Goal: Task Accomplishment & Management: Manage account settings

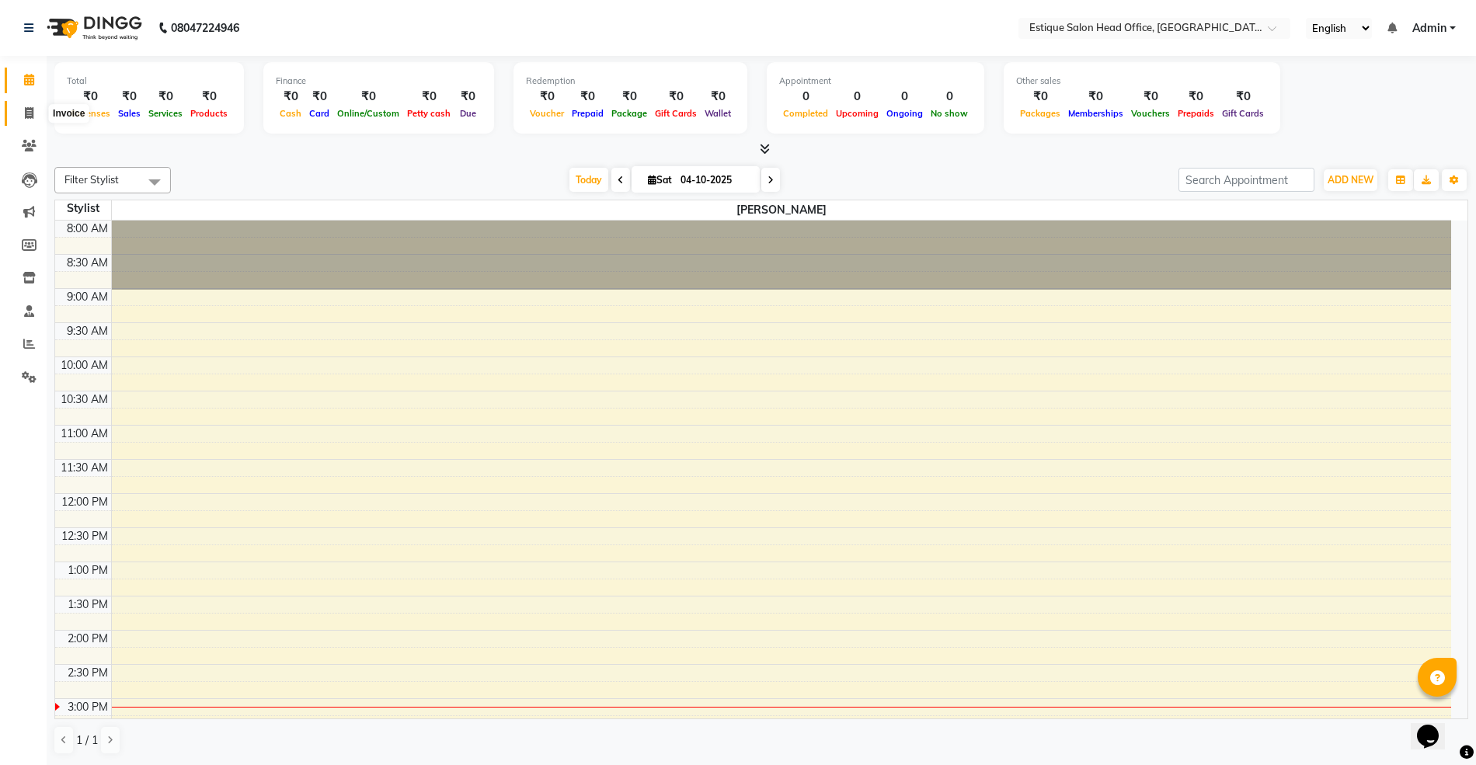
click at [25, 113] on icon at bounding box center [29, 113] width 9 height 12
select select "service"
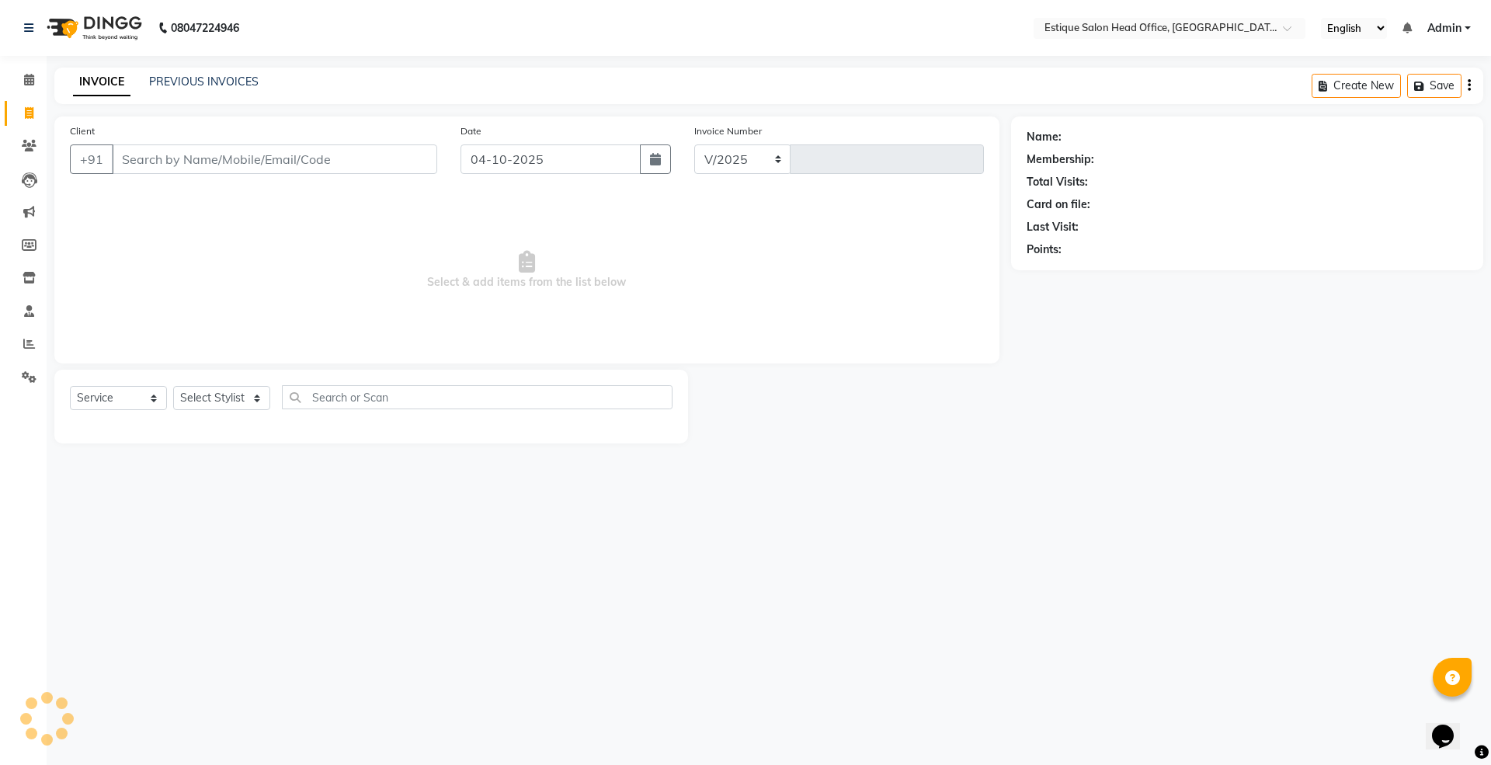
select select "8292"
type input "0001"
click at [218, 75] on link "PREVIOUS INVOICES" at bounding box center [204, 82] width 110 height 14
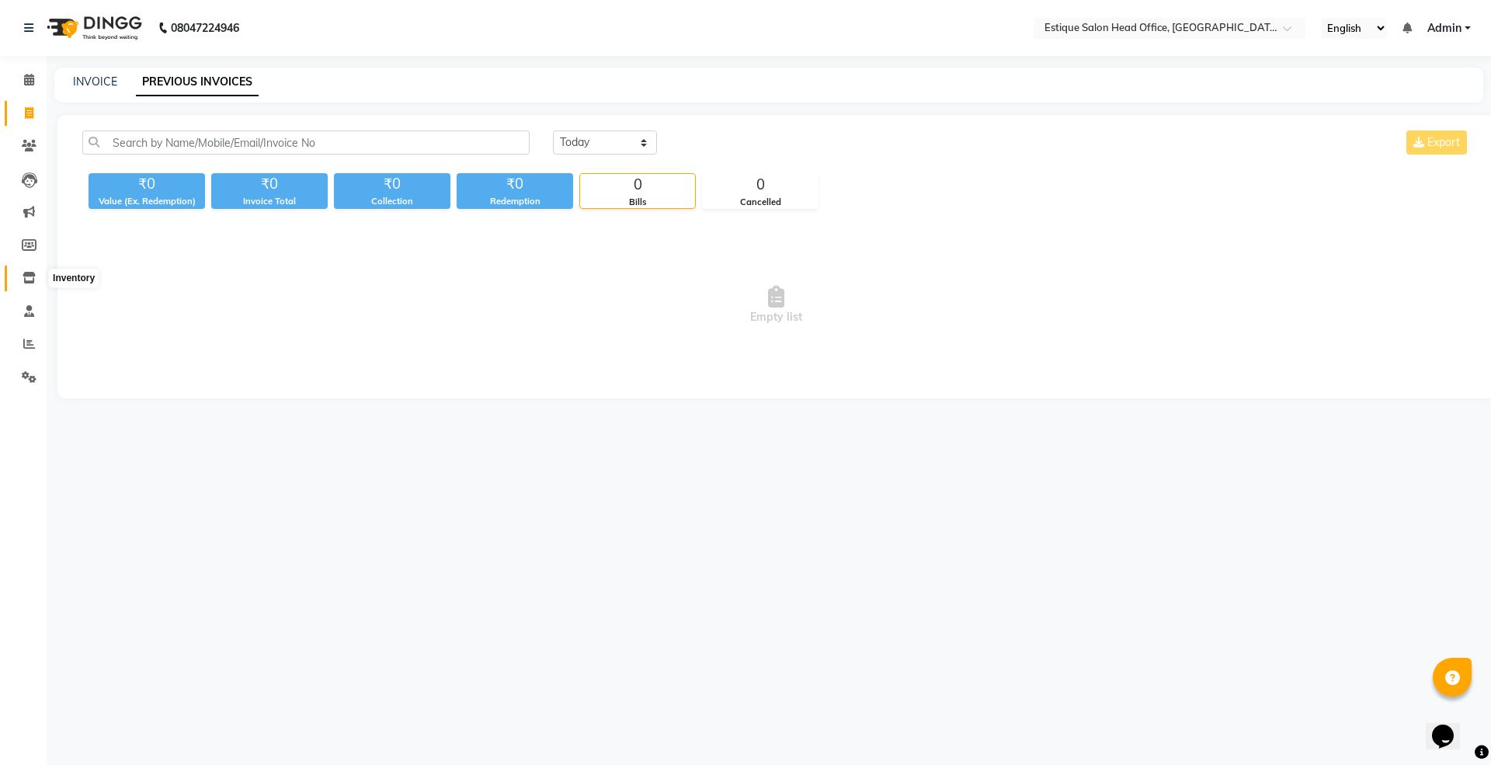
click at [33, 280] on icon at bounding box center [29, 278] width 13 height 12
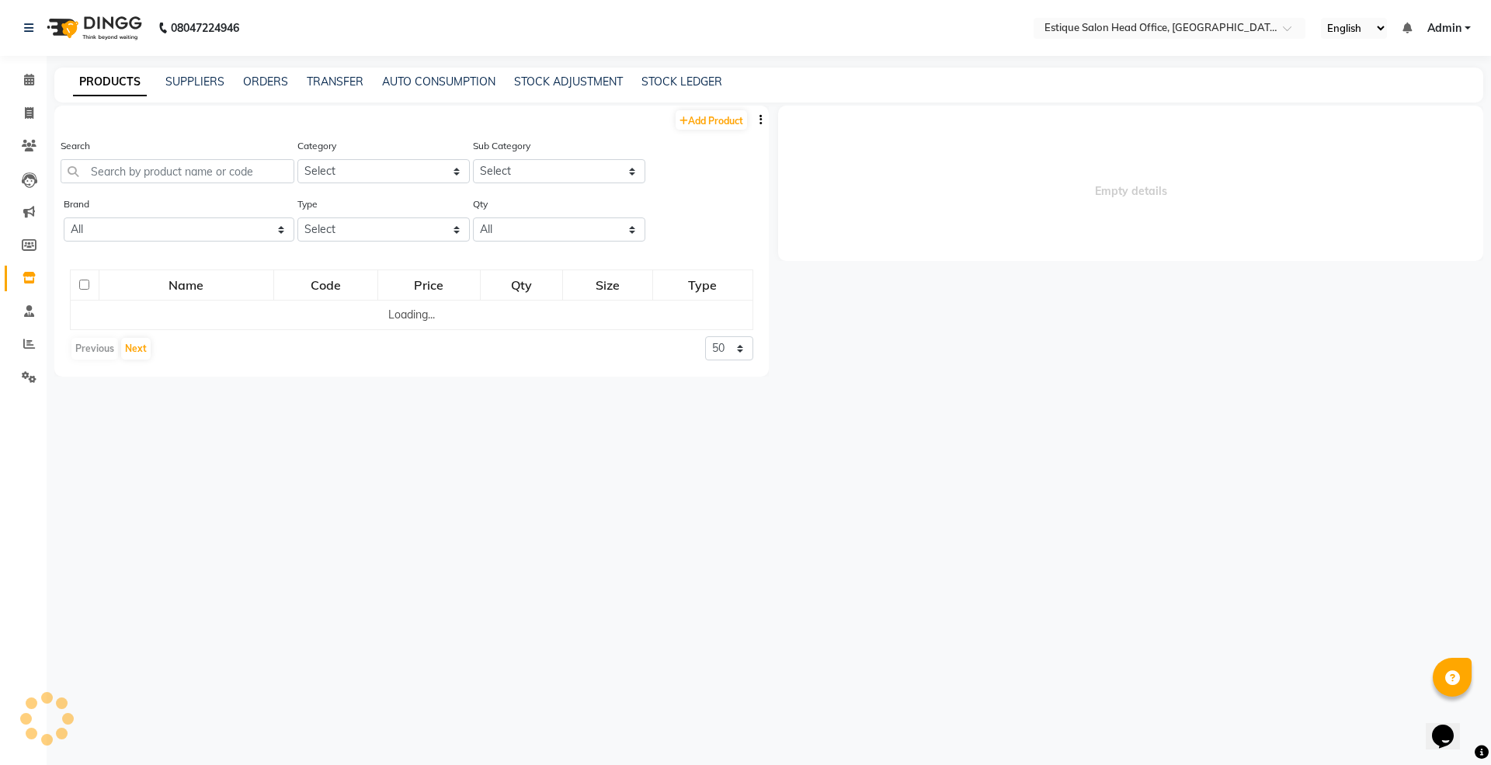
select select
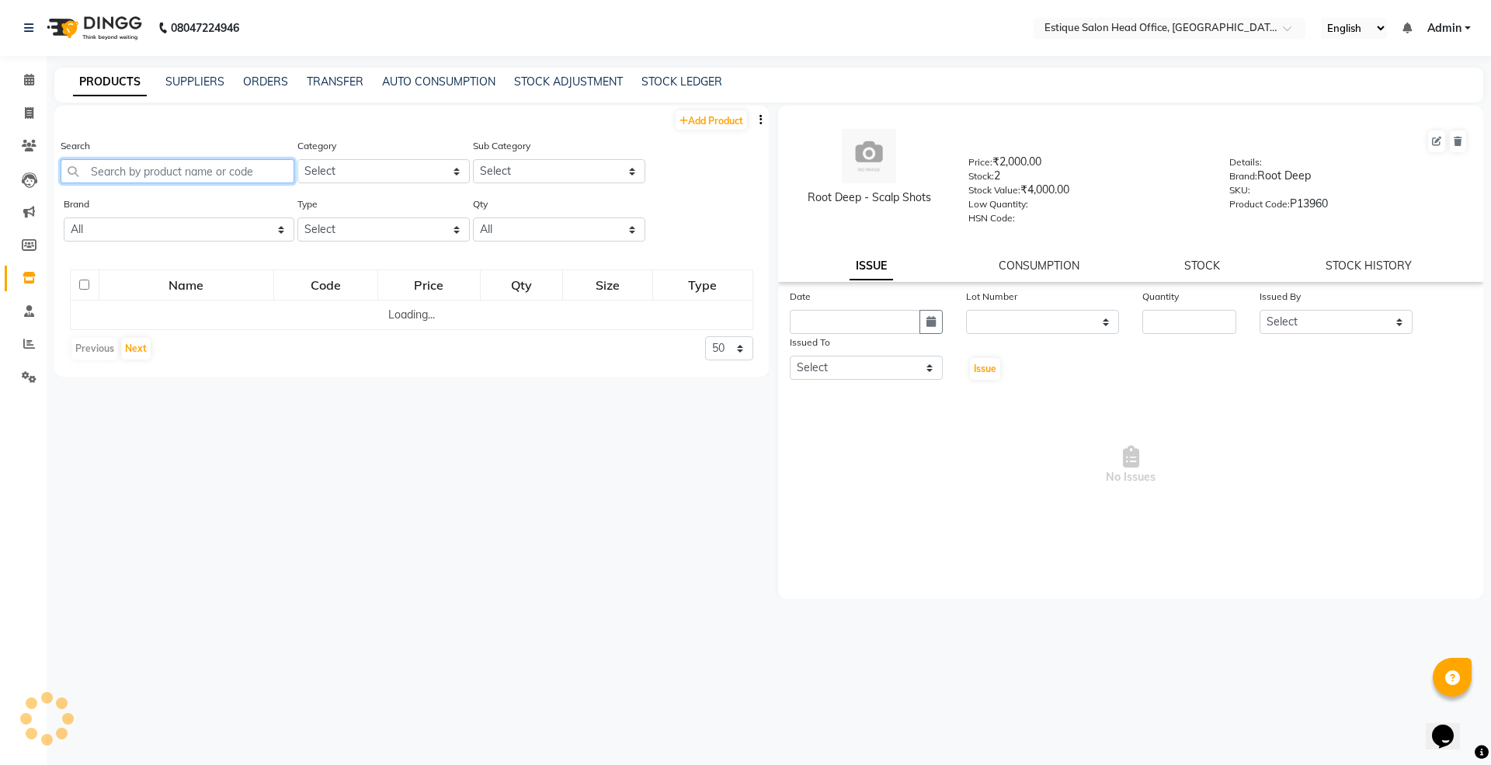
click at [121, 176] on input "text" at bounding box center [178, 171] width 234 height 24
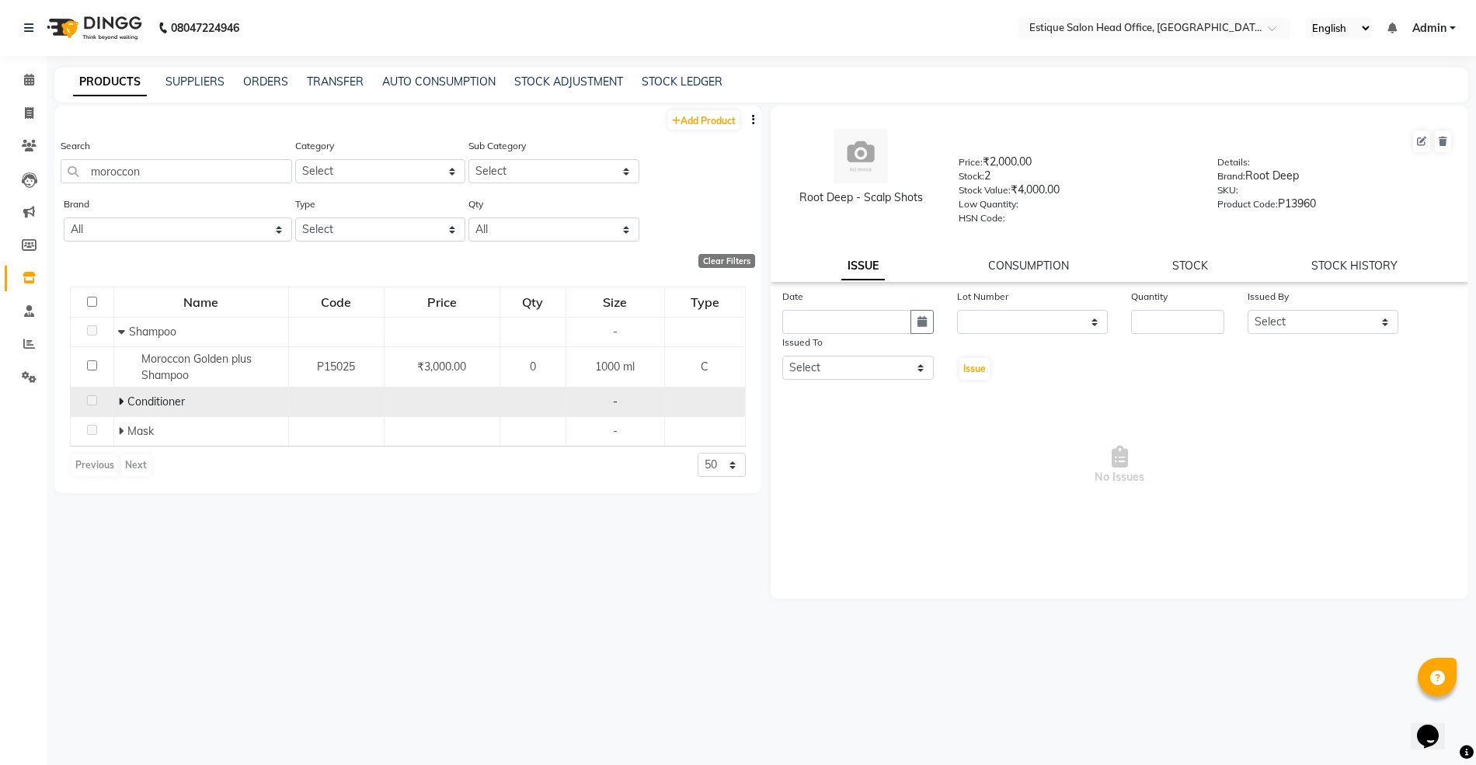
click at [120, 402] on icon at bounding box center [120, 401] width 5 height 11
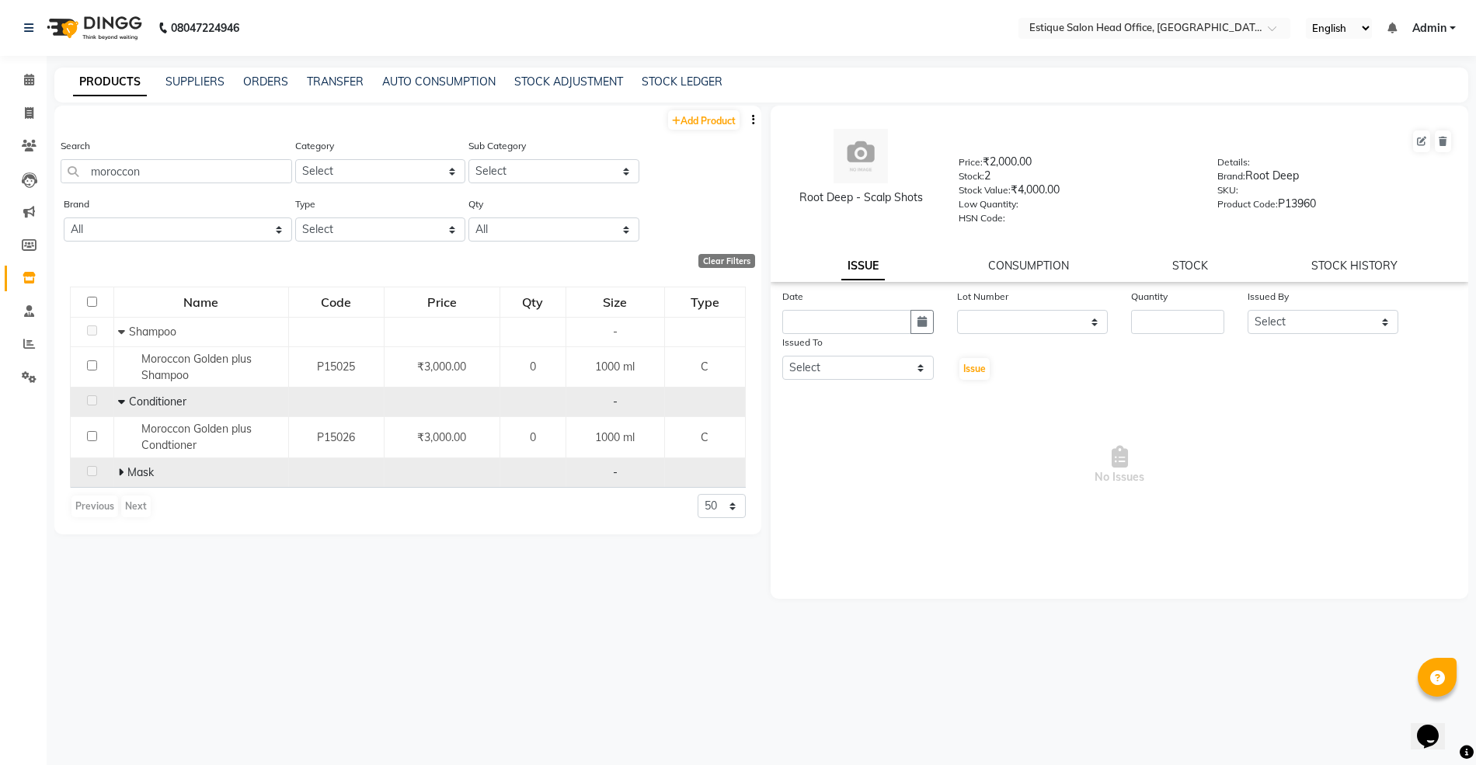
click at [120, 471] on icon at bounding box center [120, 472] width 5 height 11
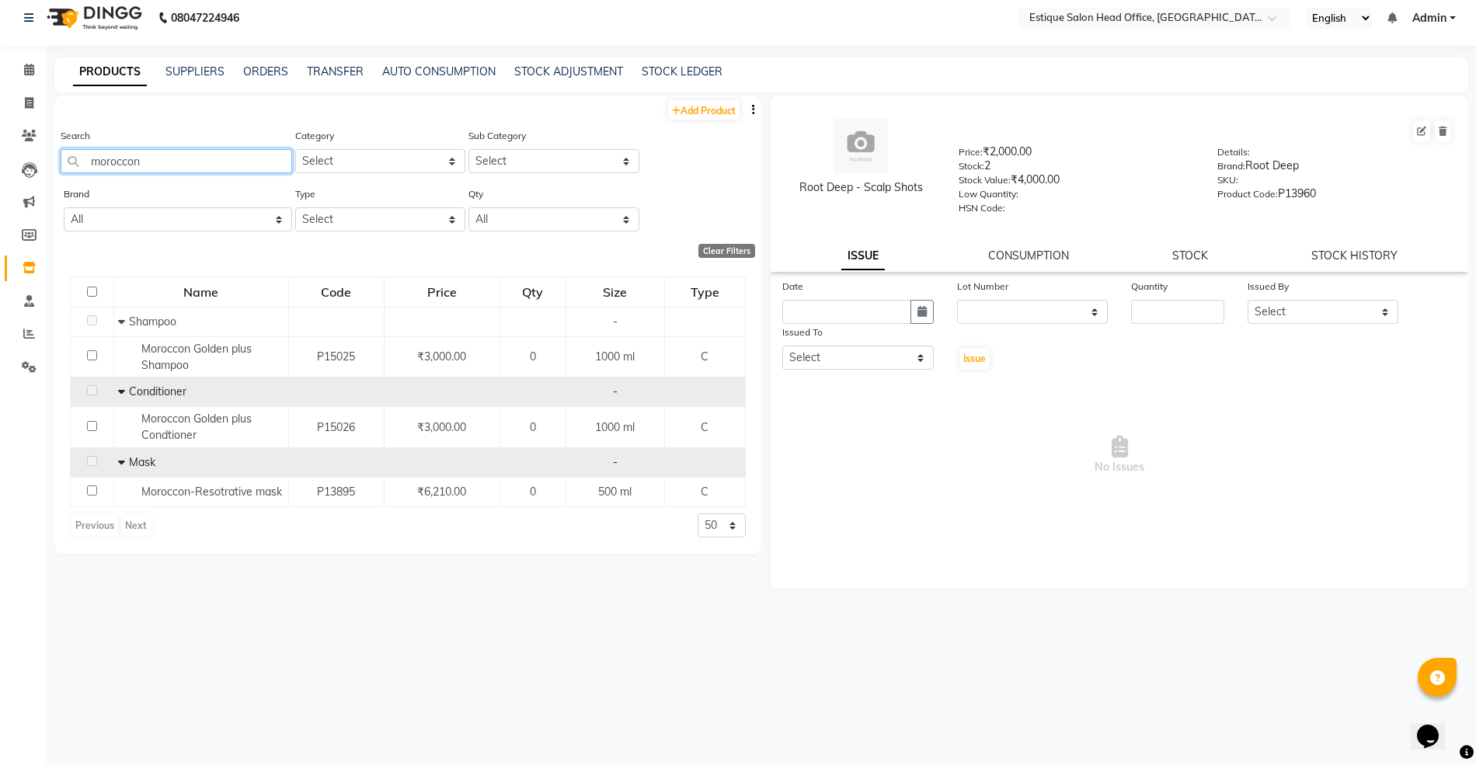
click at [144, 165] on input "moroccon" at bounding box center [176, 161] width 231 height 24
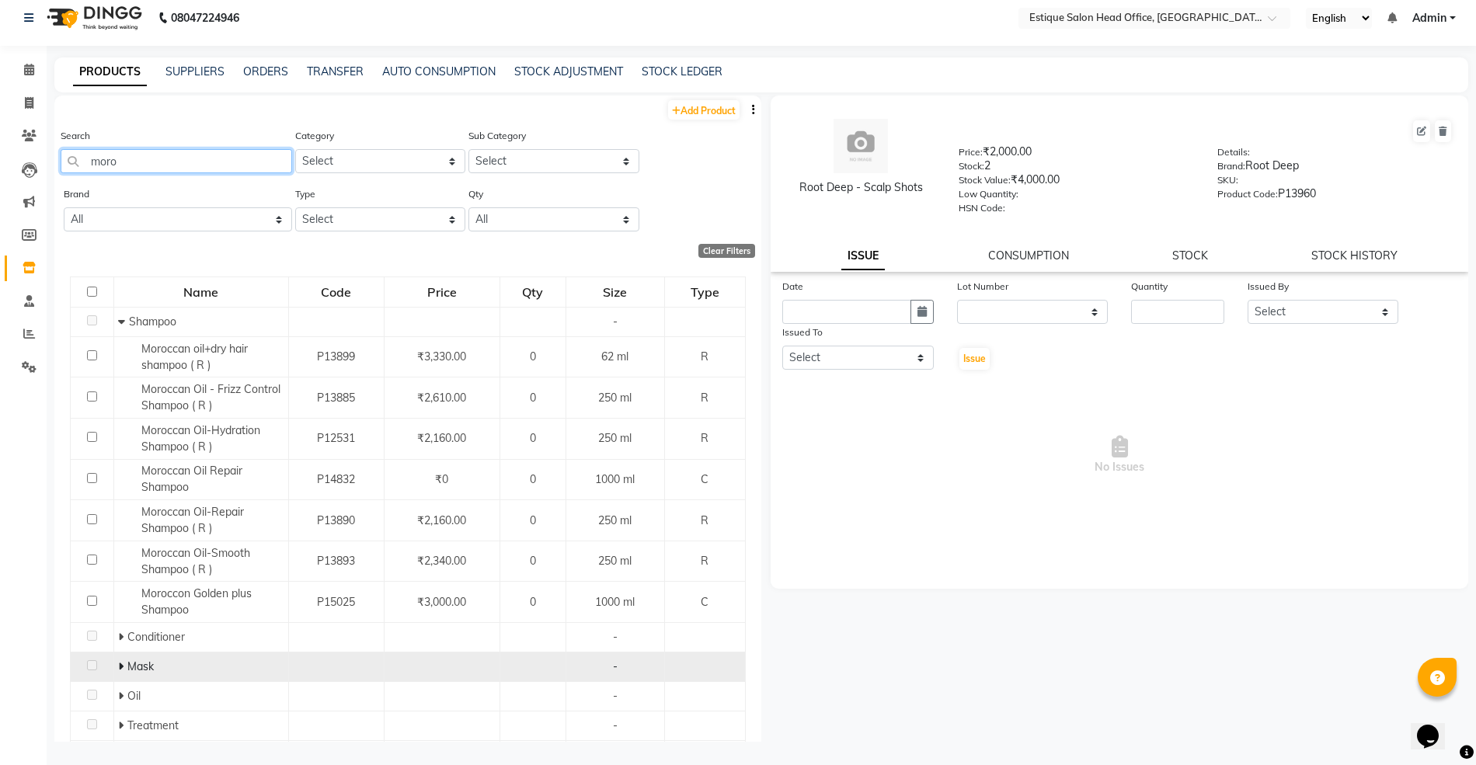
type input "moro"
click at [118, 665] on icon at bounding box center [120, 666] width 5 height 11
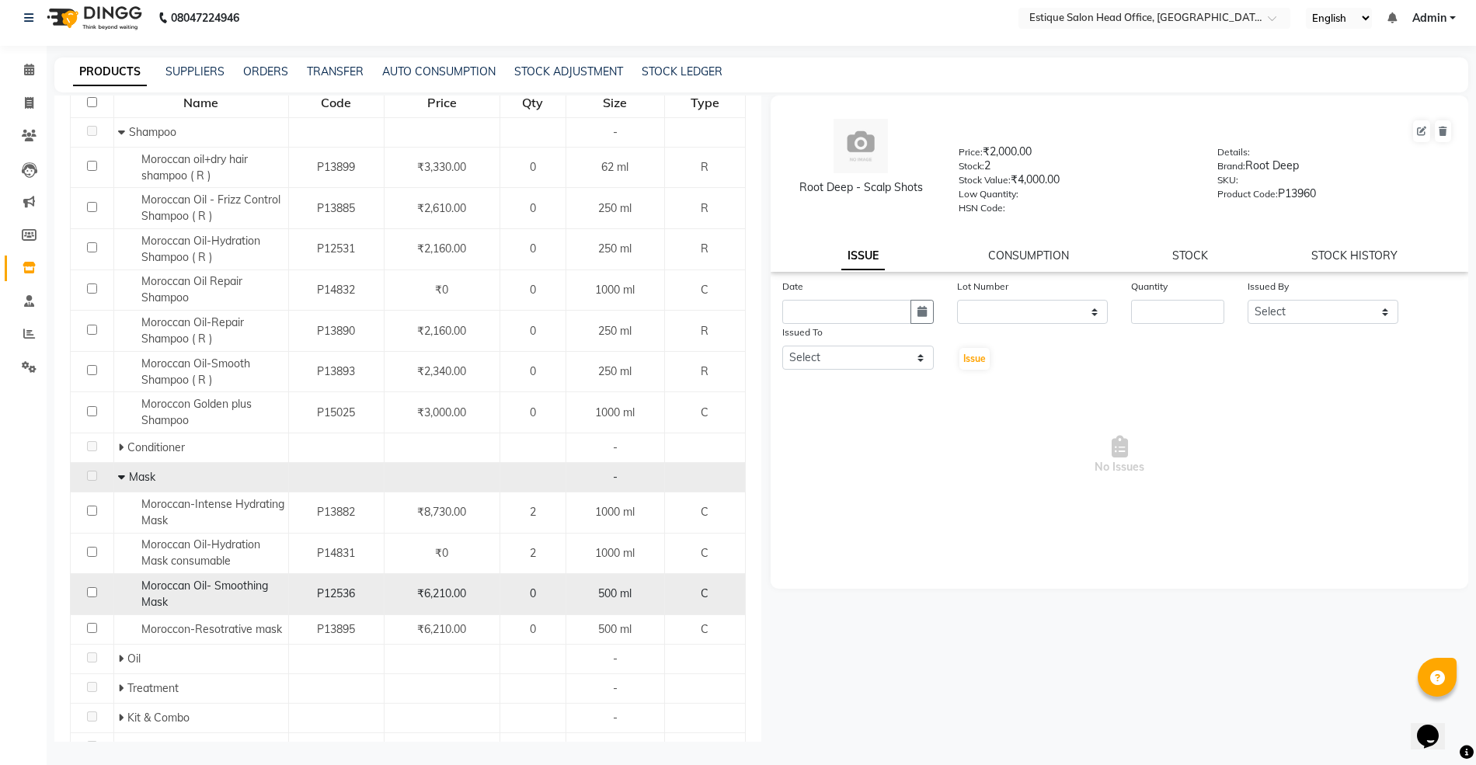
scroll to position [54, 0]
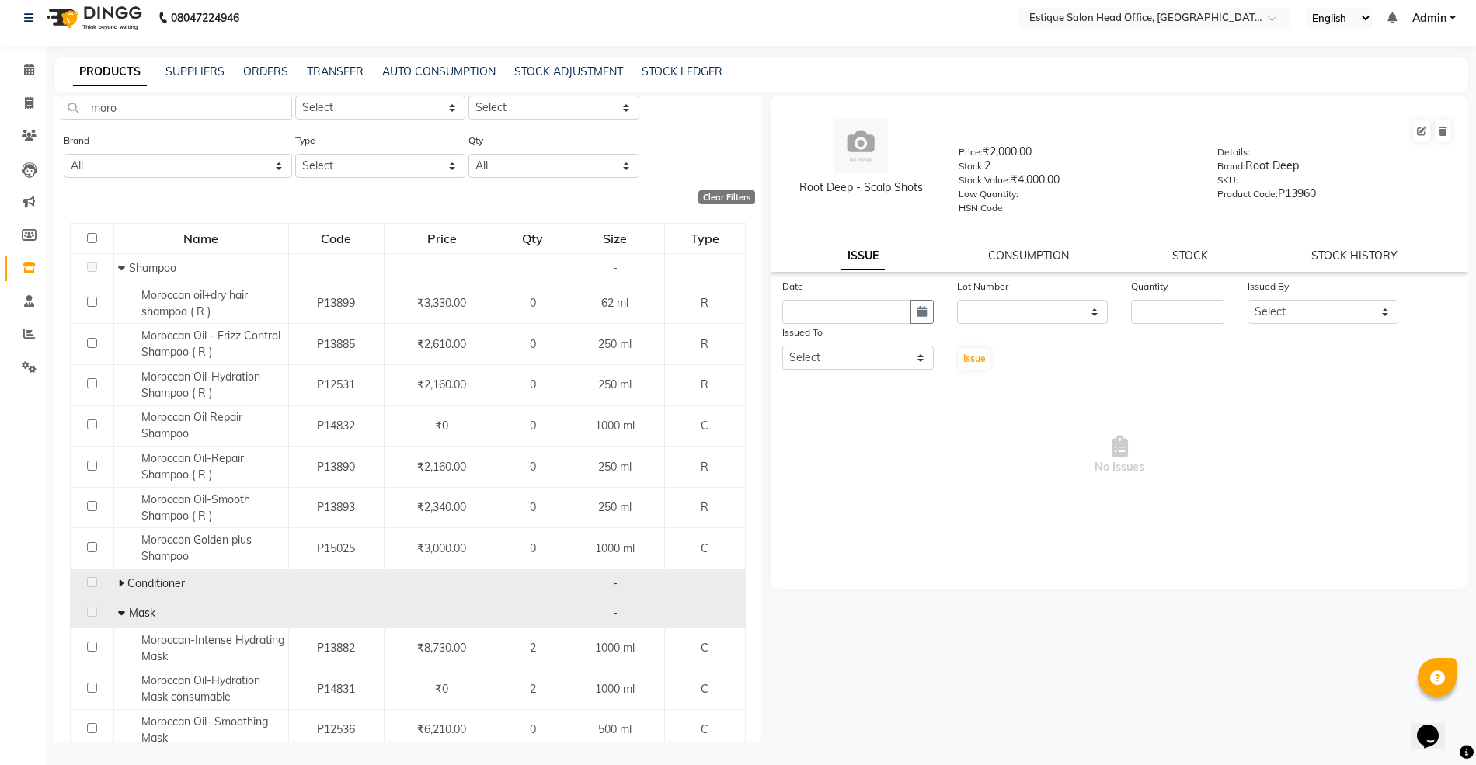
click at [118, 587] on icon at bounding box center [120, 583] width 5 height 11
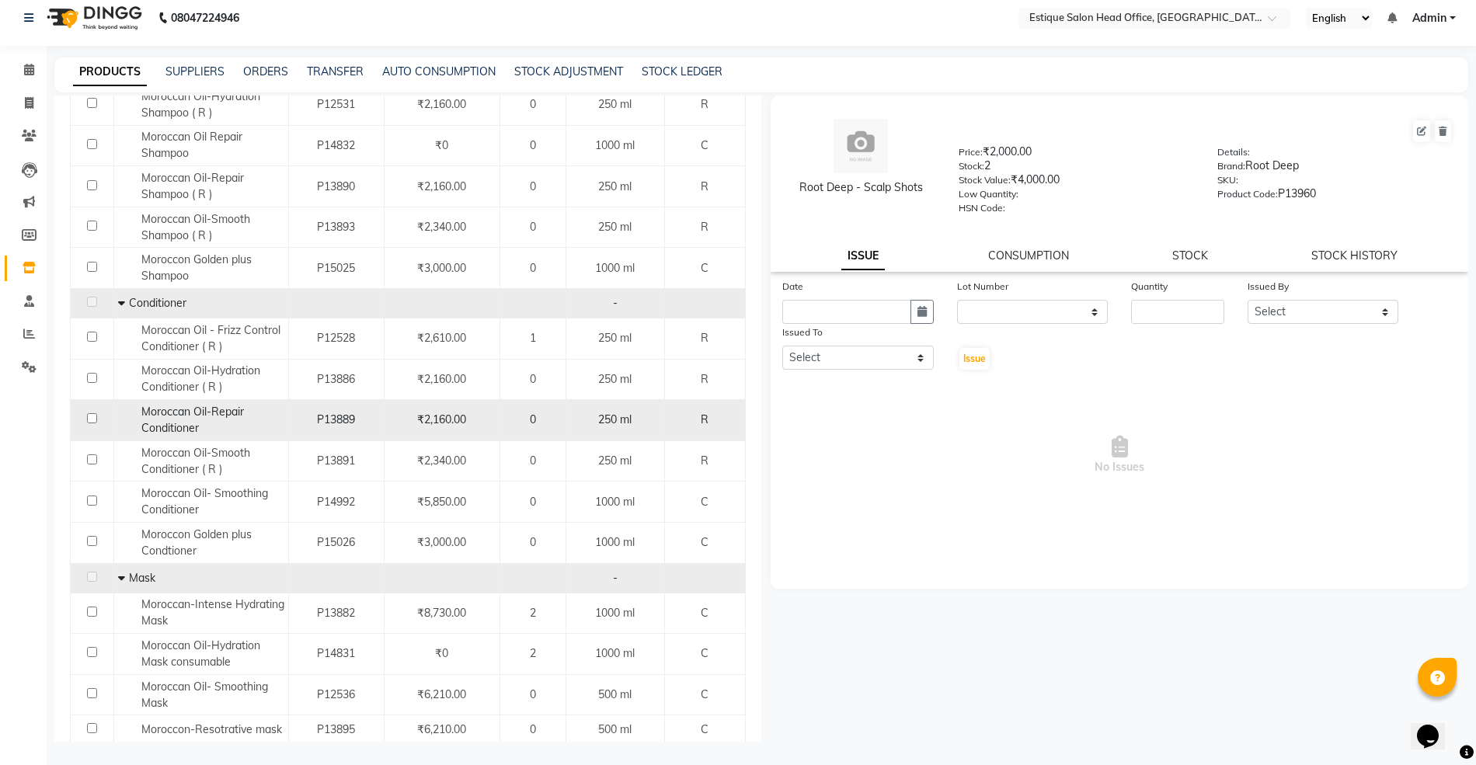
scroll to position [364, 0]
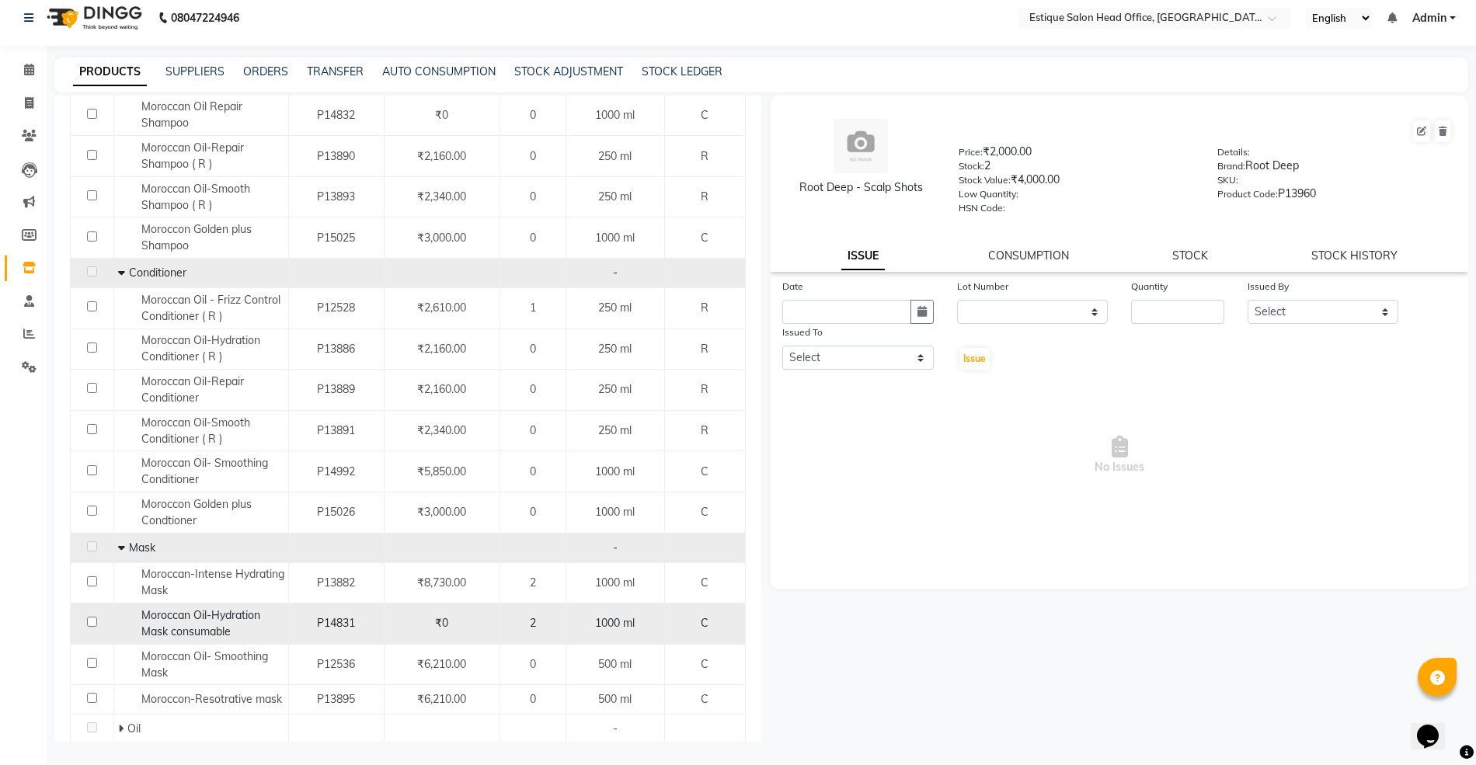
click at [89, 626] on input "checkbox" at bounding box center [92, 622] width 10 height 10
checkbox input "true"
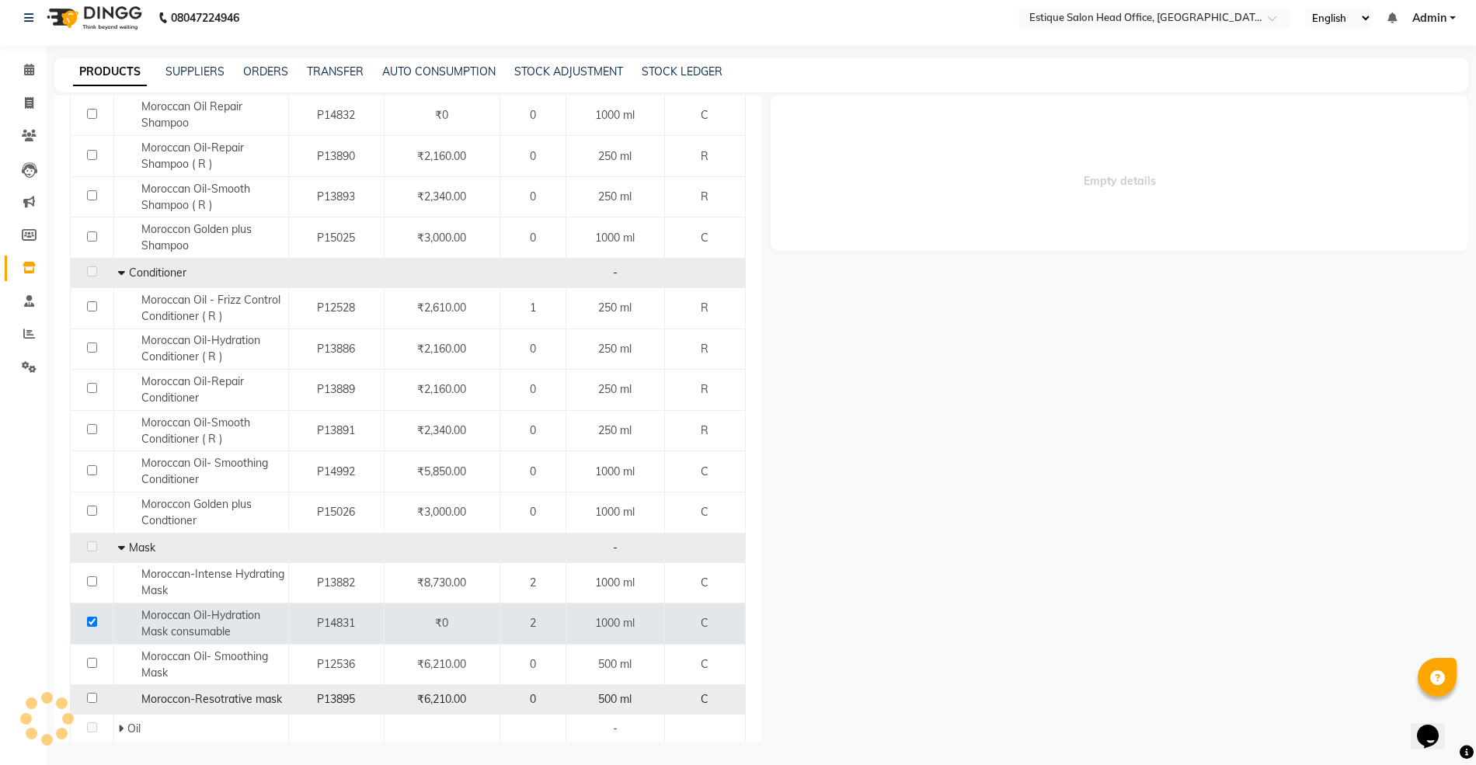
select select
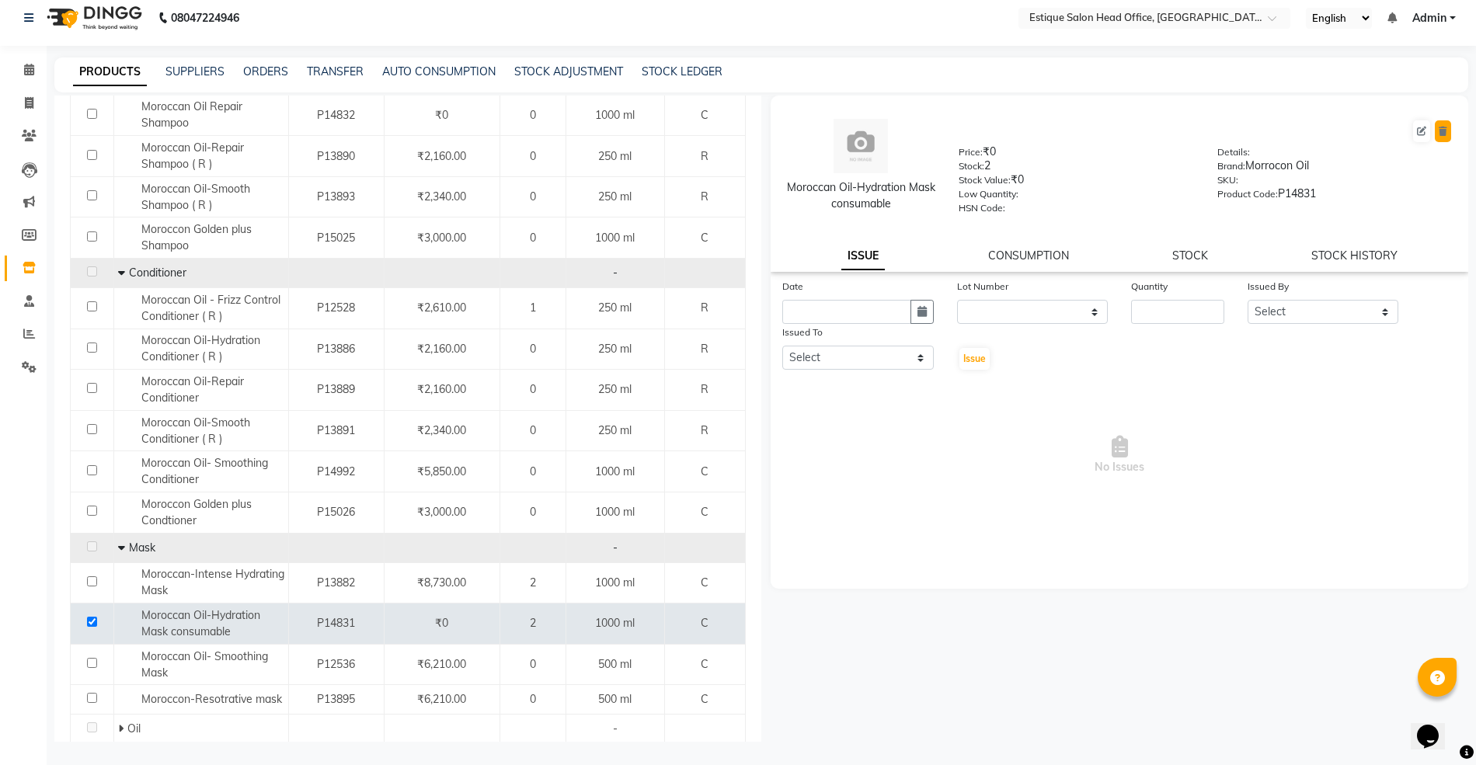
click at [1445, 131] on icon at bounding box center [1443, 131] width 9 height 9
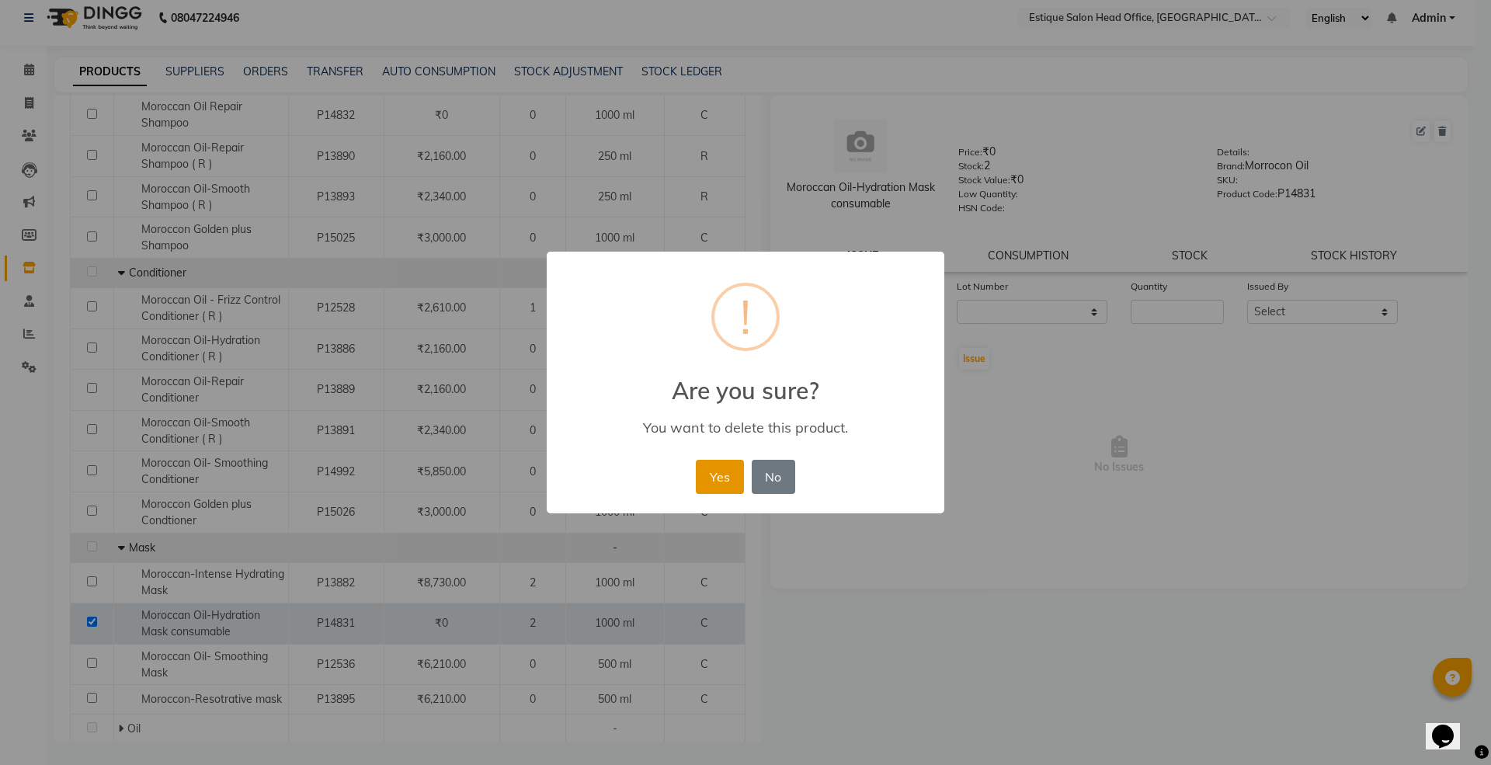
click at [718, 477] on button "Yes" at bounding box center [719, 477] width 47 height 34
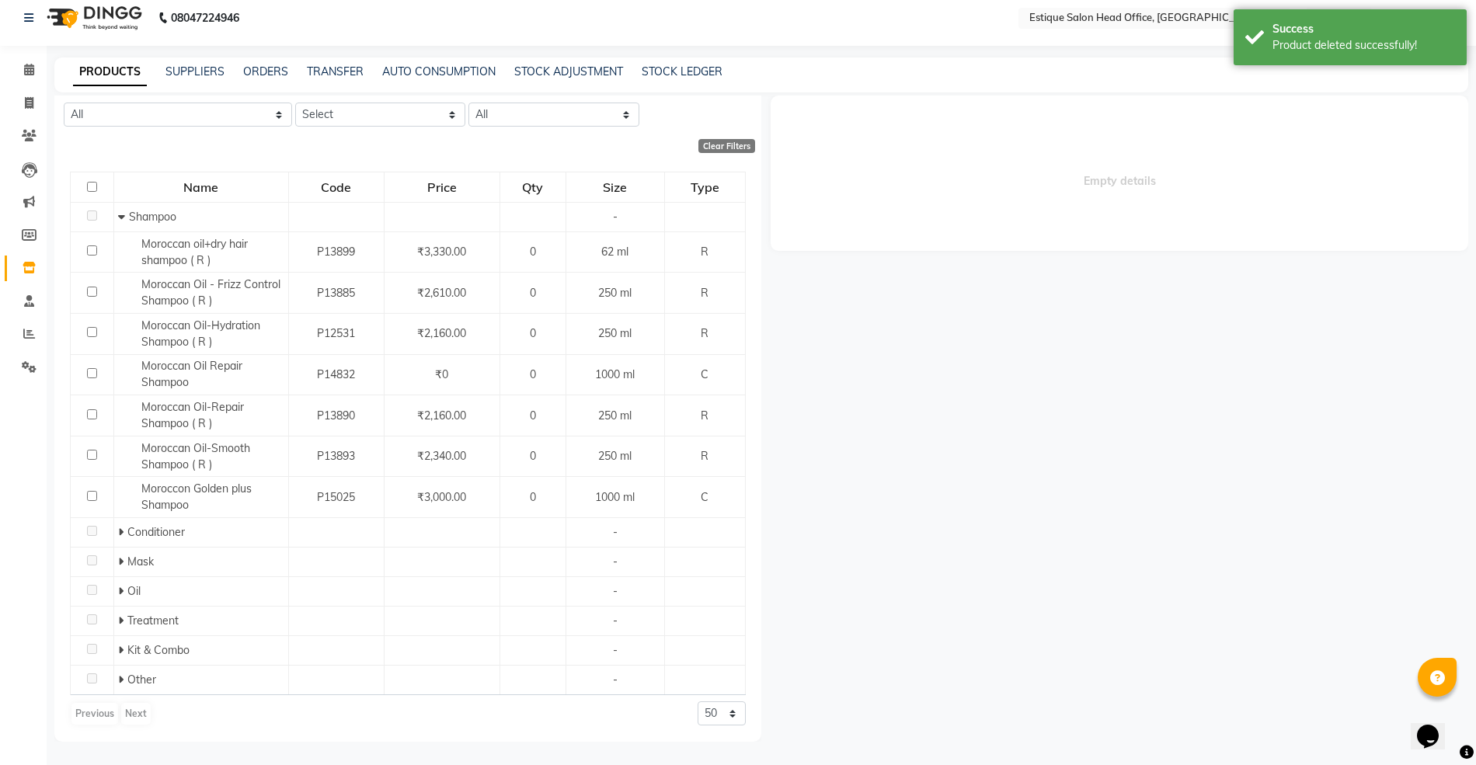
scroll to position [0, 0]
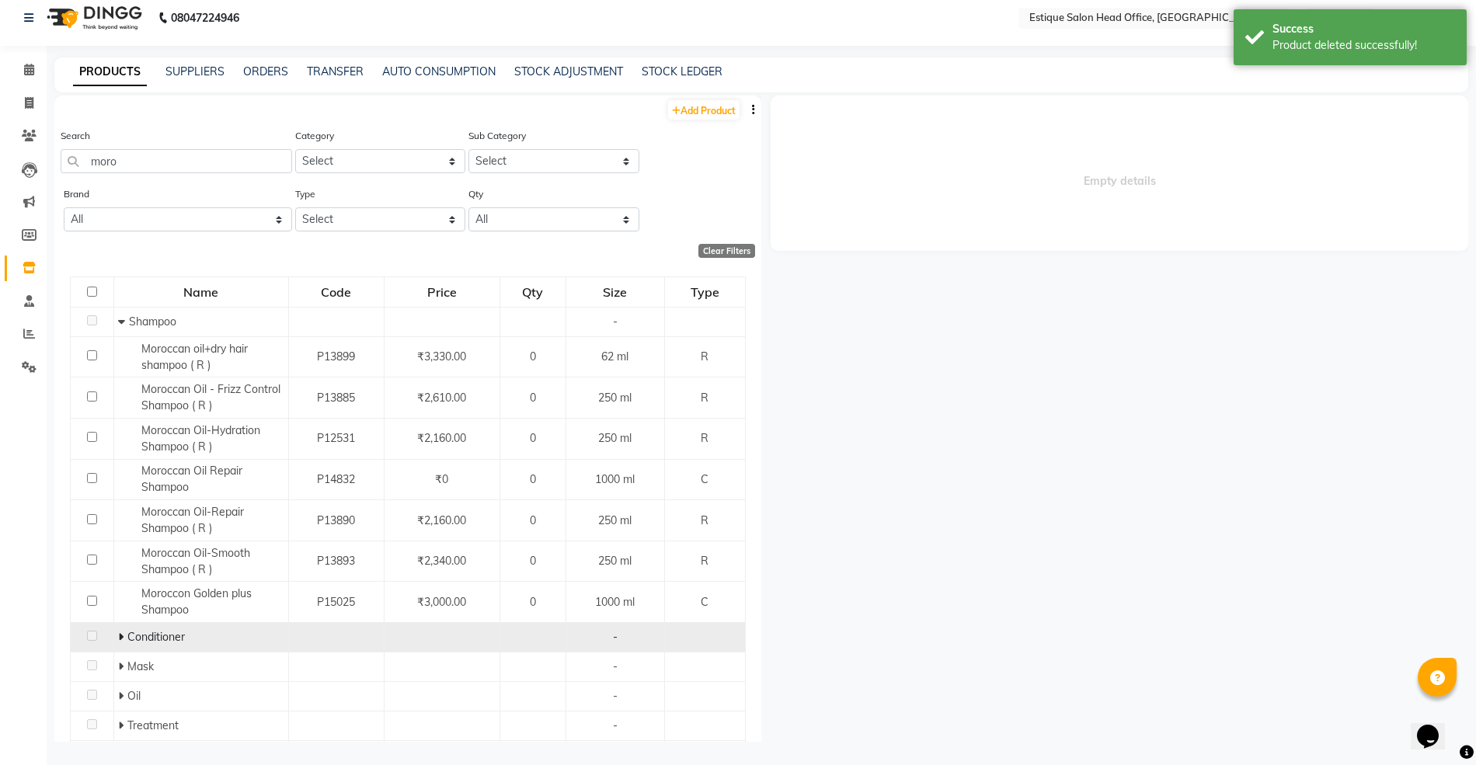
click at [115, 637] on td "Conditioner" at bounding box center [200, 638] width 175 height 30
click at [118, 638] on icon at bounding box center [120, 637] width 5 height 11
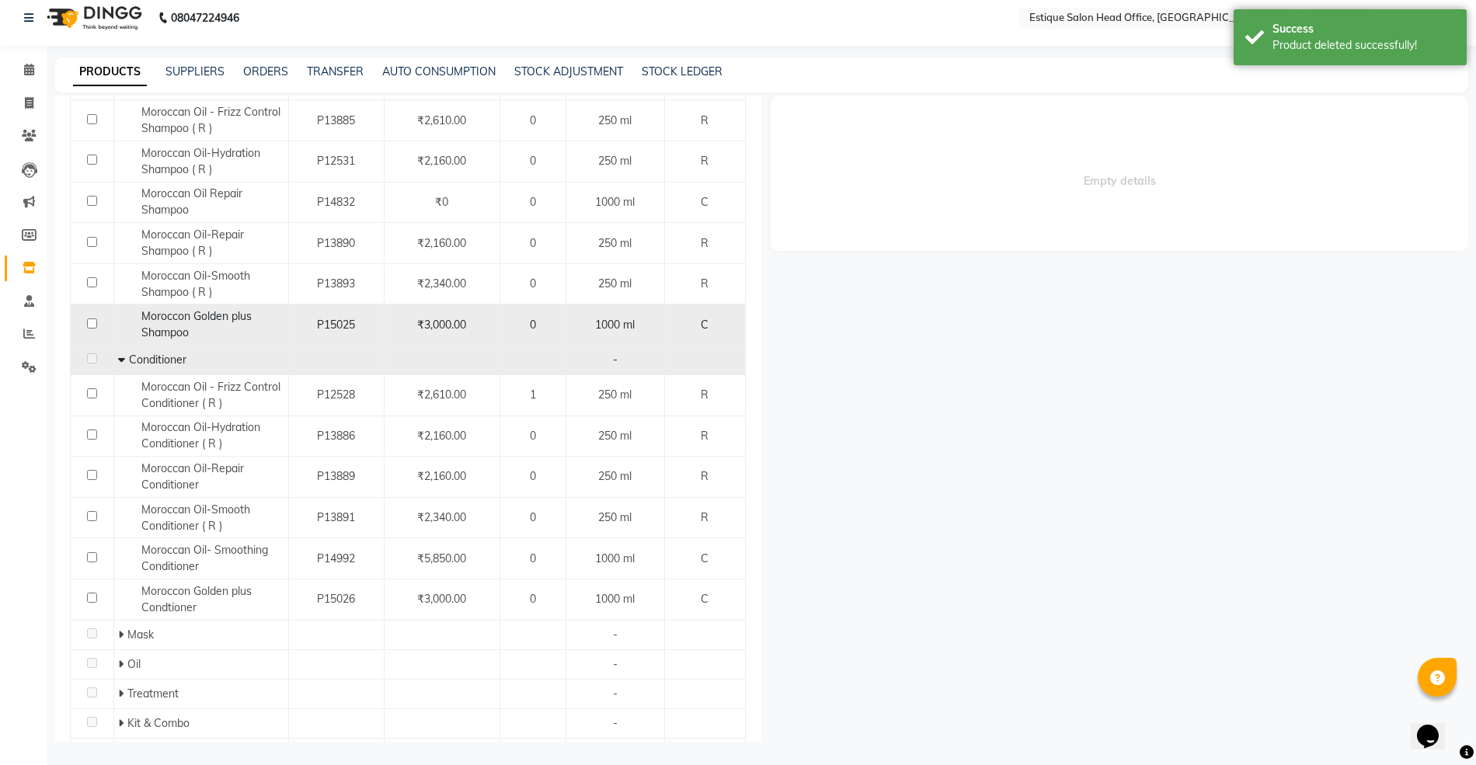
scroll to position [311, 0]
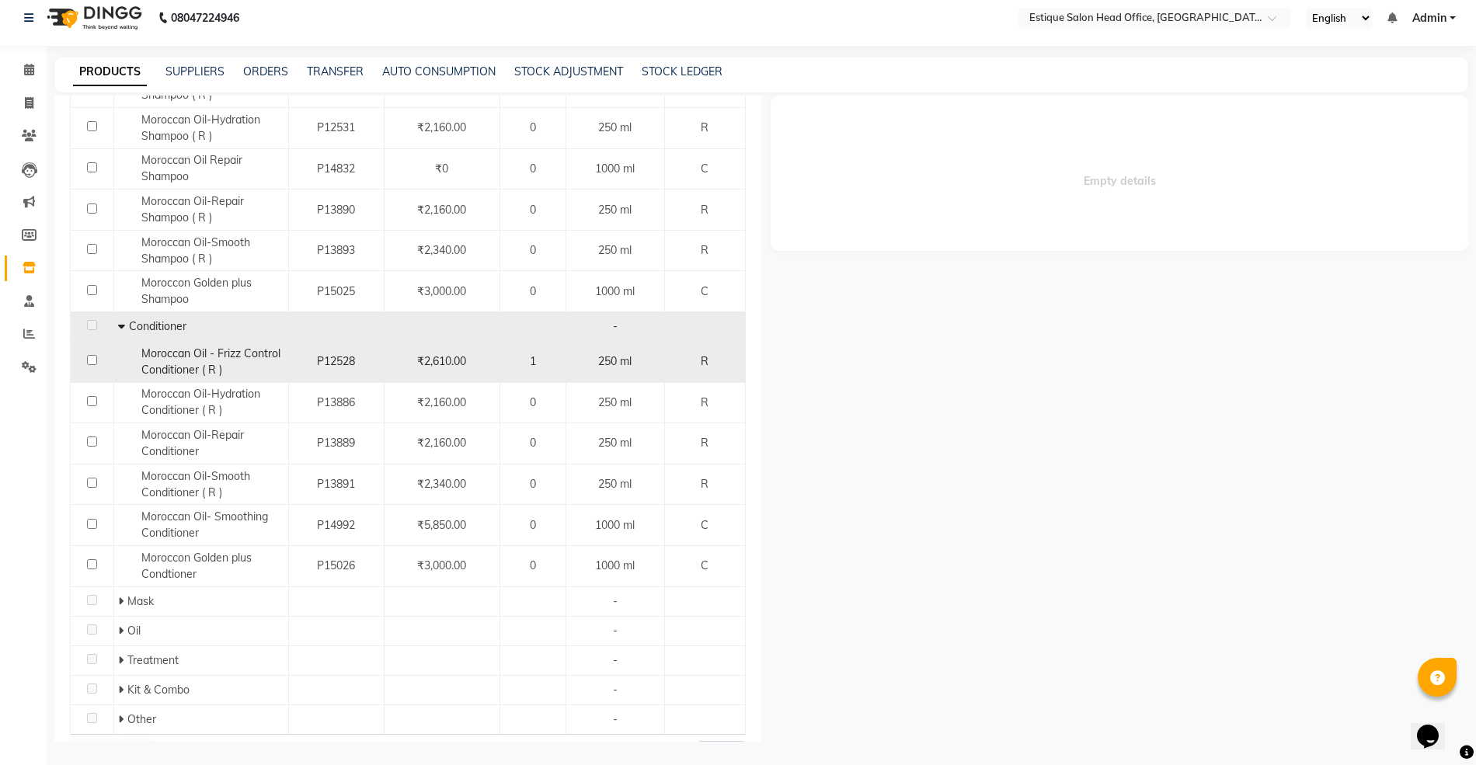
click at [149, 367] on span "Moroccan Oil - Frizz Control Conditioner ( R )" at bounding box center [210, 361] width 139 height 30
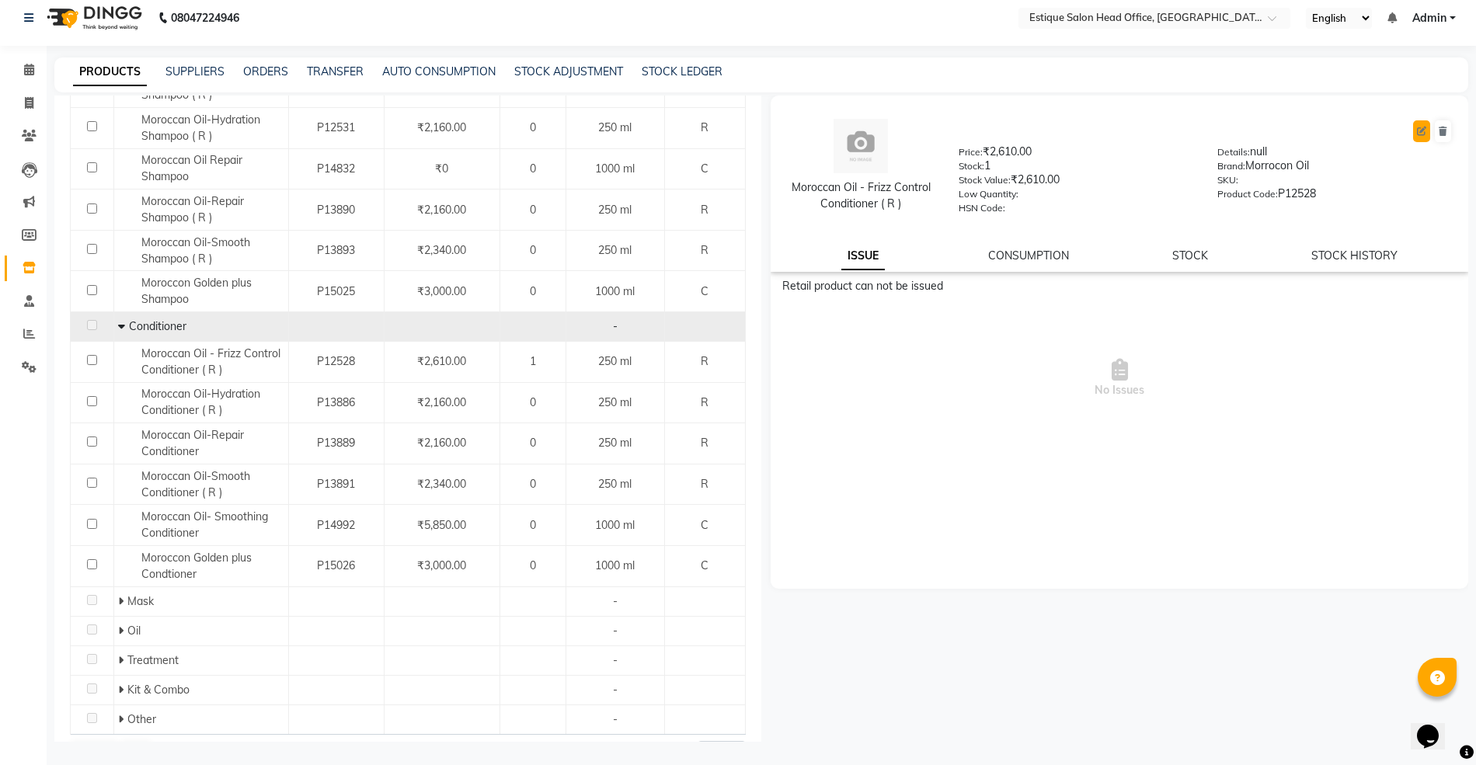
click at [1417, 131] on icon at bounding box center [1421, 131] width 9 height 9
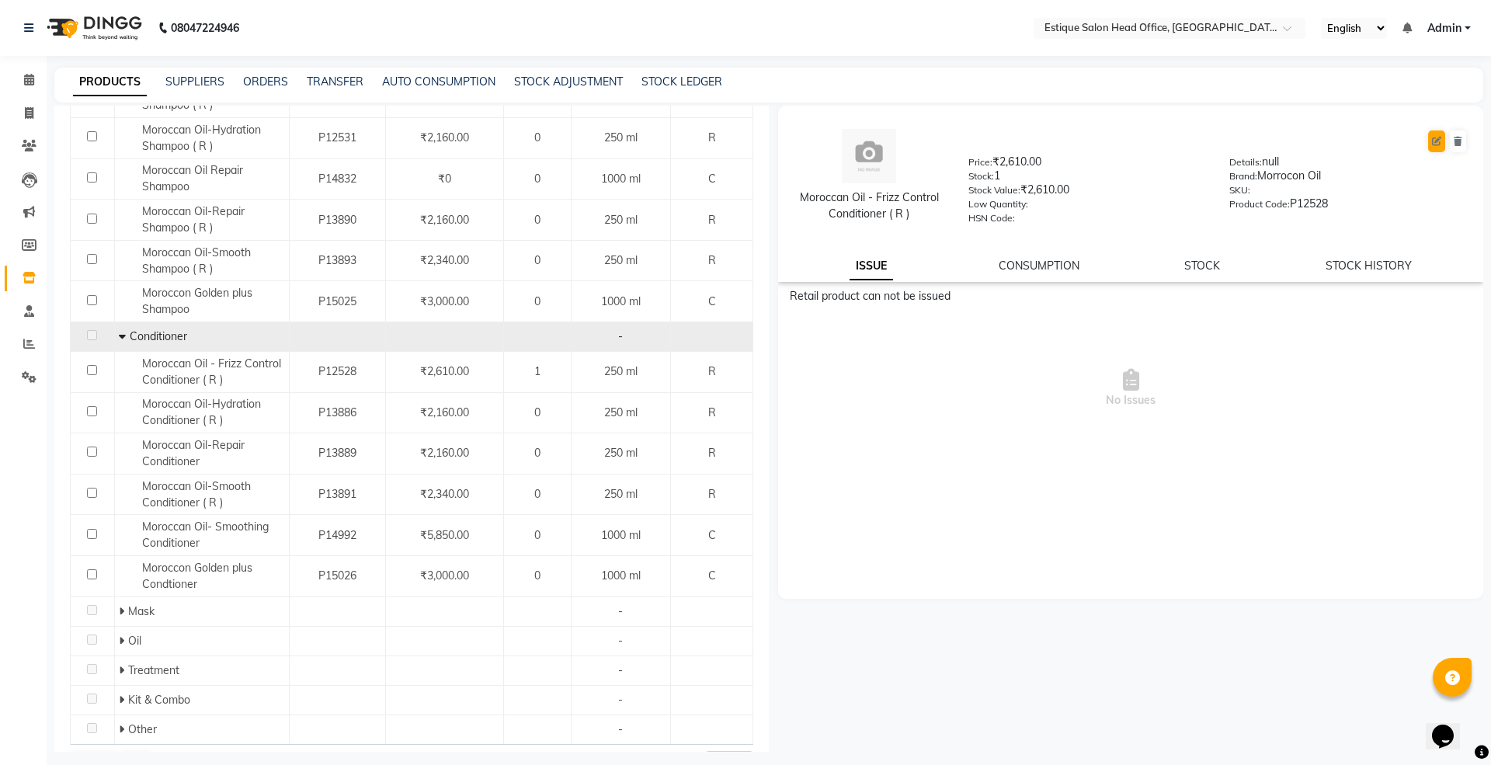
select select "R"
select select "381501100"
select select "true"
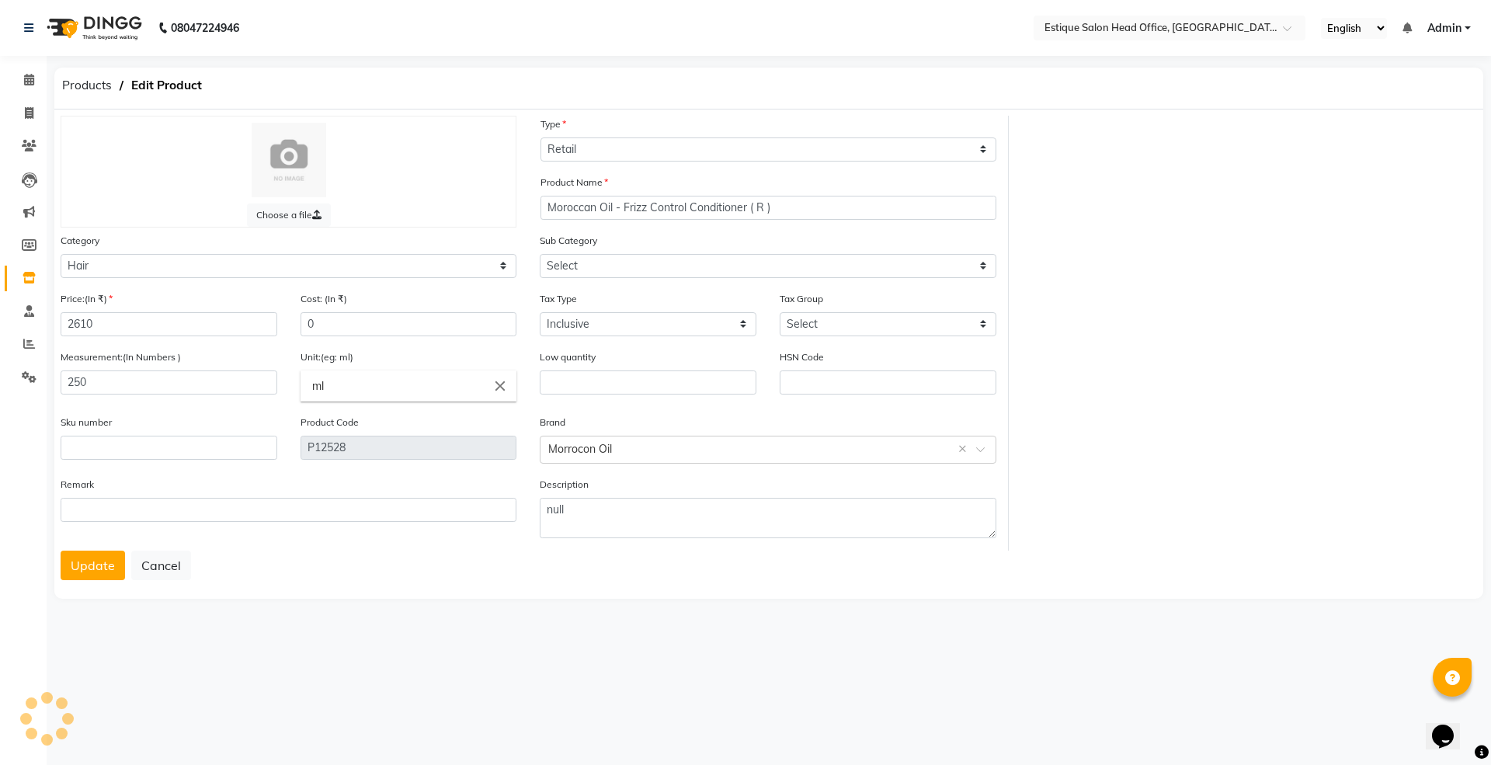
select select "381501102"
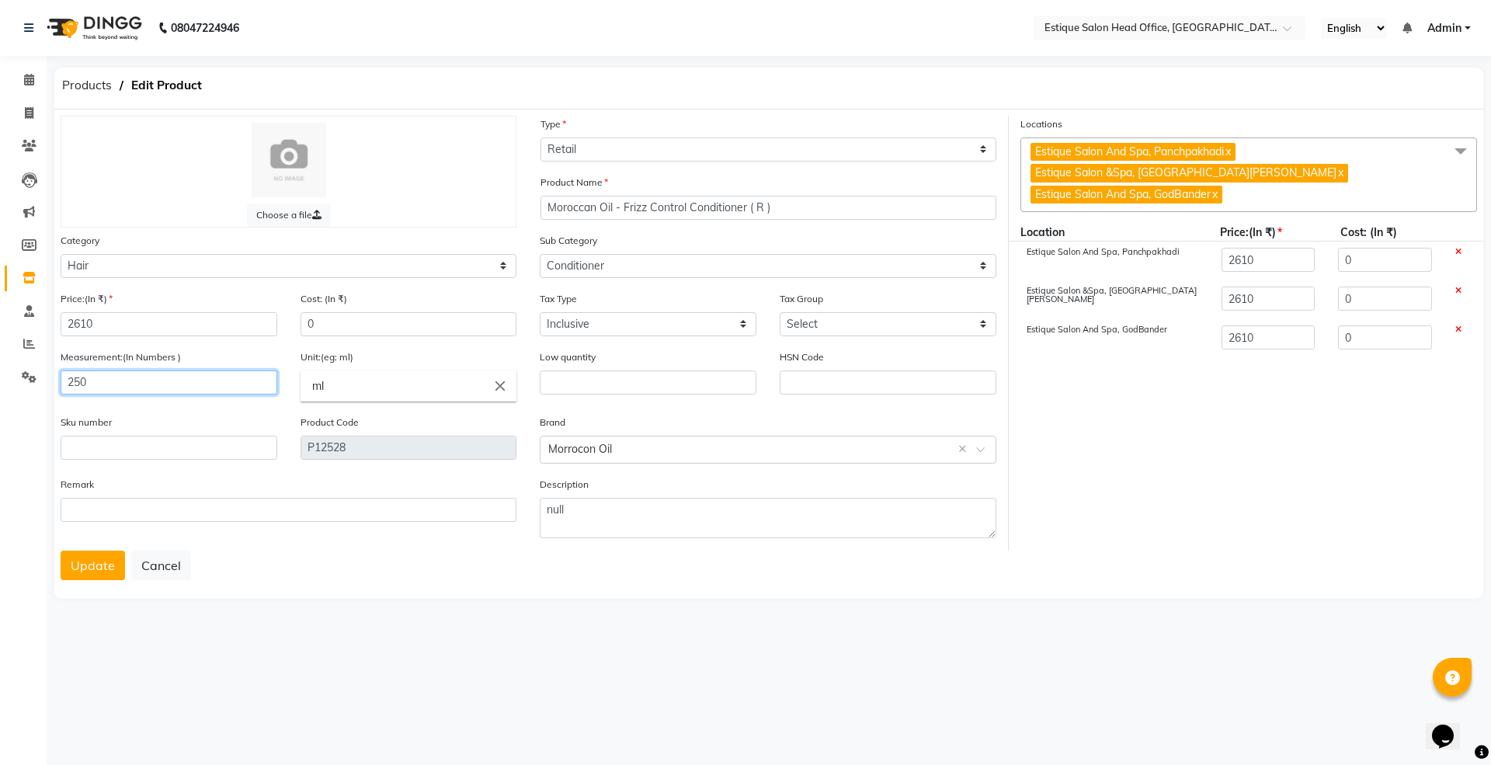
click at [110, 392] on input "250" at bounding box center [169, 383] width 217 height 24
type input "2"
type input "1000"
click at [104, 569] on button "Update" at bounding box center [93, 566] width 64 height 30
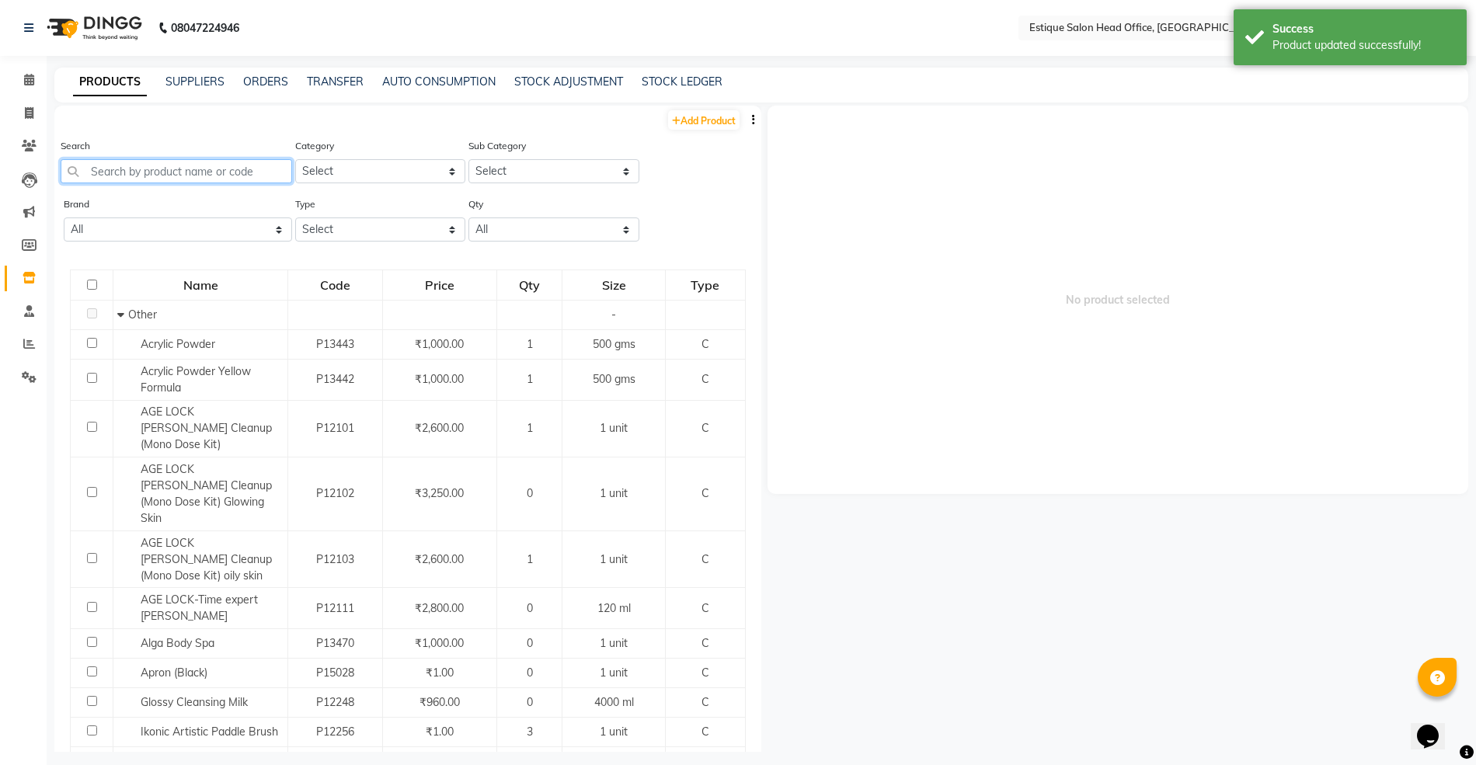
click at [124, 174] on input "text" at bounding box center [176, 171] width 231 height 24
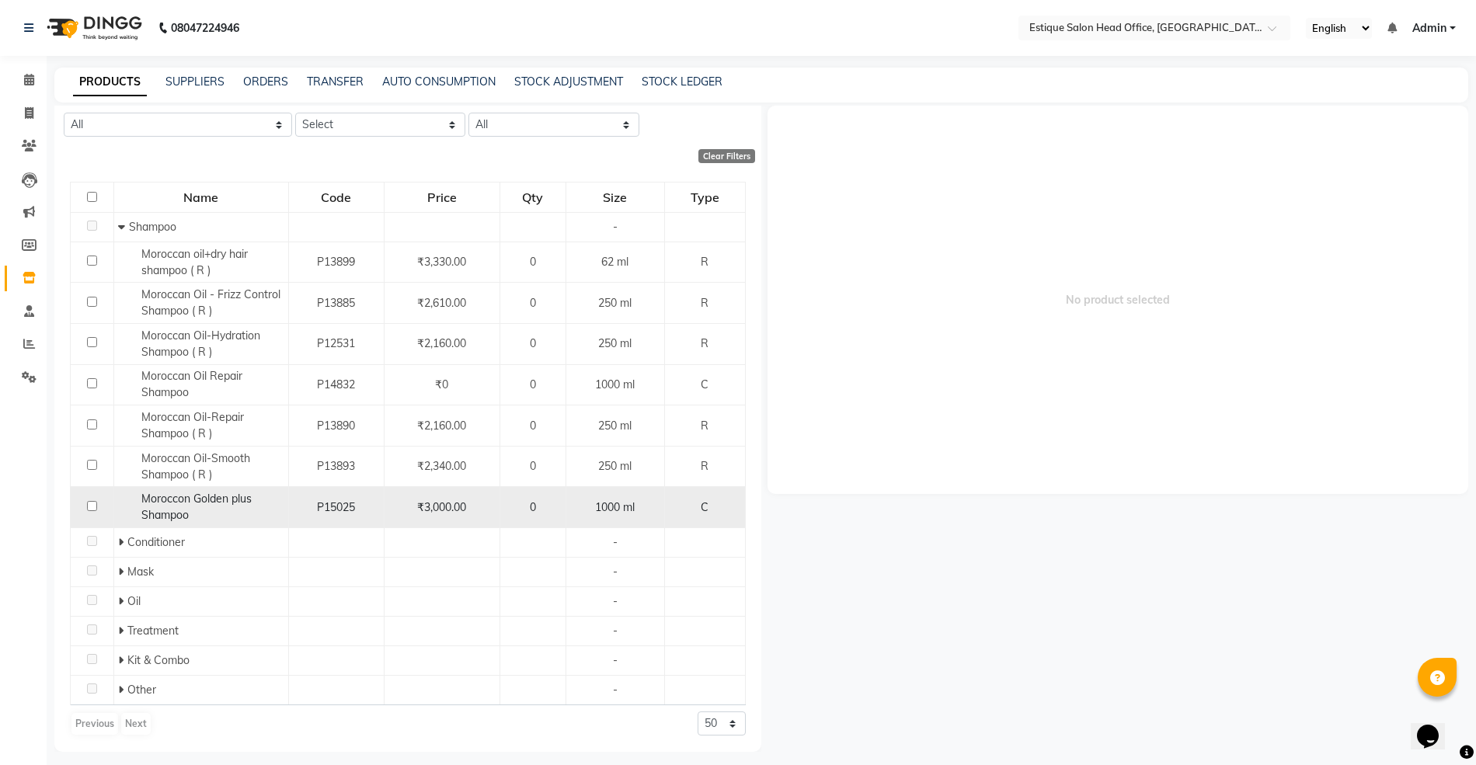
scroll to position [107, 0]
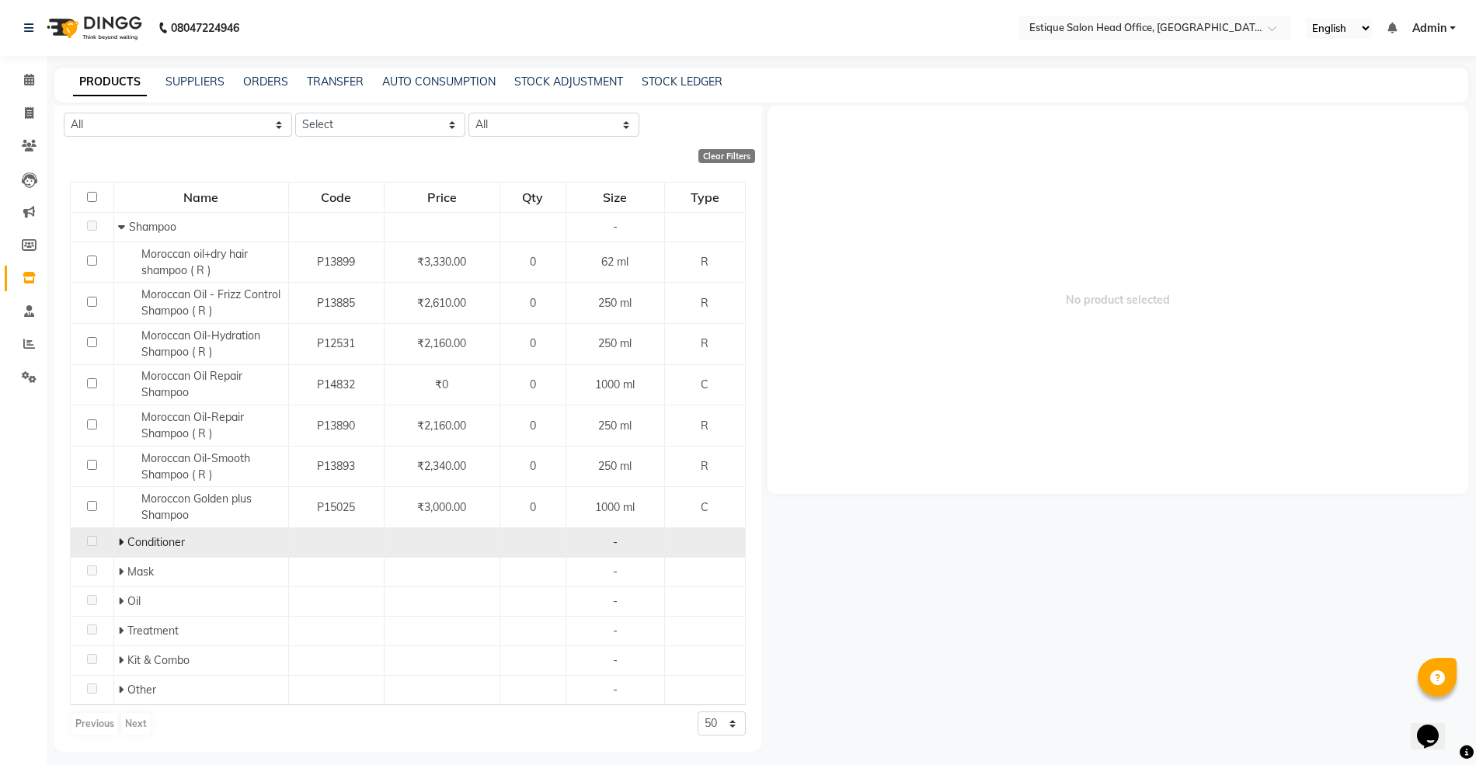
type input "mor"
click at [118, 541] on icon at bounding box center [120, 542] width 5 height 11
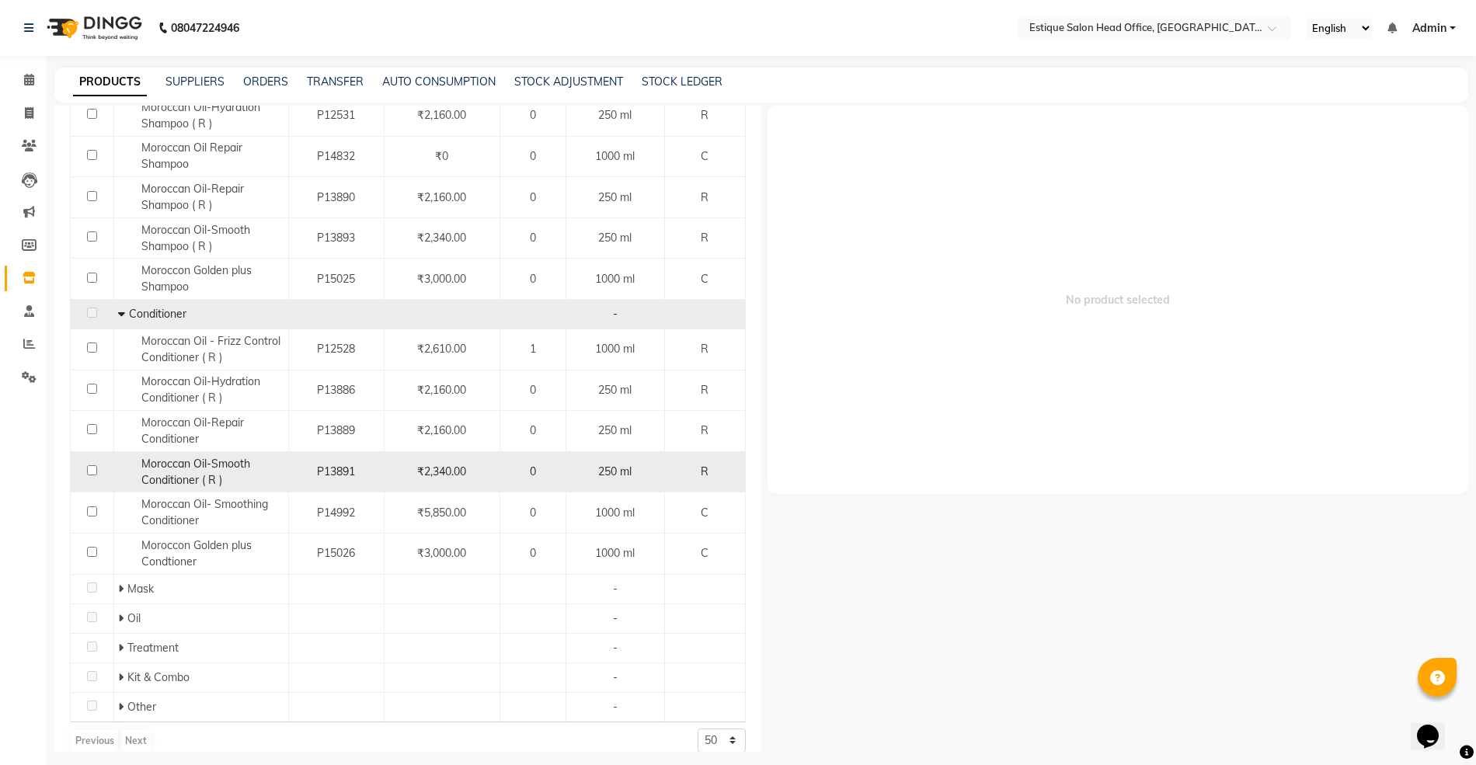
scroll to position [354, 0]
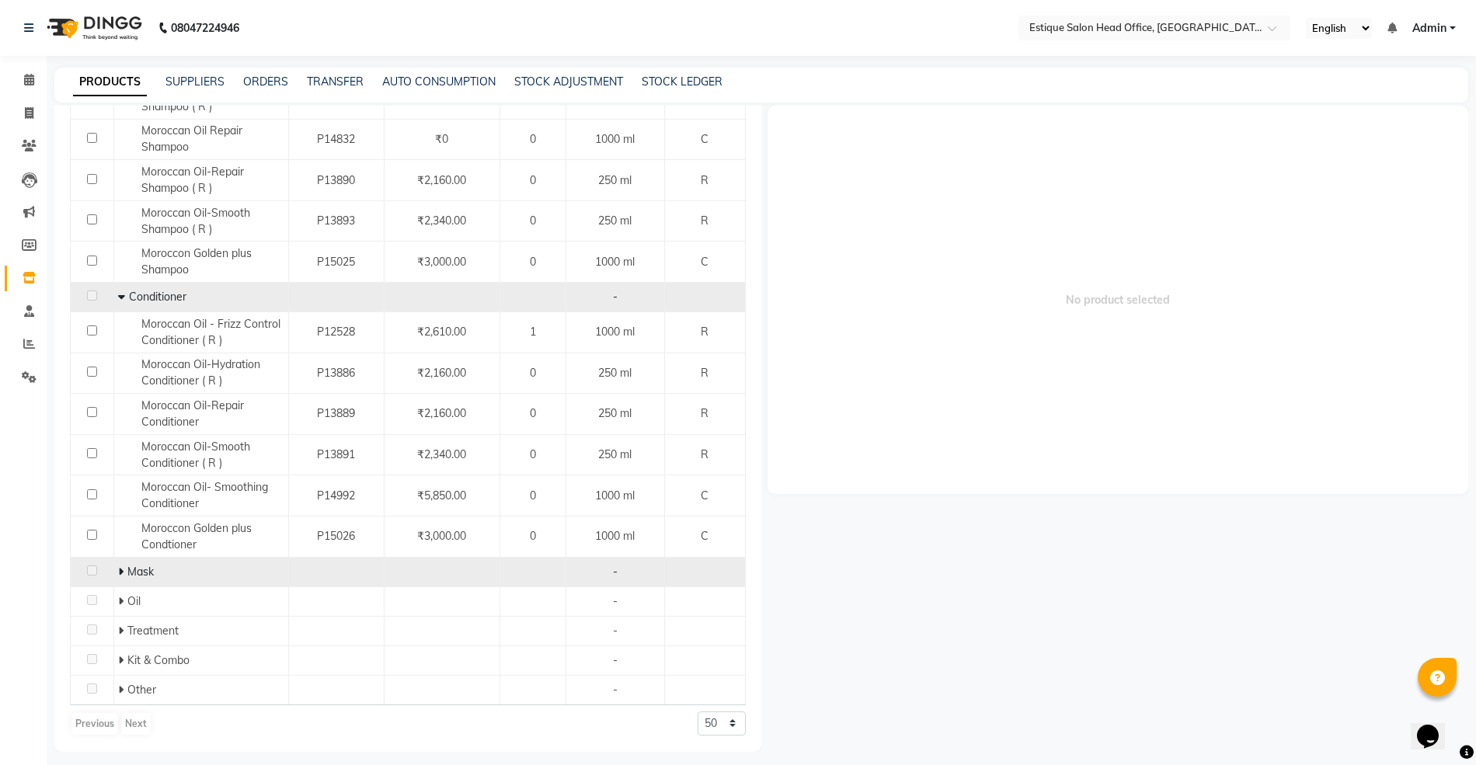
drag, startPoint x: 117, startPoint y: 570, endPoint x: 149, endPoint y: 561, distance: 33.9
click at [119, 570] on icon at bounding box center [120, 571] width 5 height 11
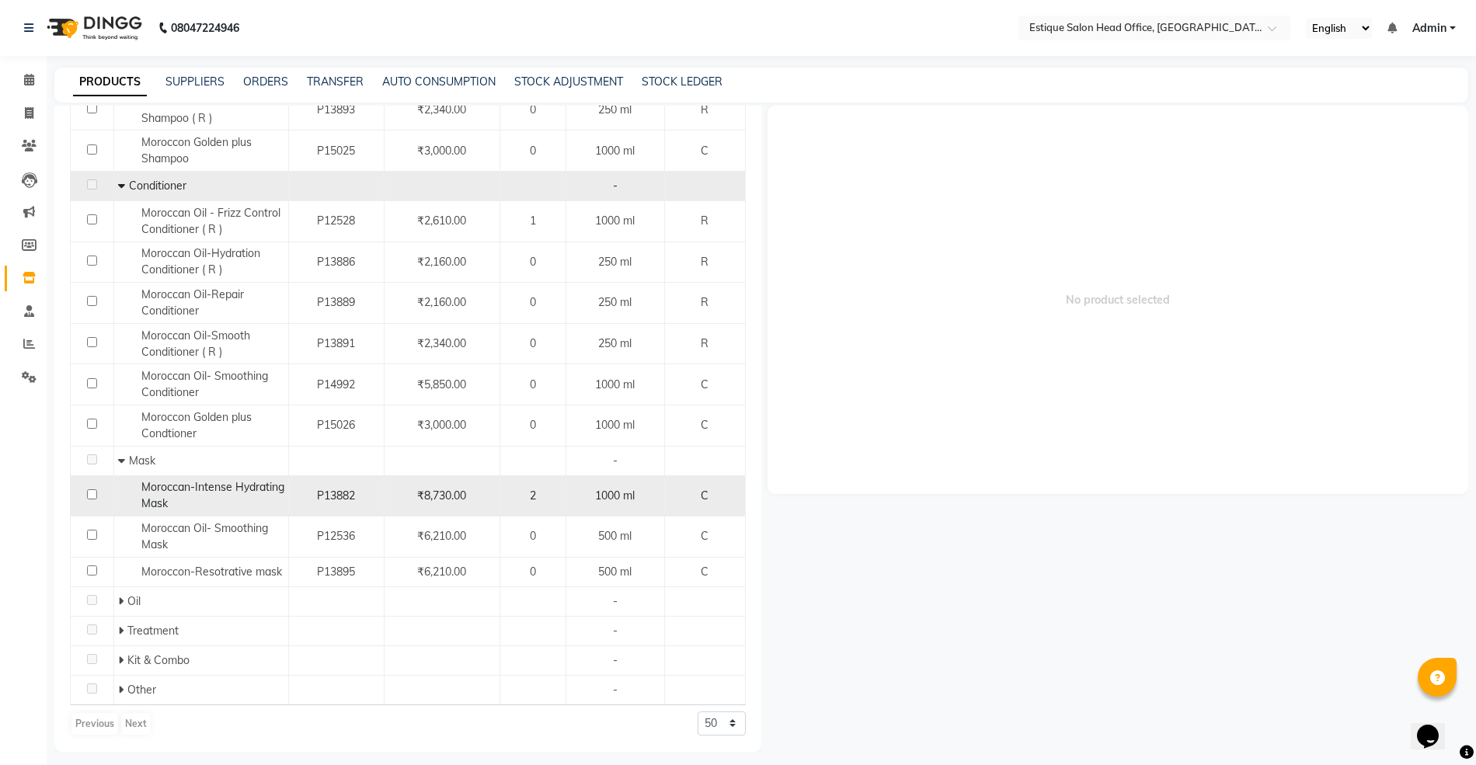
scroll to position [466, 0]
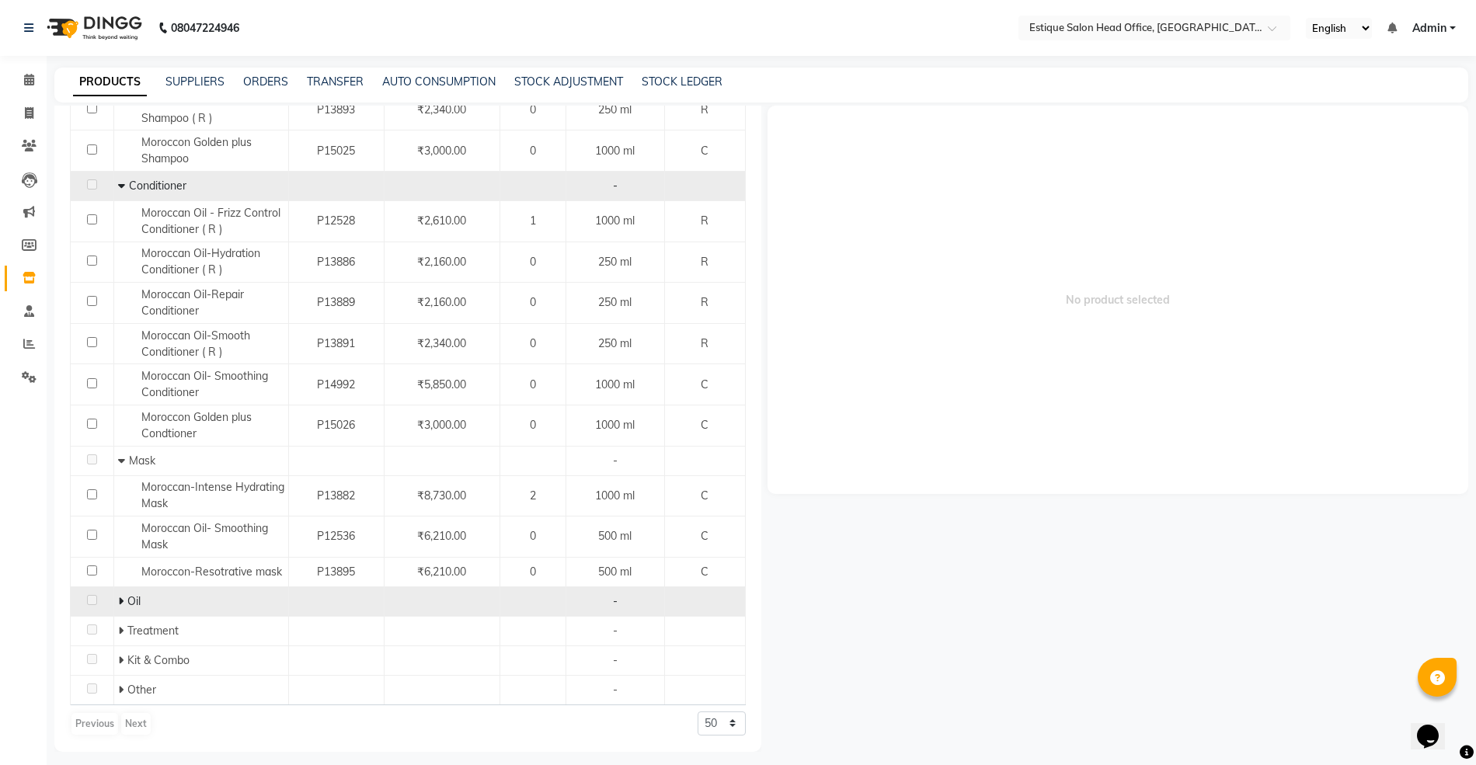
click at [120, 600] on icon at bounding box center [120, 601] width 5 height 11
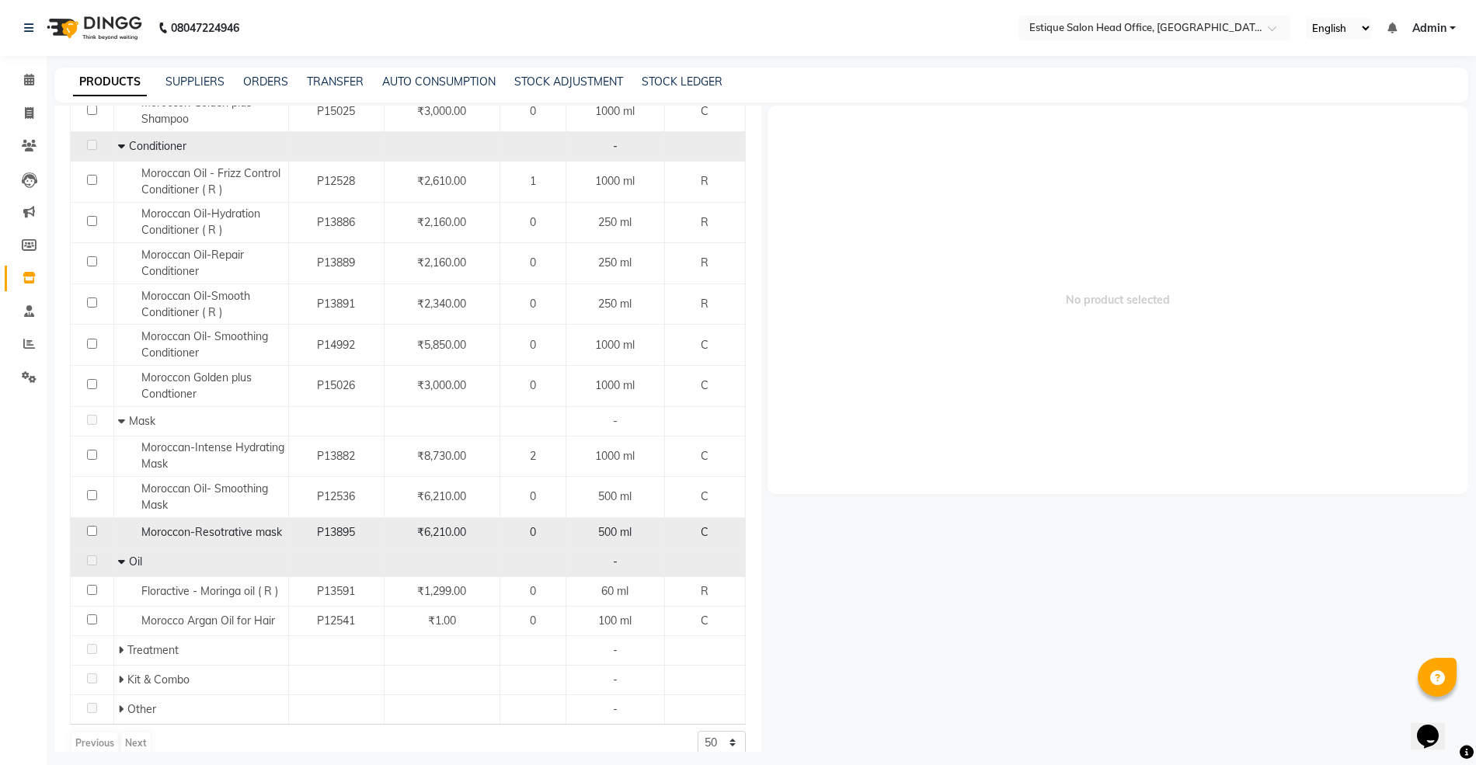
scroll to position [526, 0]
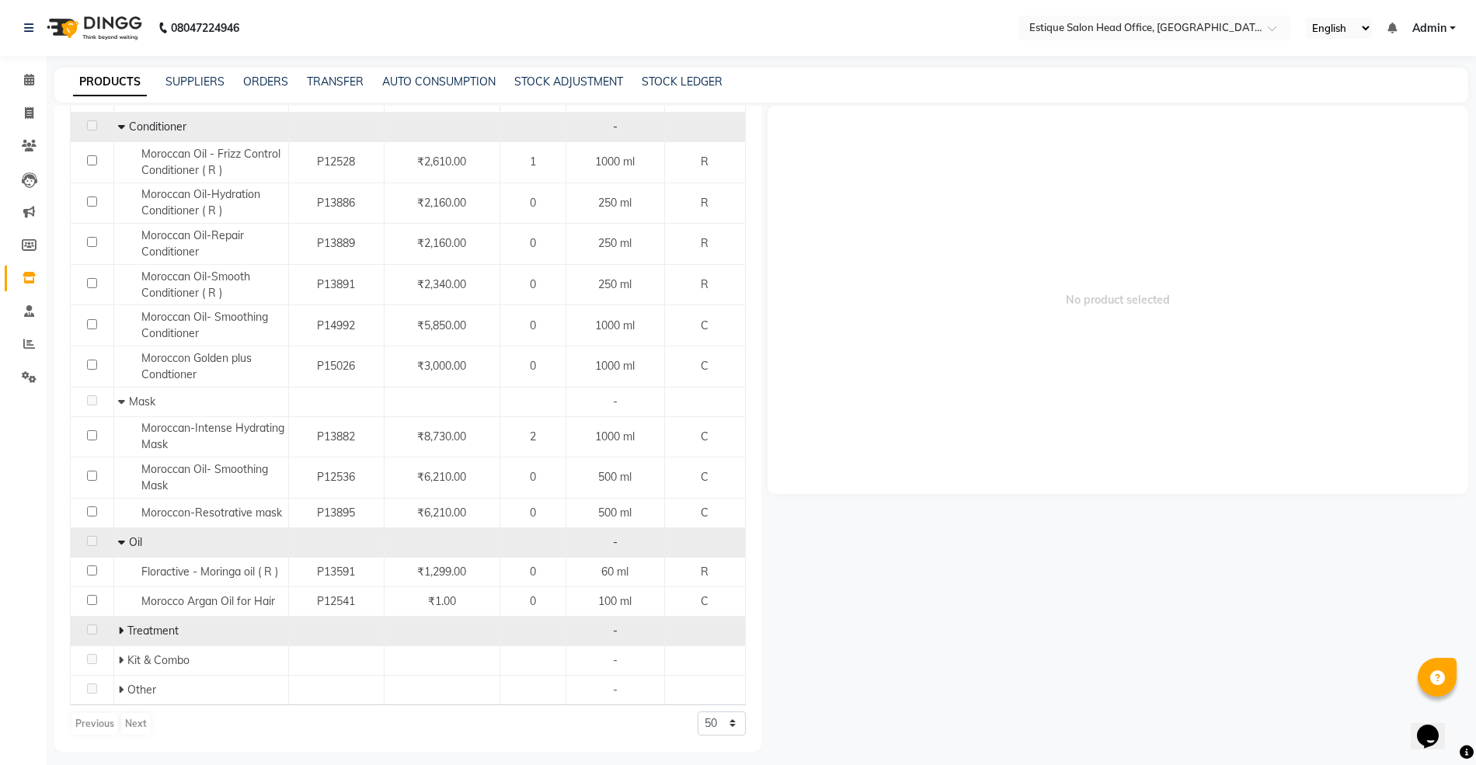
click at [120, 625] on icon at bounding box center [120, 630] width 5 height 11
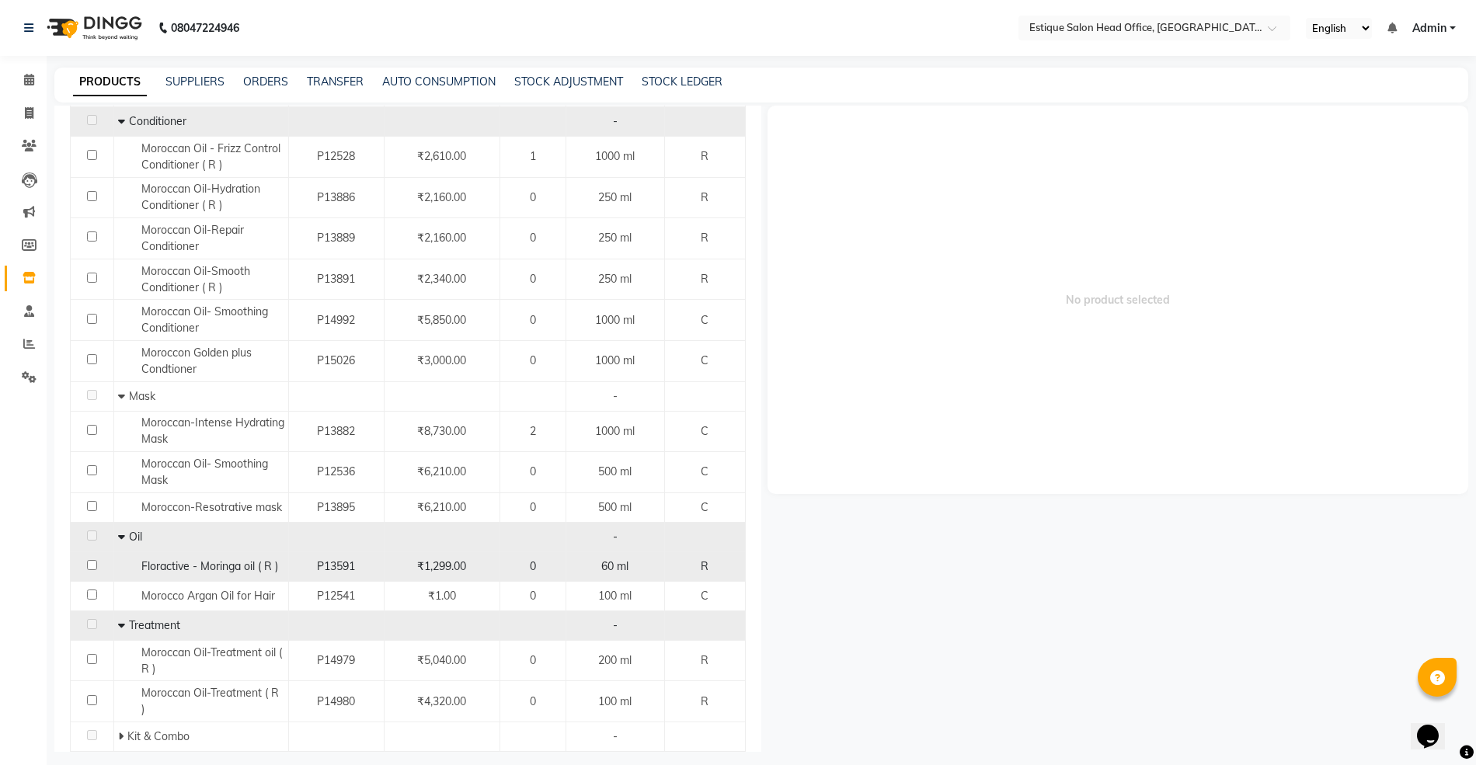
scroll to position [607, 0]
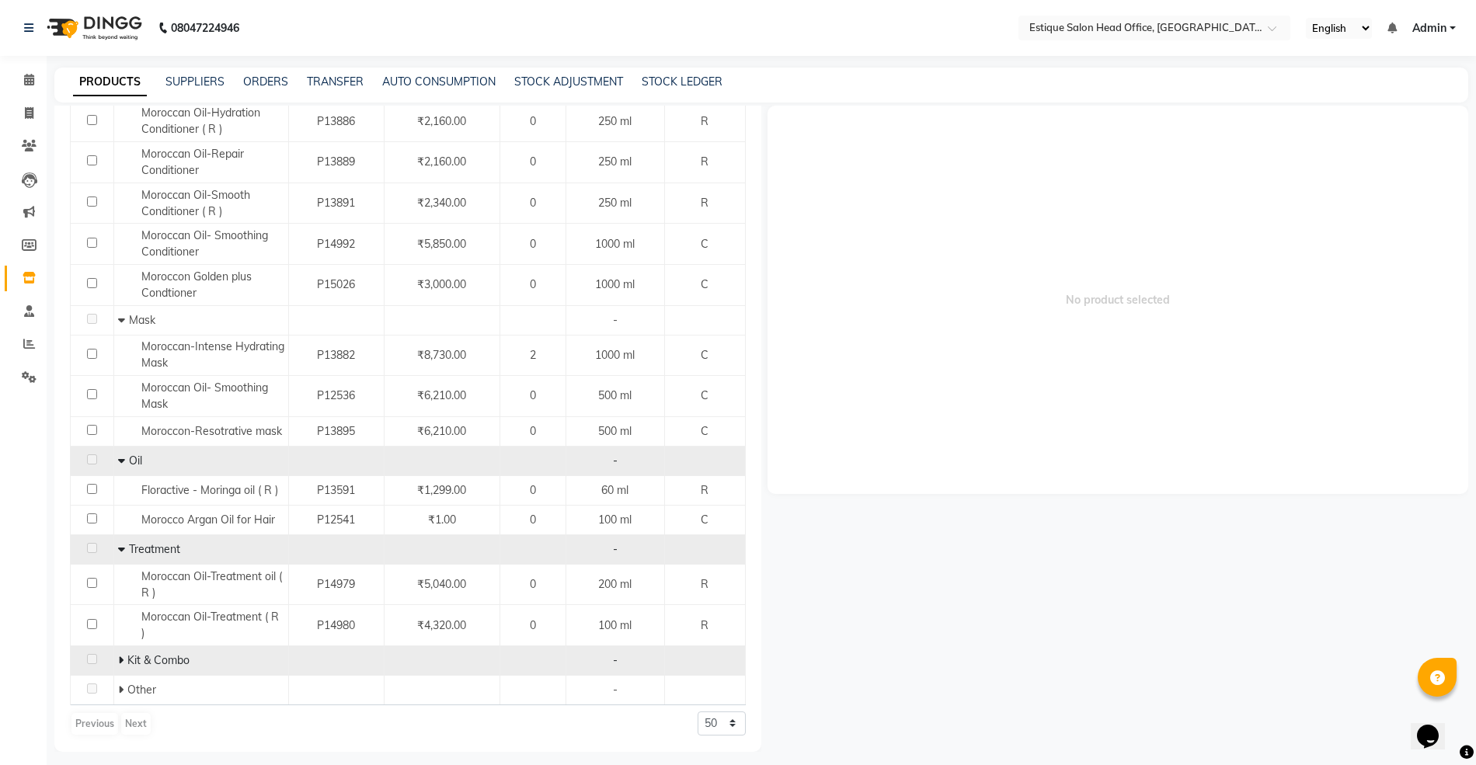
click at [118, 660] on icon at bounding box center [120, 660] width 5 height 11
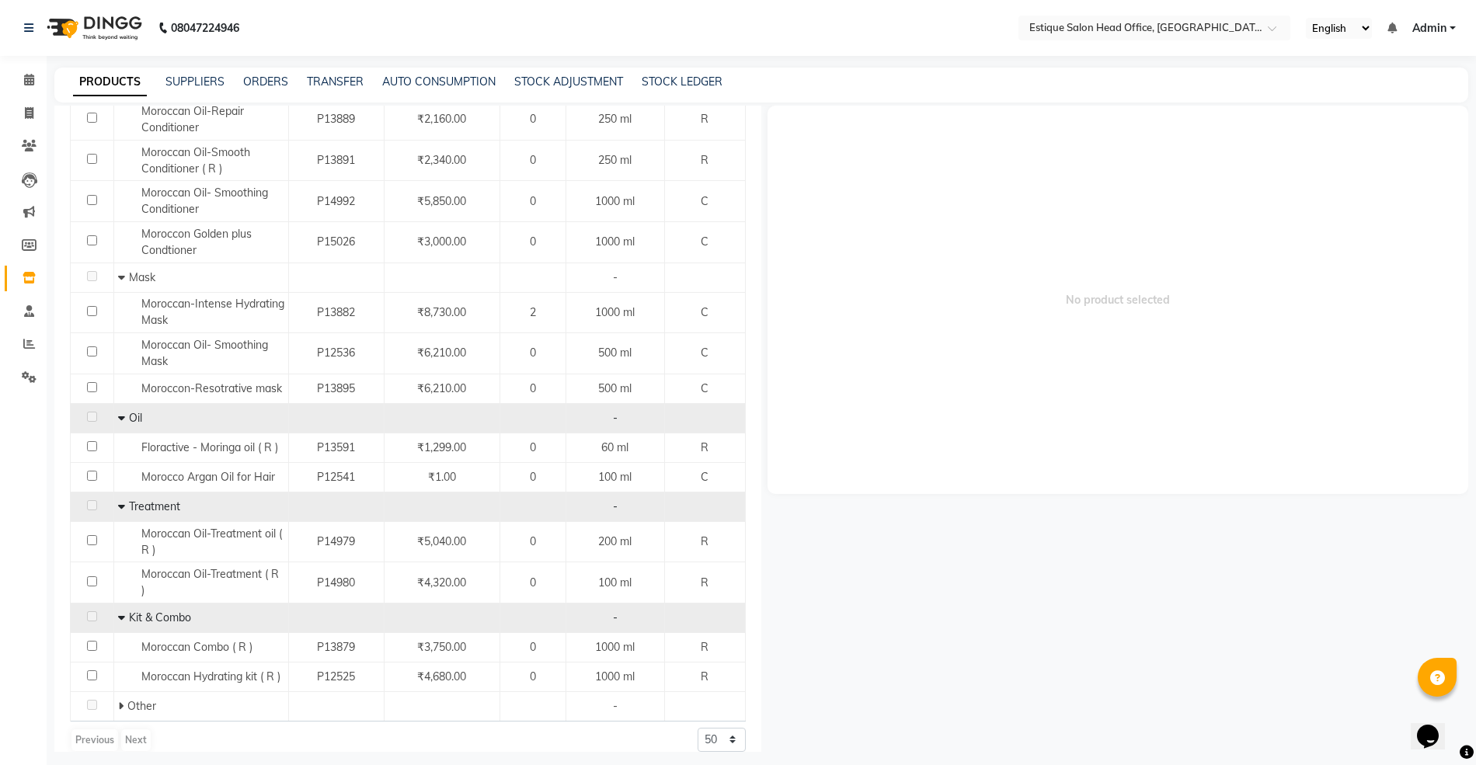
scroll to position [668, 0]
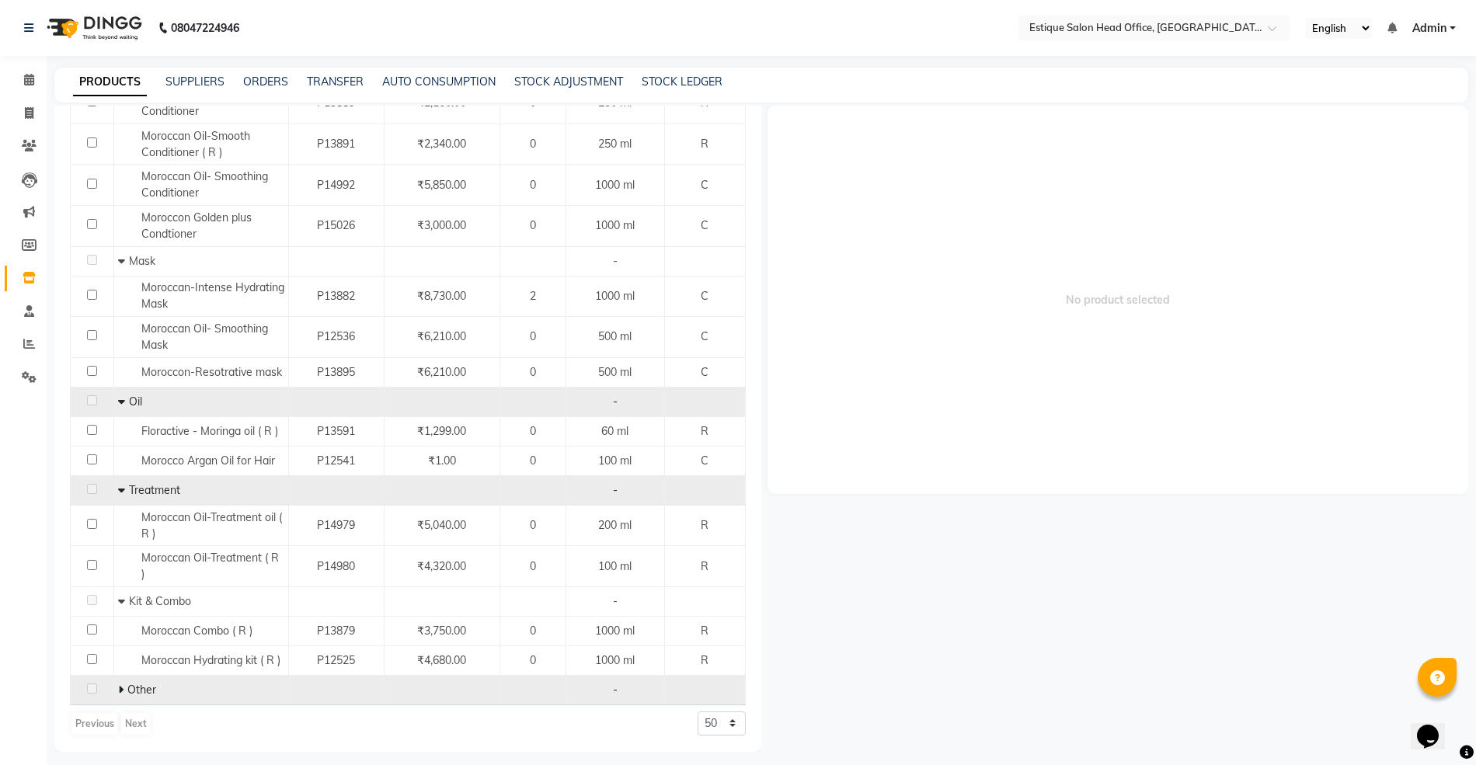
click at [118, 687] on icon at bounding box center [120, 689] width 5 height 11
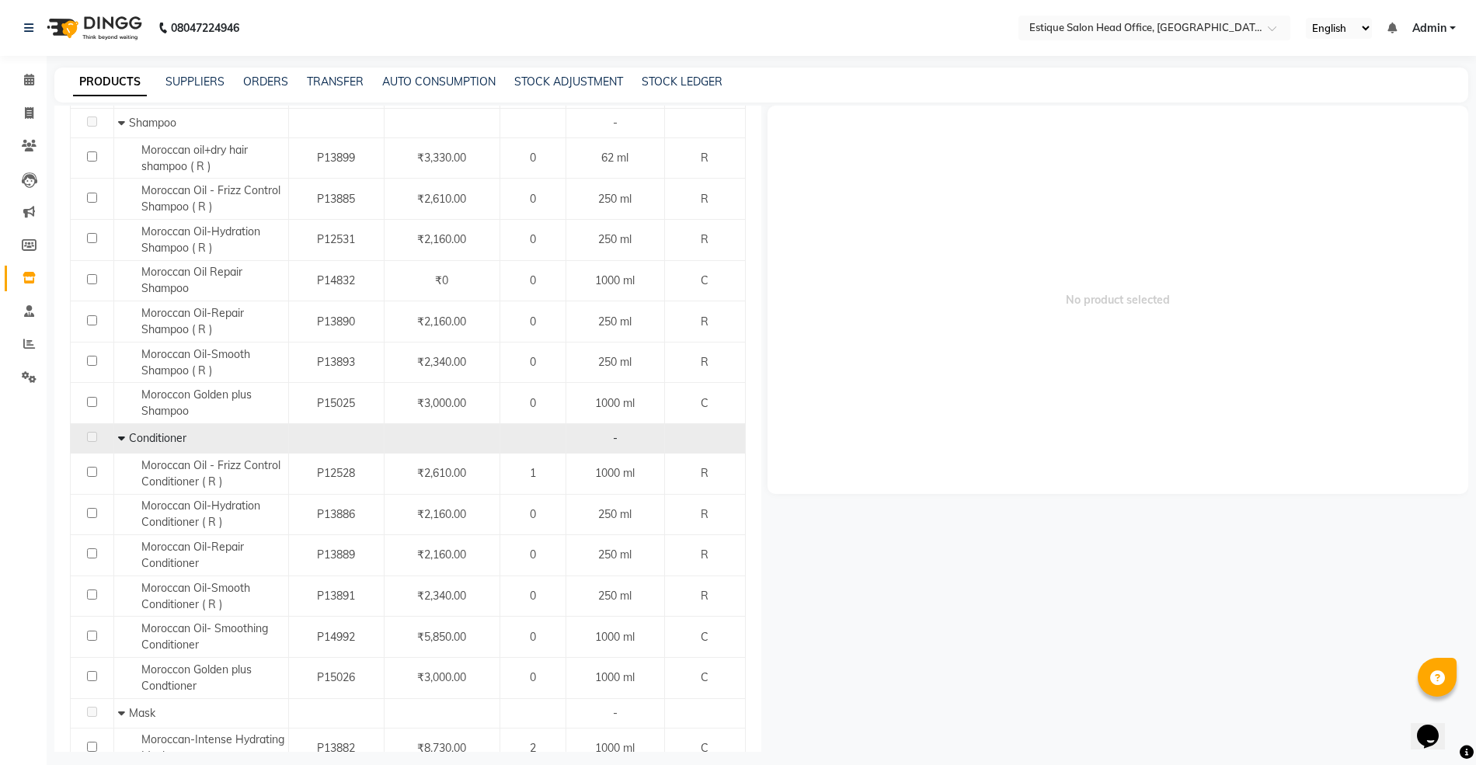
scroll to position [0, 0]
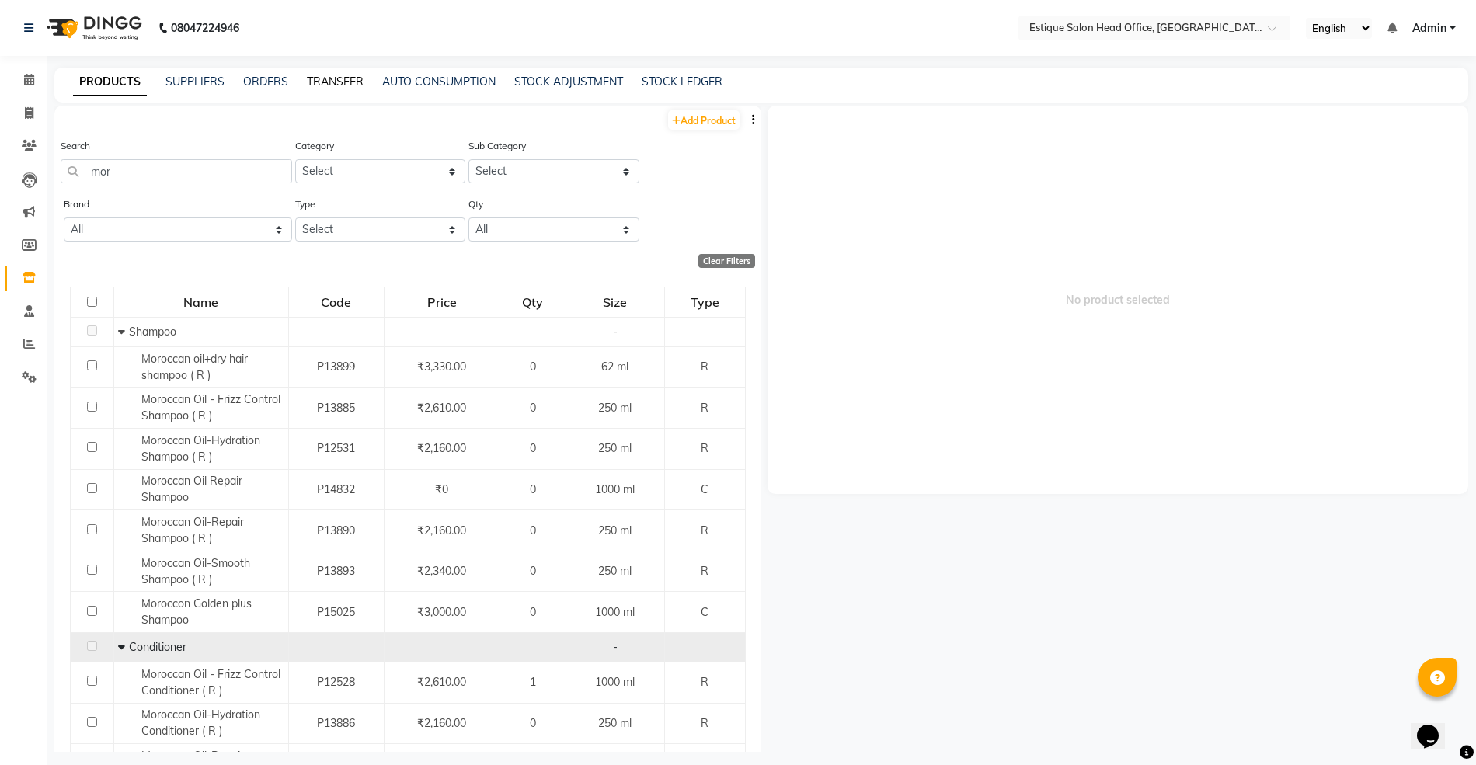
click at [321, 76] on link "TRANSFER" at bounding box center [335, 82] width 57 height 14
select select "sender"
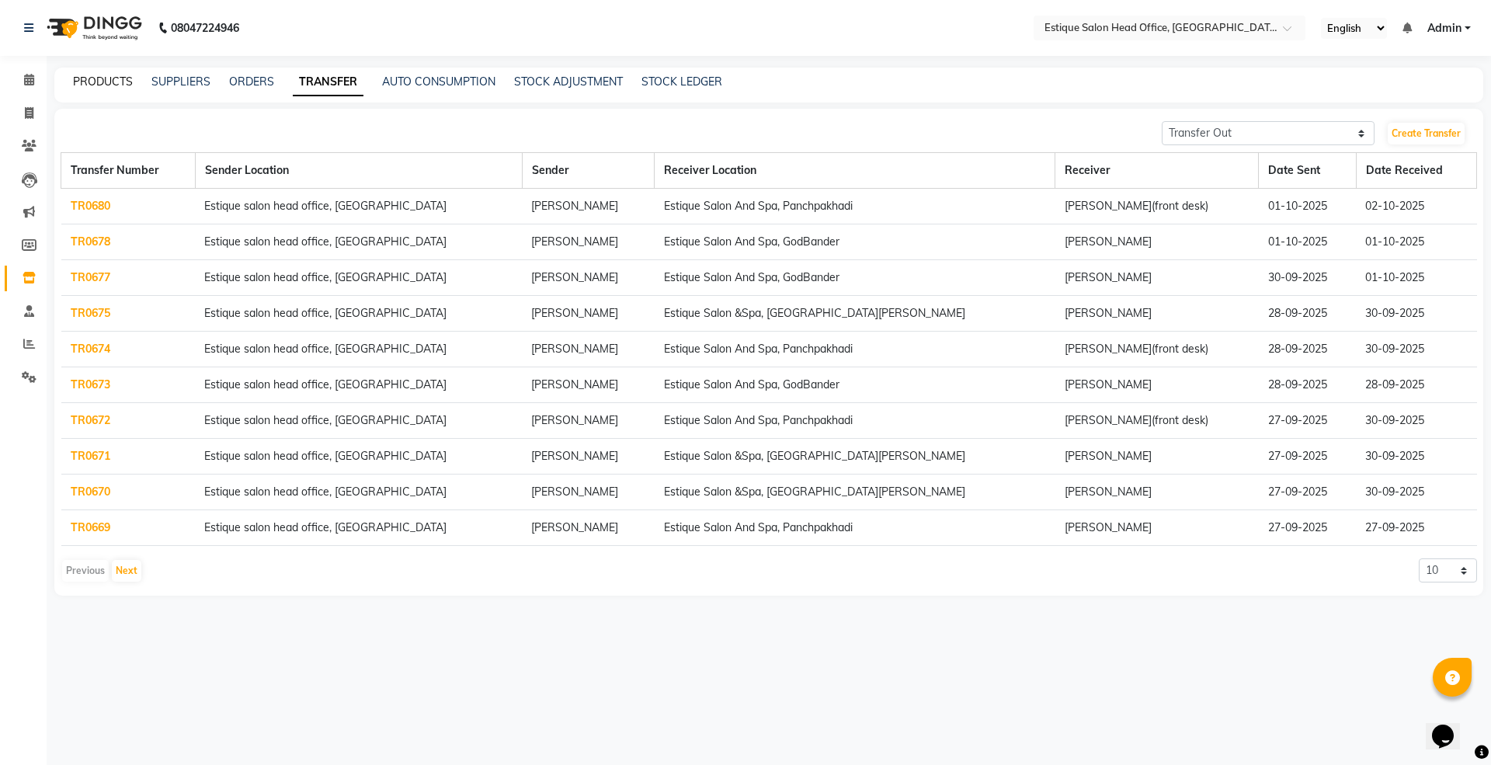
click at [87, 82] on link "PRODUCTS" at bounding box center [103, 82] width 60 height 14
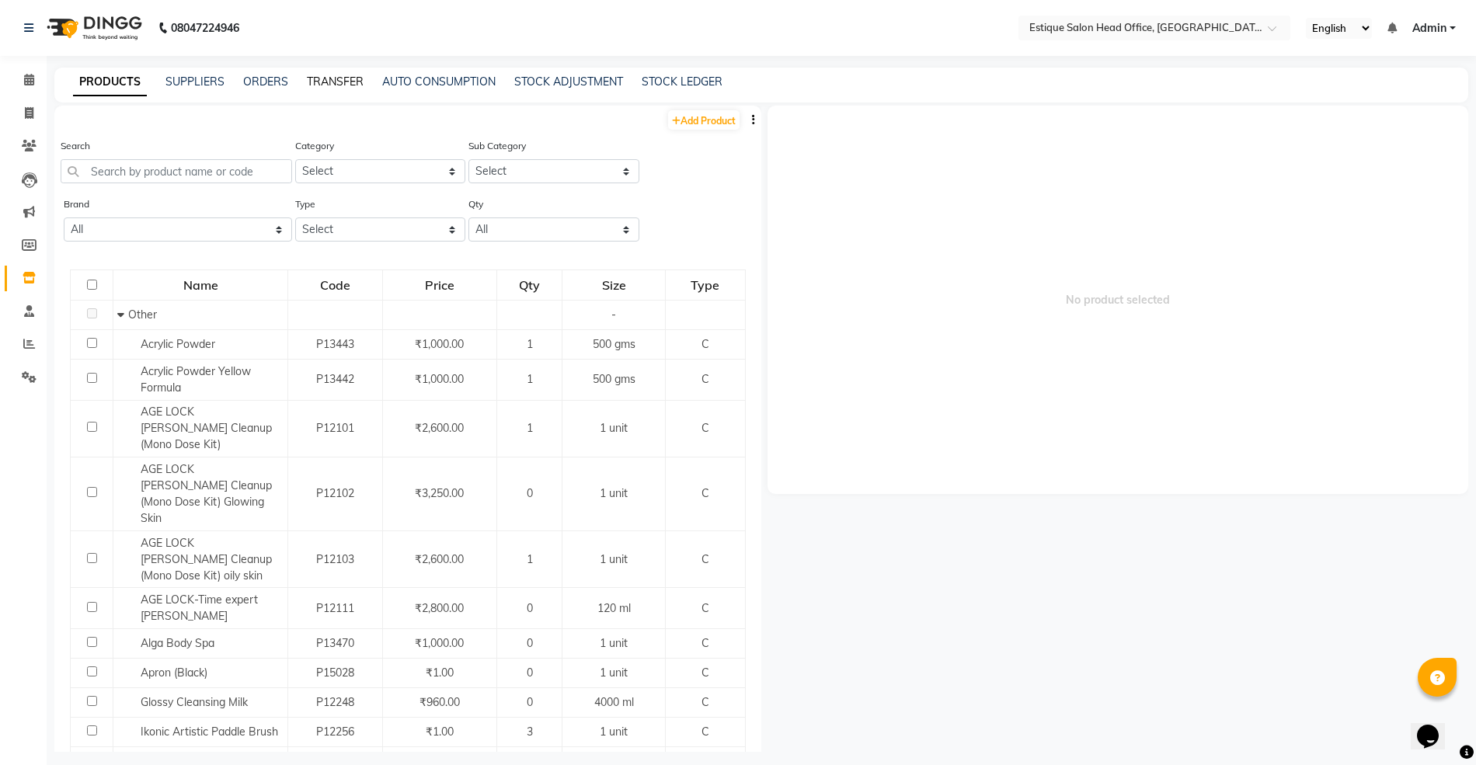
click at [317, 79] on link "TRANSFER" at bounding box center [335, 82] width 57 height 14
select select "sender"
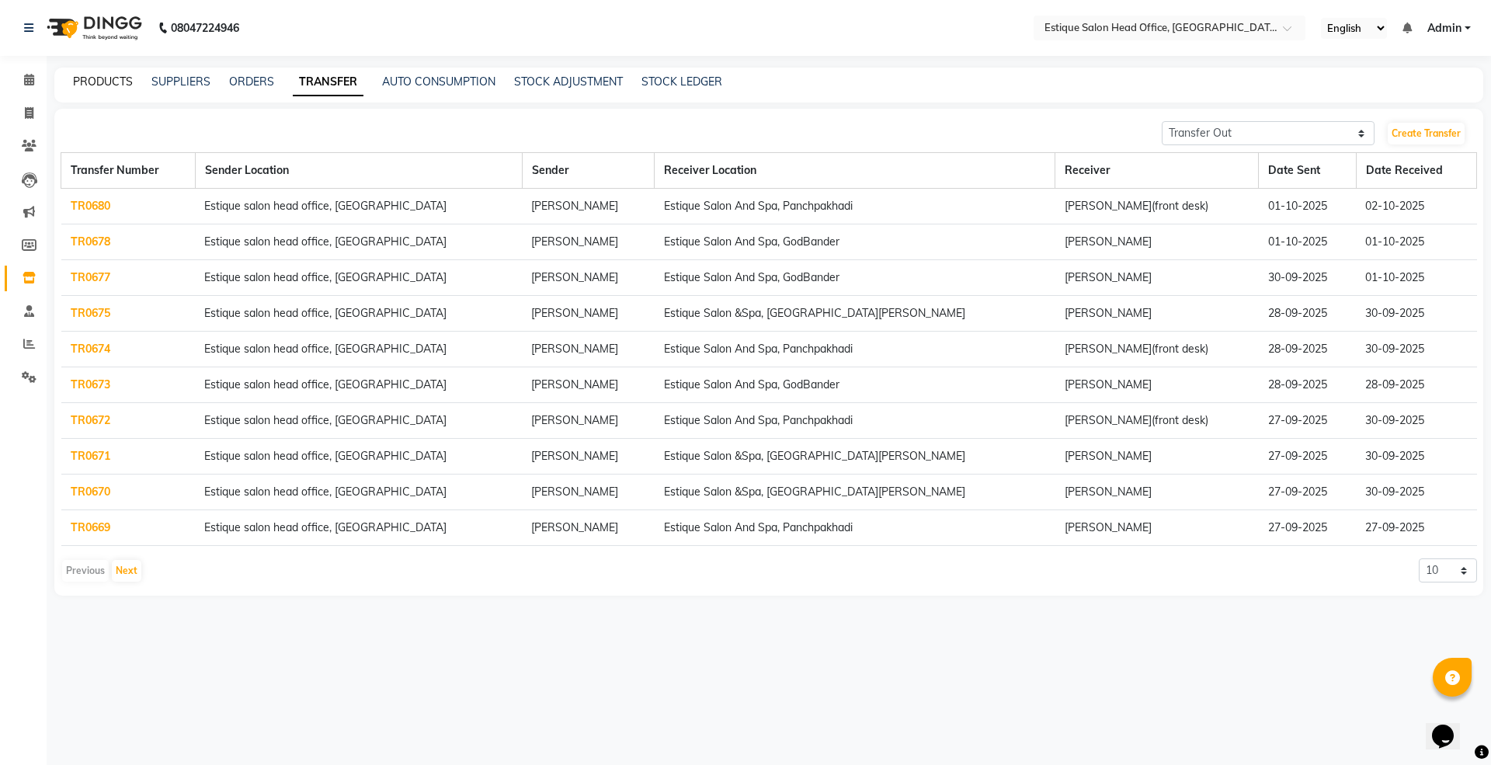
click at [92, 75] on link "PRODUCTS" at bounding box center [103, 82] width 60 height 14
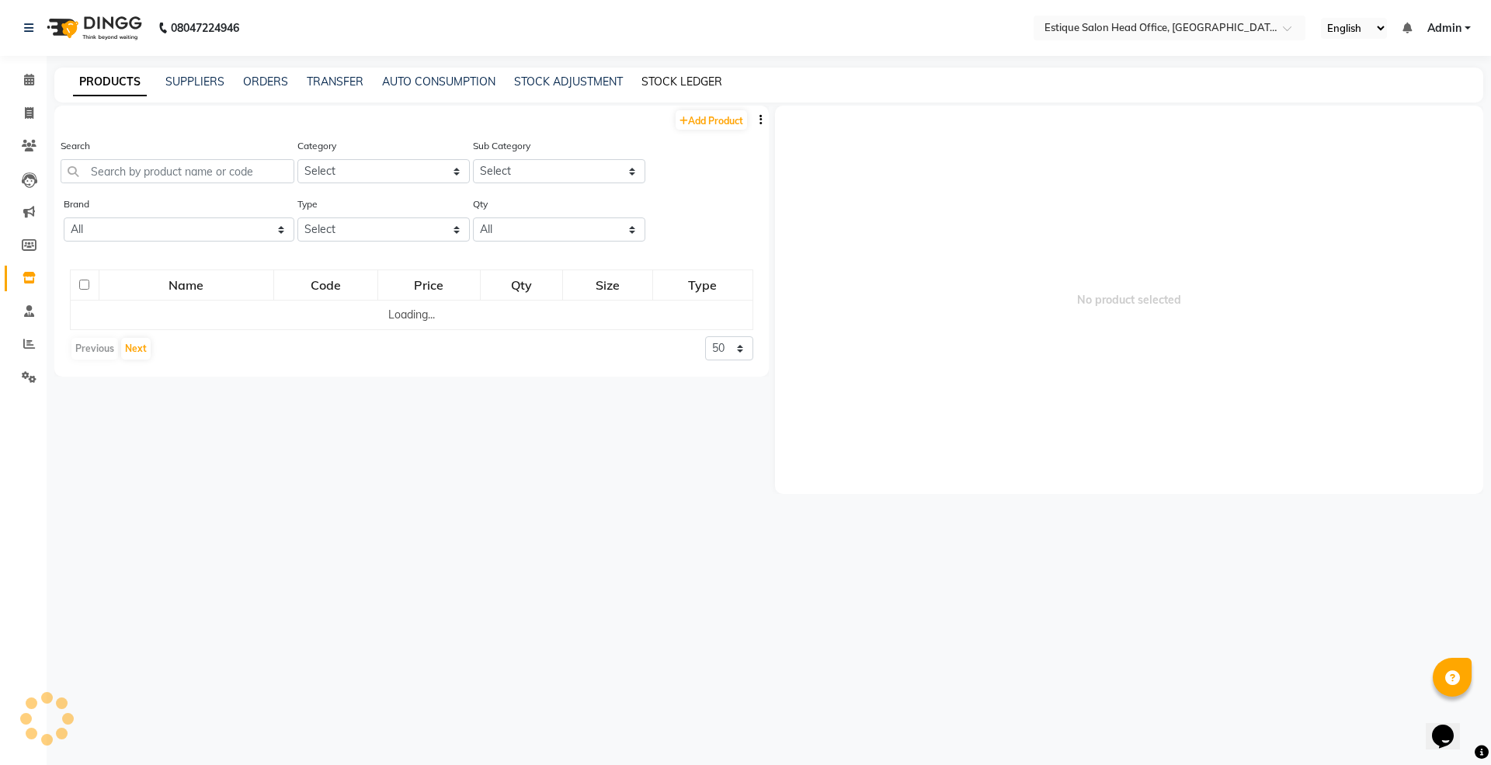
click at [694, 79] on link "STOCK LEDGER" at bounding box center [682, 82] width 81 height 14
select select "all"
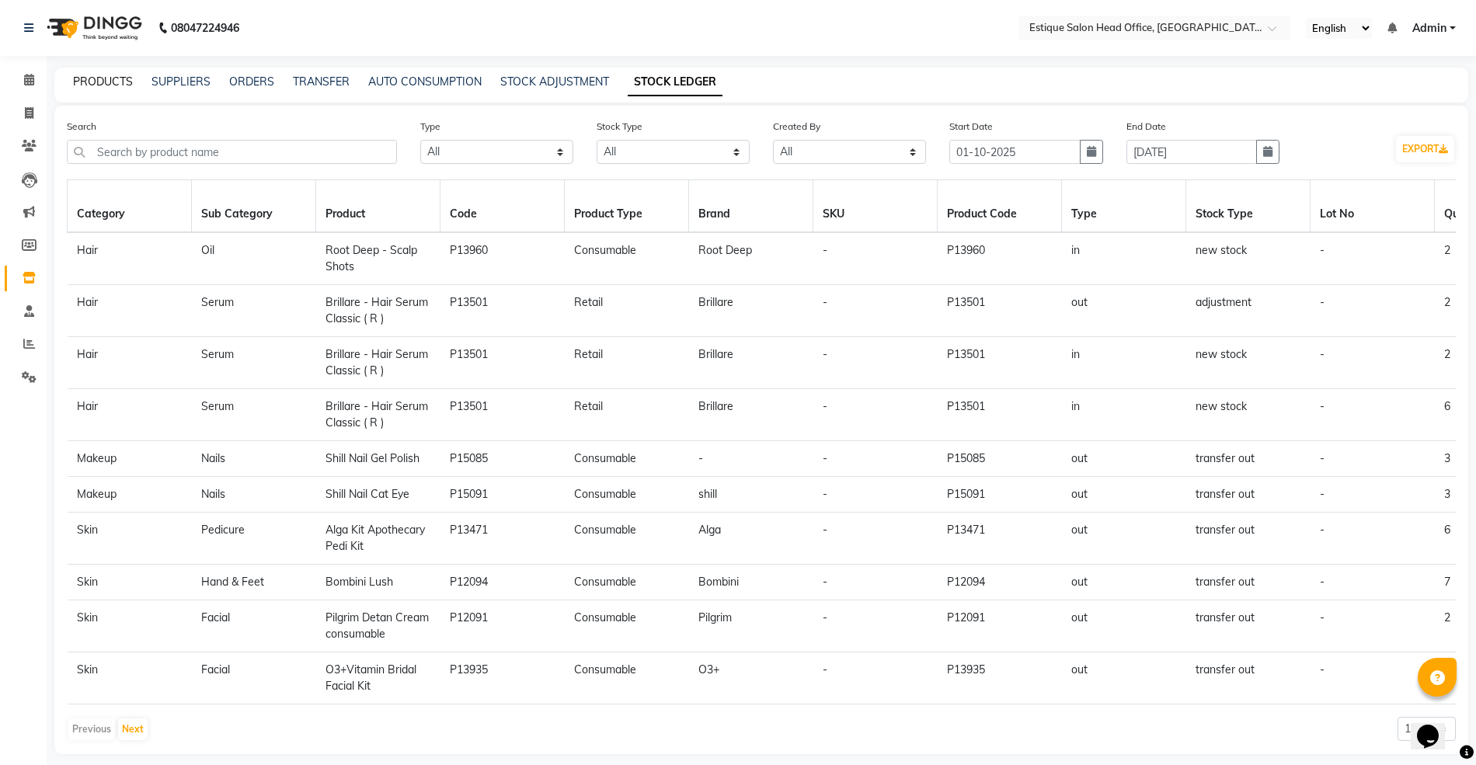
click at [107, 78] on link "PRODUCTS" at bounding box center [103, 82] width 60 height 14
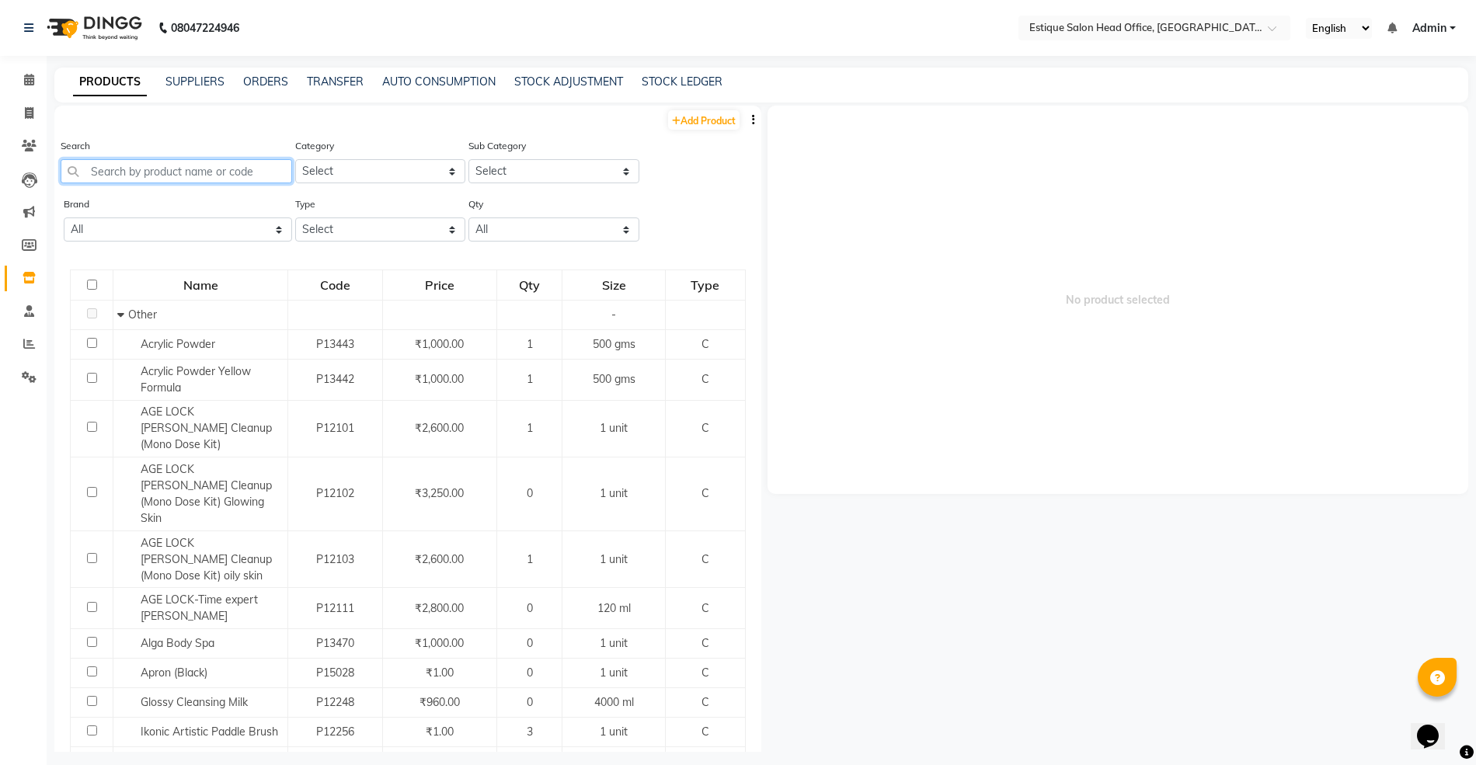
click at [106, 172] on input "text" at bounding box center [176, 171] width 231 height 24
click at [346, 82] on link "TRANSFER" at bounding box center [335, 82] width 57 height 14
select select "sender"
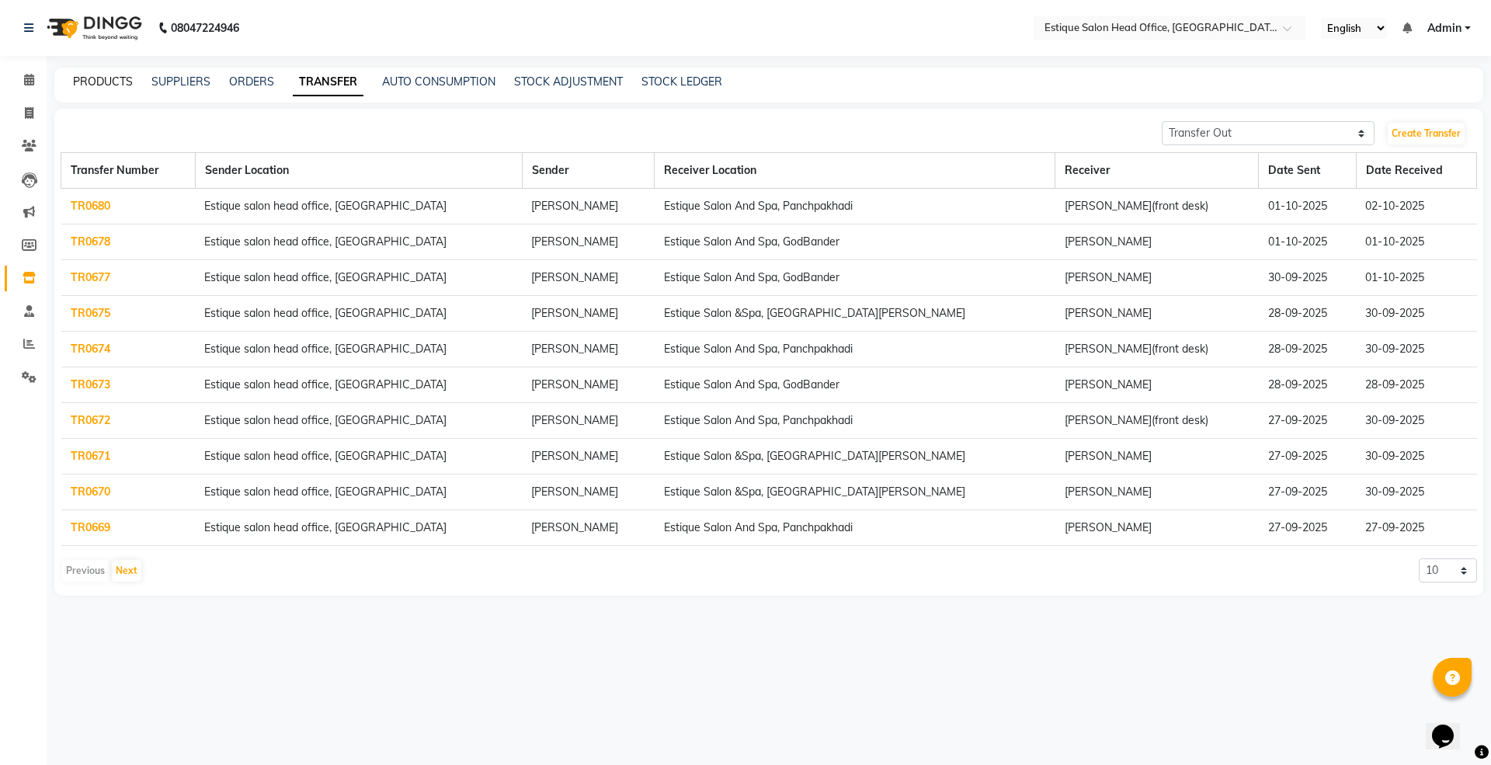
click at [93, 82] on link "PRODUCTS" at bounding box center [103, 82] width 60 height 14
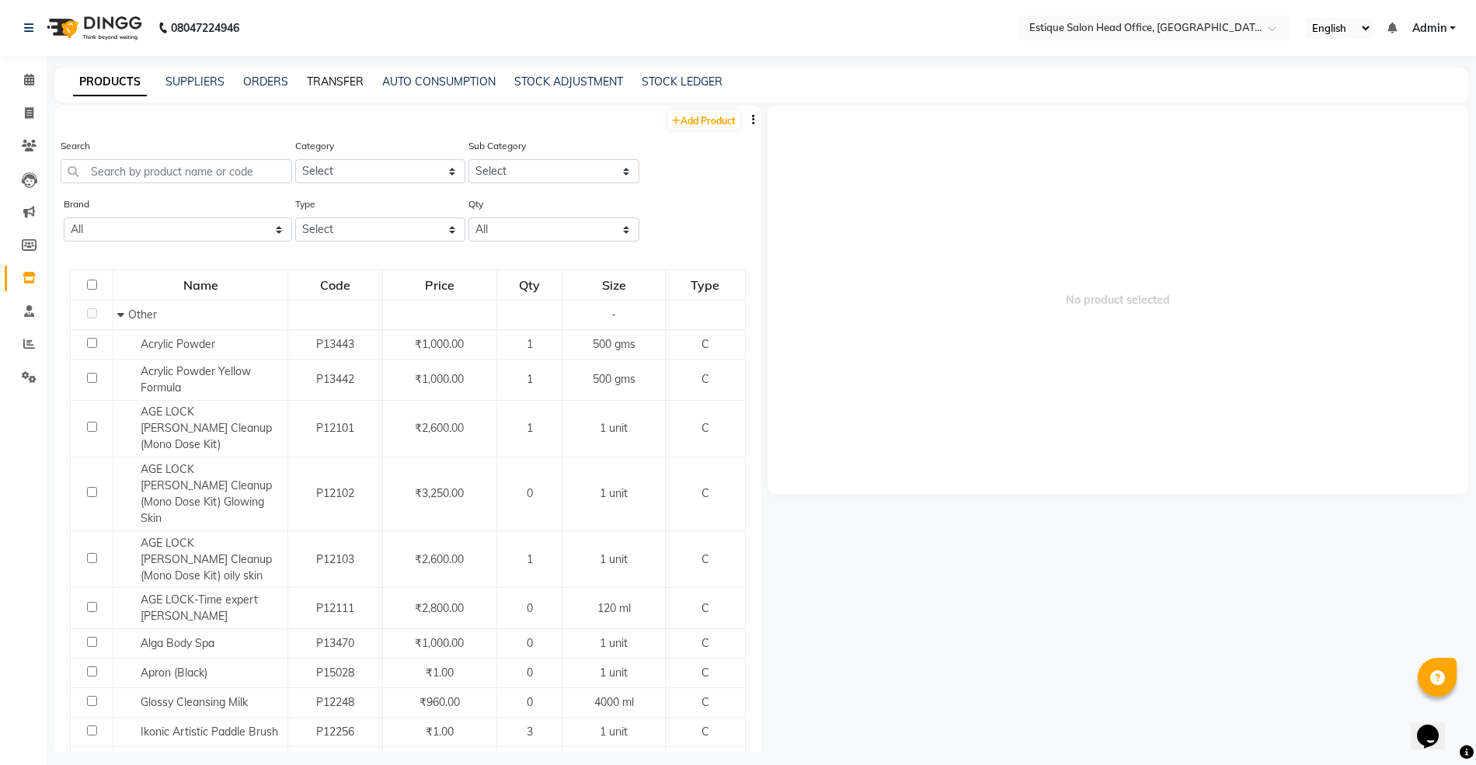
click at [318, 87] on link "TRANSFER" at bounding box center [335, 82] width 57 height 14
select select "sender"
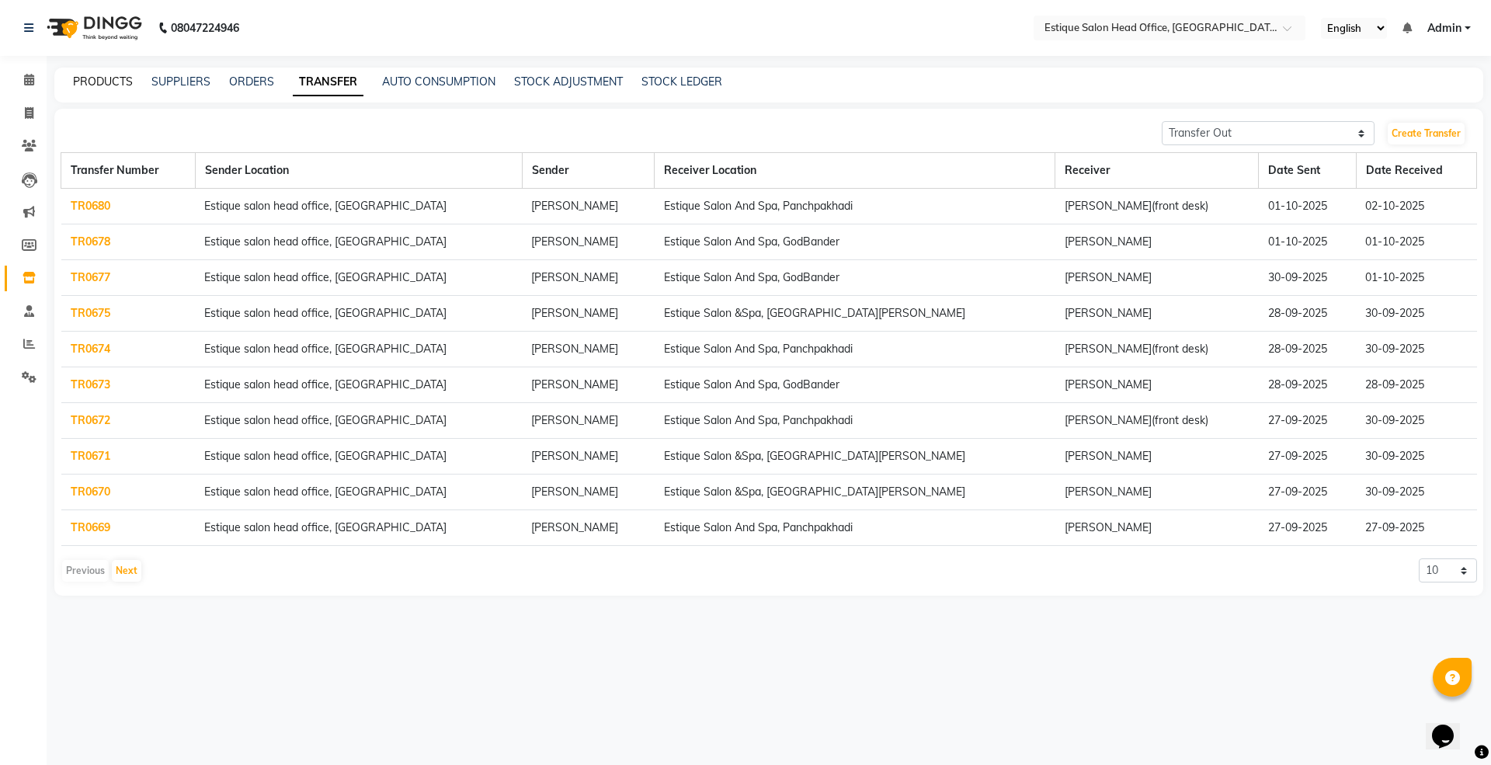
click at [99, 85] on link "PRODUCTS" at bounding box center [103, 82] width 60 height 14
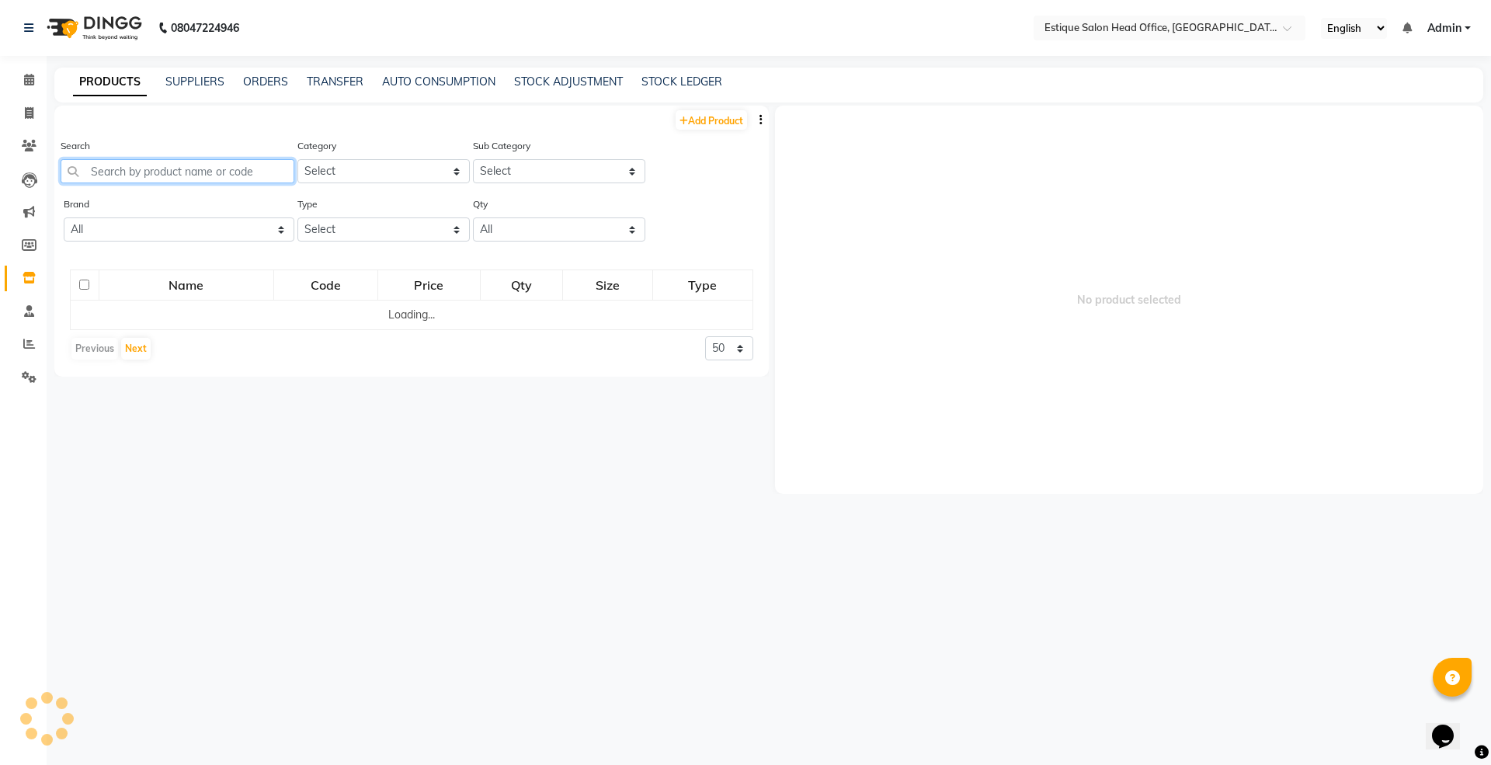
click at [127, 179] on input "text" at bounding box center [178, 171] width 234 height 24
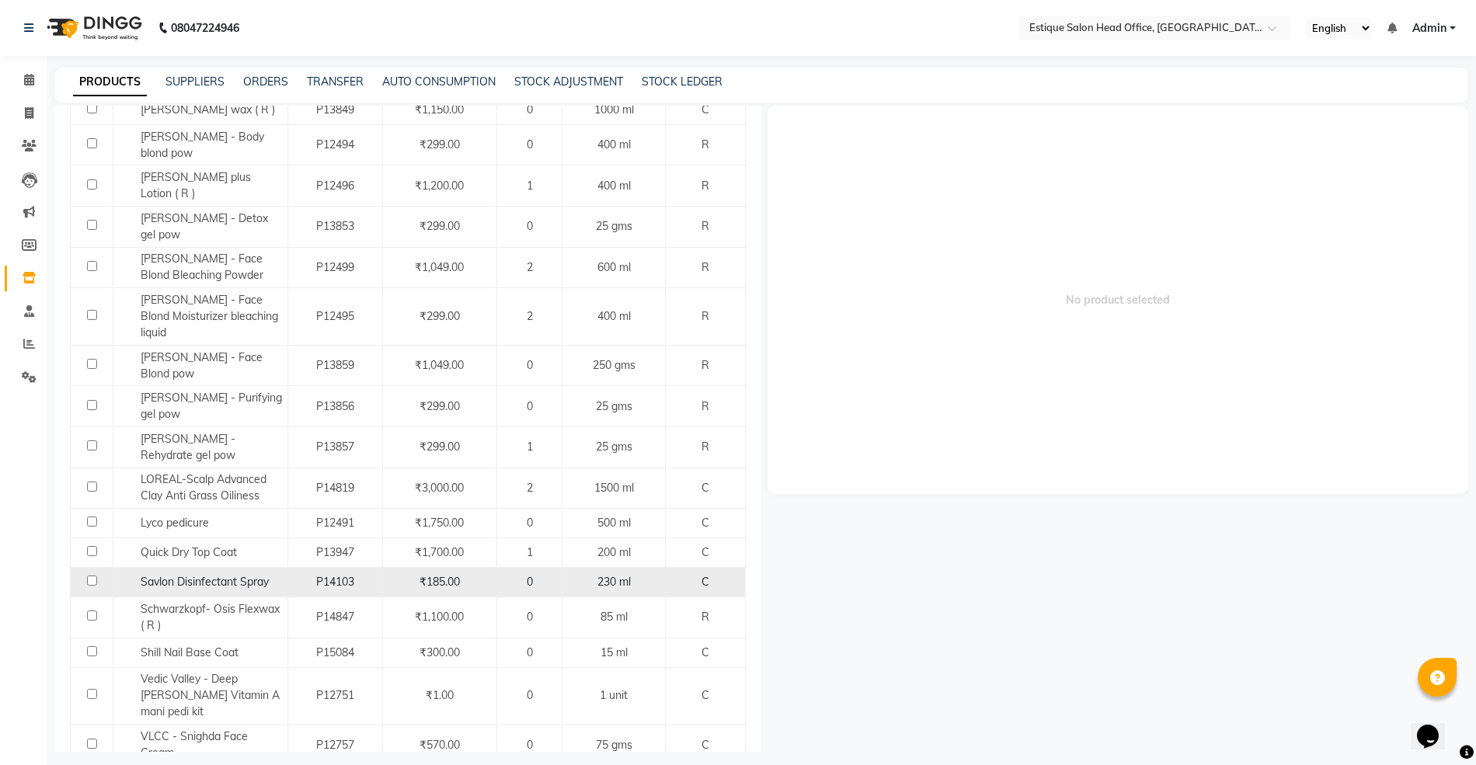
scroll to position [10, 0]
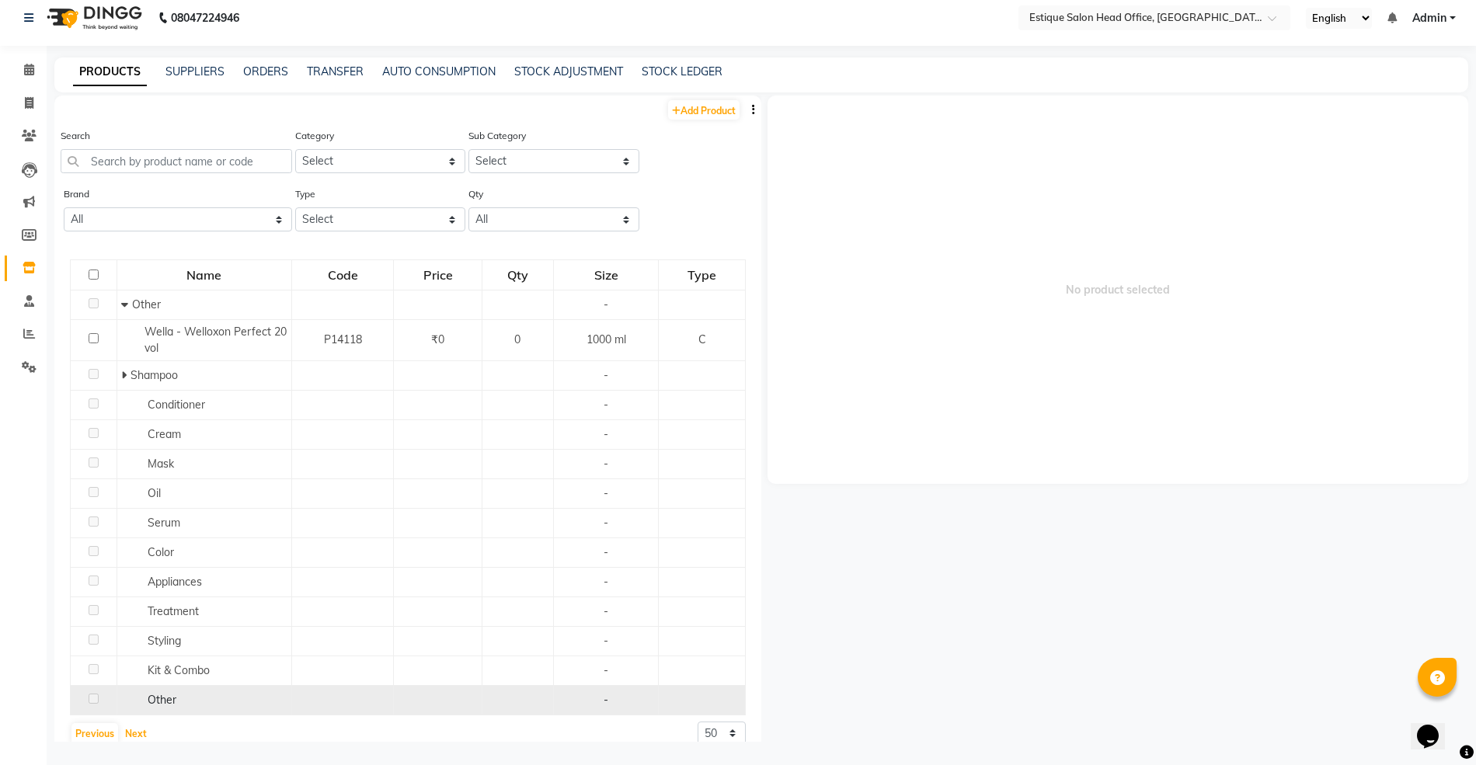
scroll to position [23, 0]
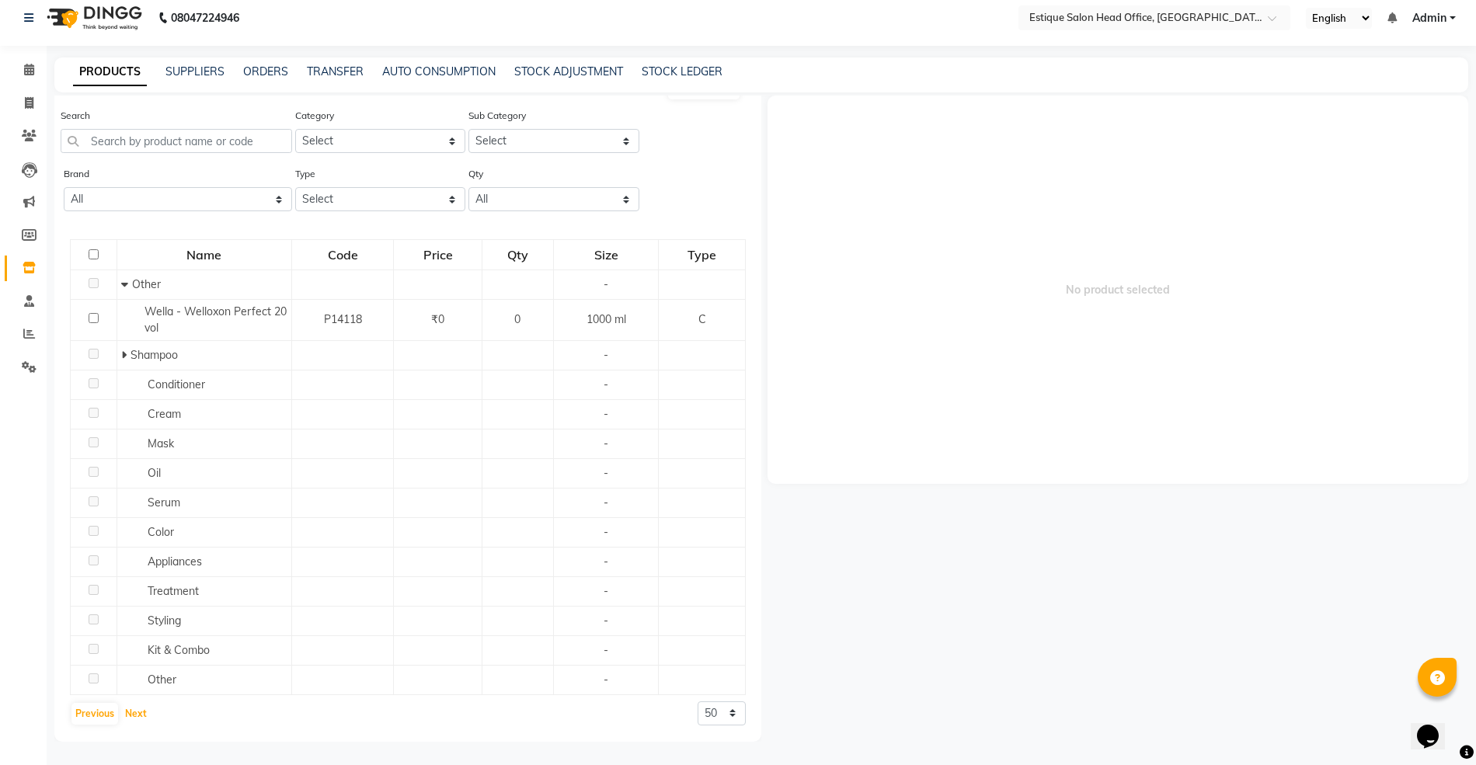
click at [135, 708] on button "Next" at bounding box center [136, 714] width 30 height 22
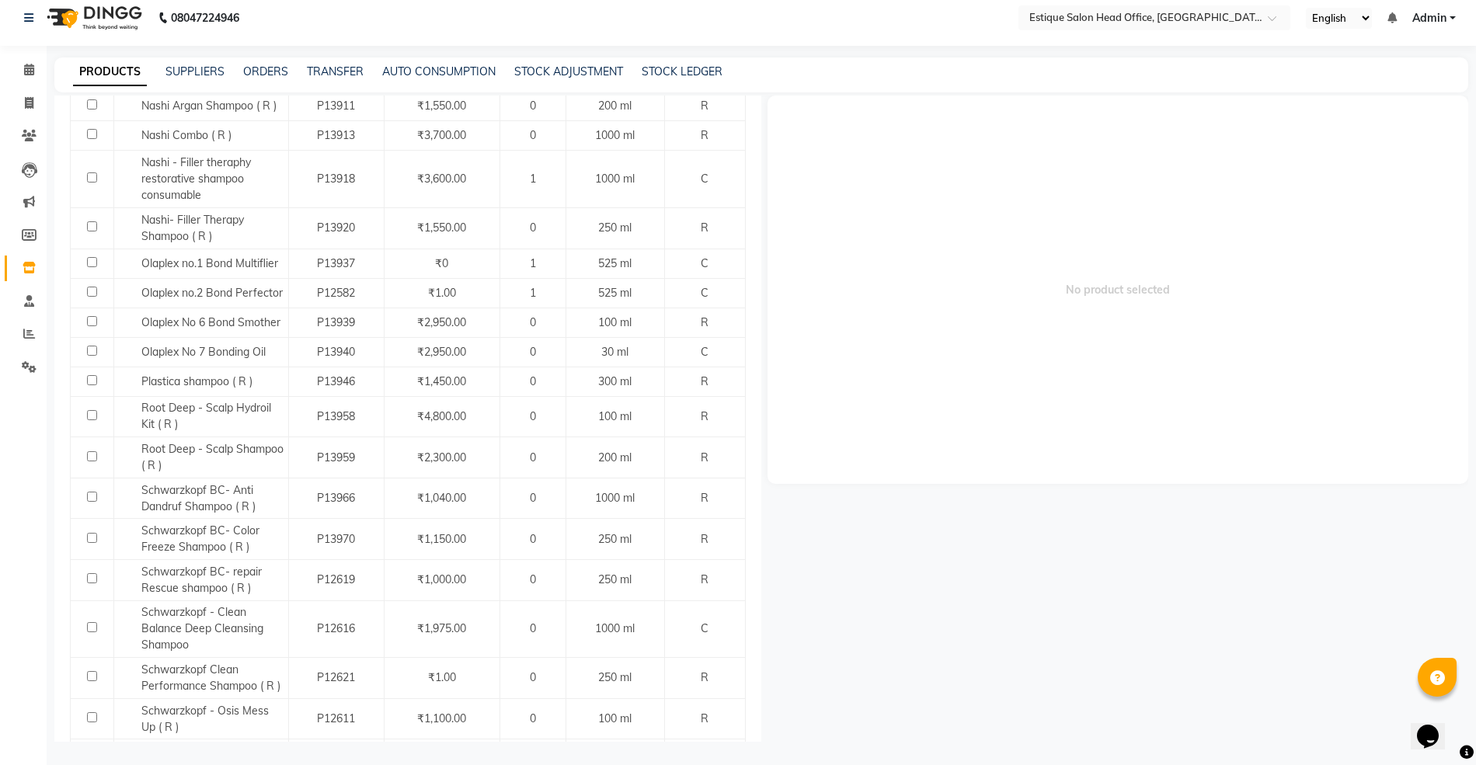
scroll to position [1632, 0]
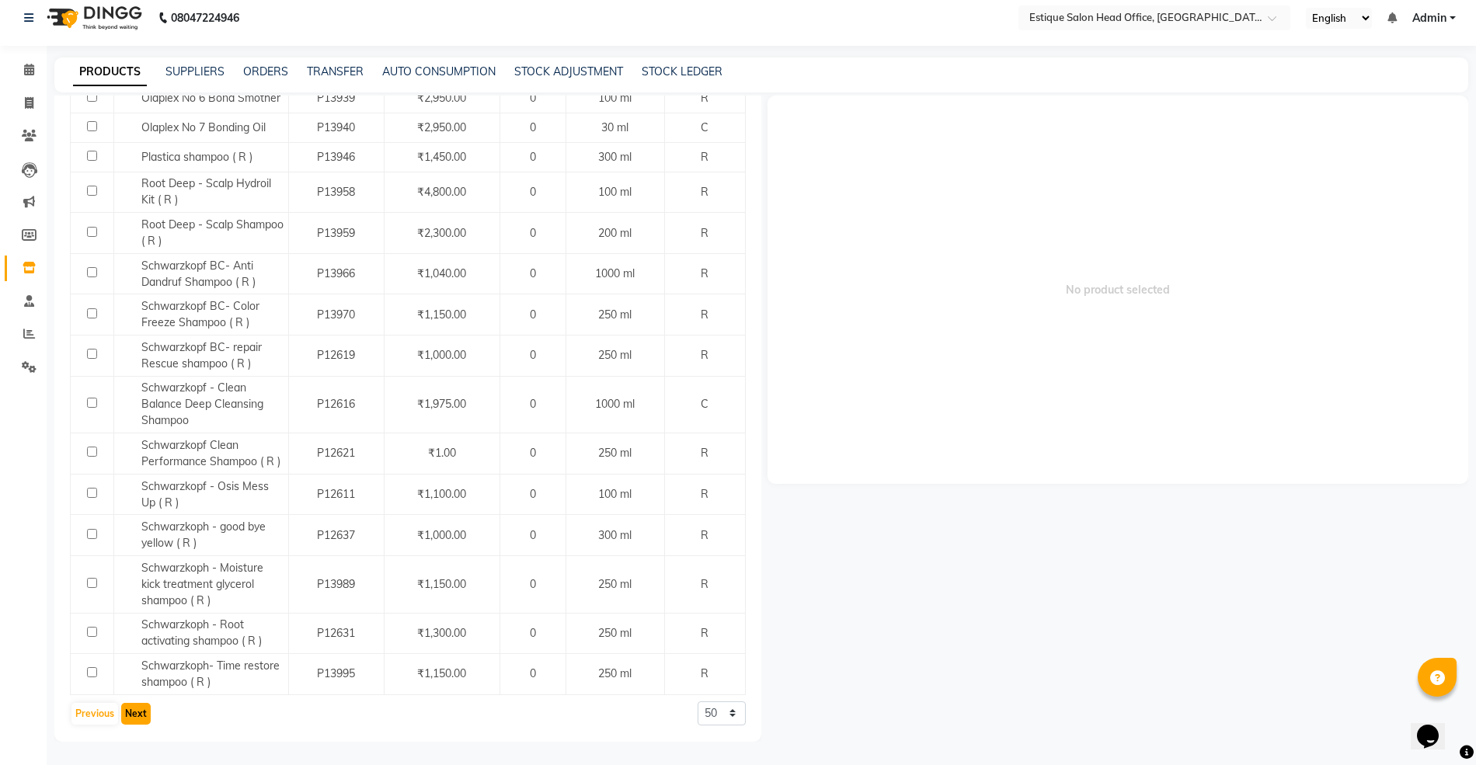
click at [141, 707] on button "Next" at bounding box center [136, 714] width 30 height 22
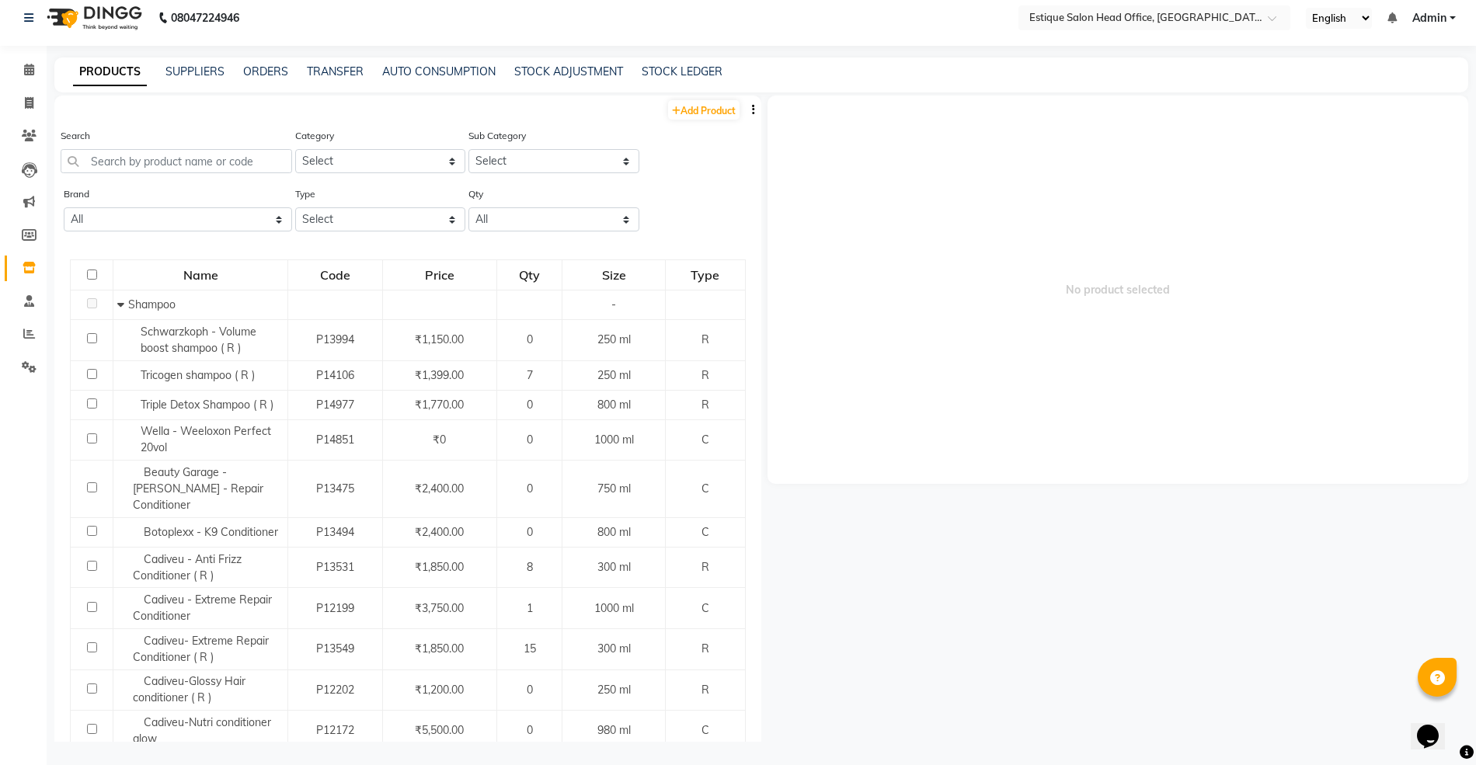
scroll to position [0, 0]
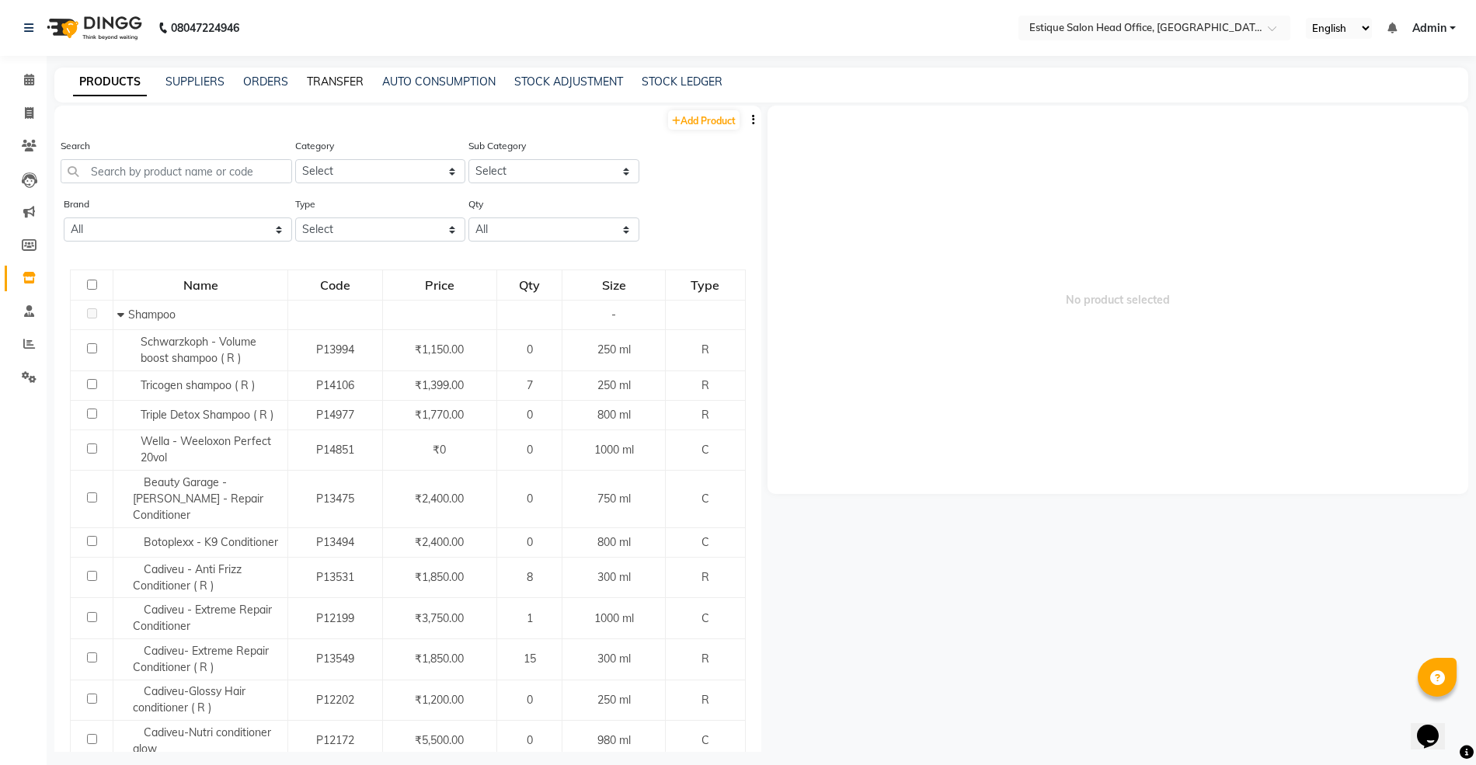
click at [311, 79] on link "TRANSFER" at bounding box center [335, 82] width 57 height 14
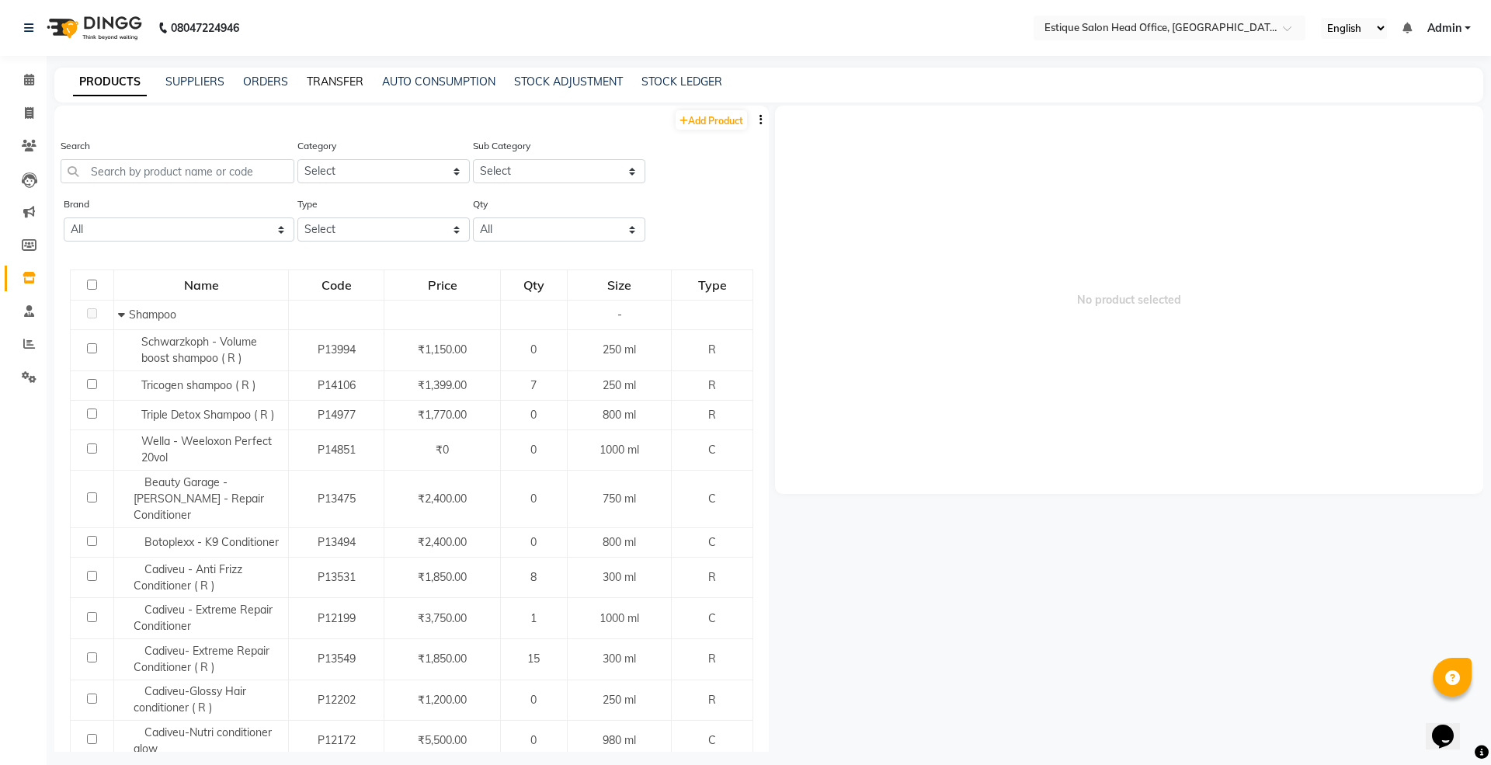
select select "sender"
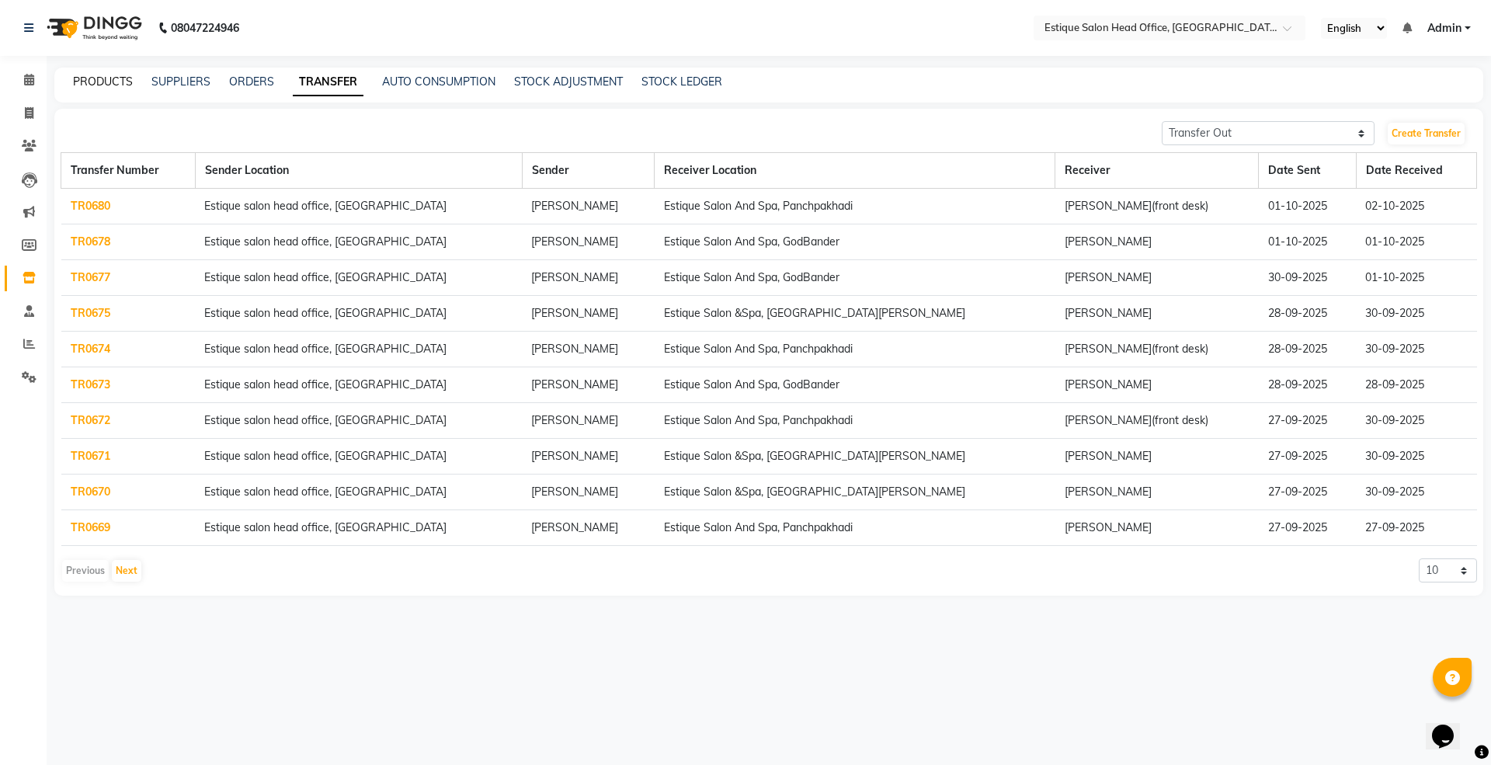
click at [115, 78] on link "PRODUCTS" at bounding box center [103, 82] width 60 height 14
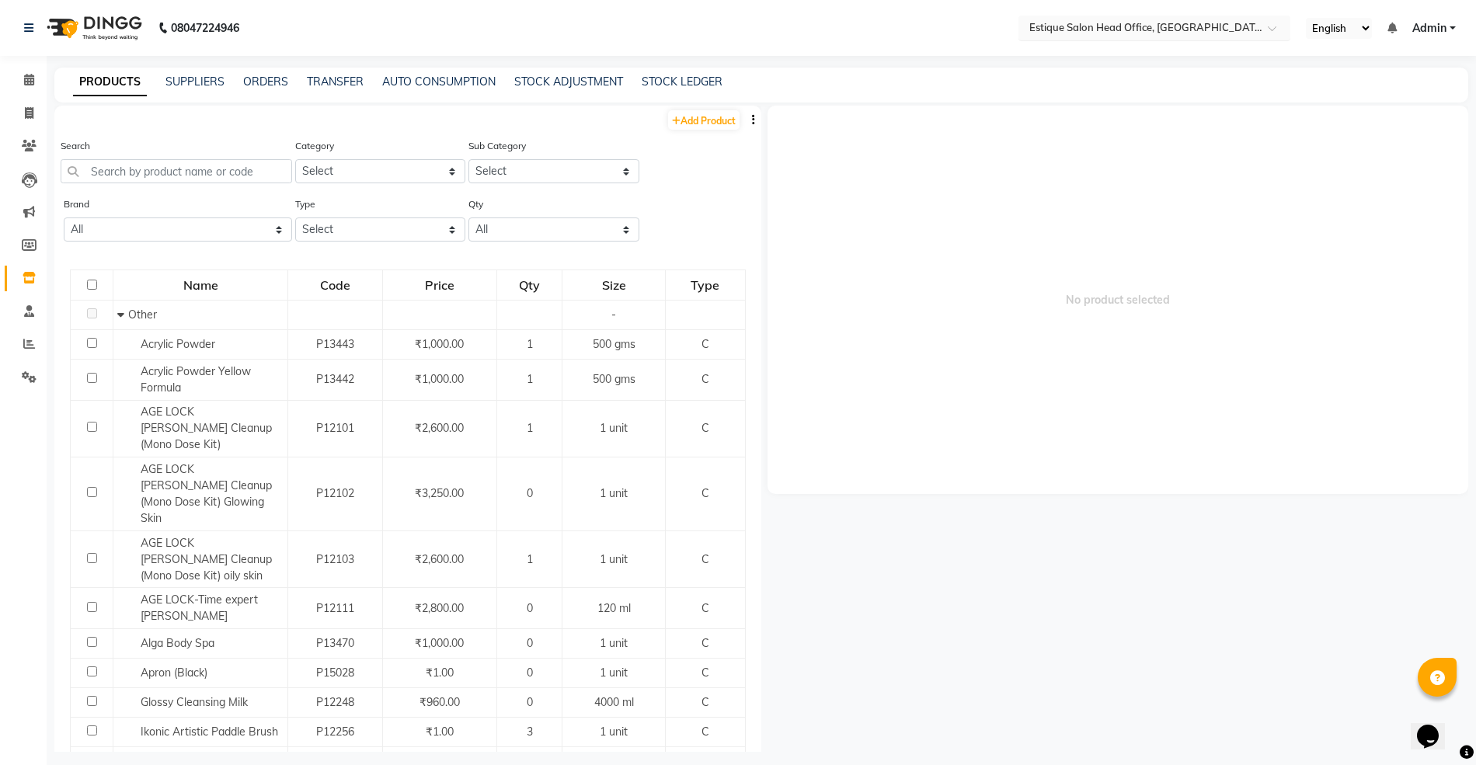
click at [1056, 28] on input "text" at bounding box center [1138, 27] width 225 height 16
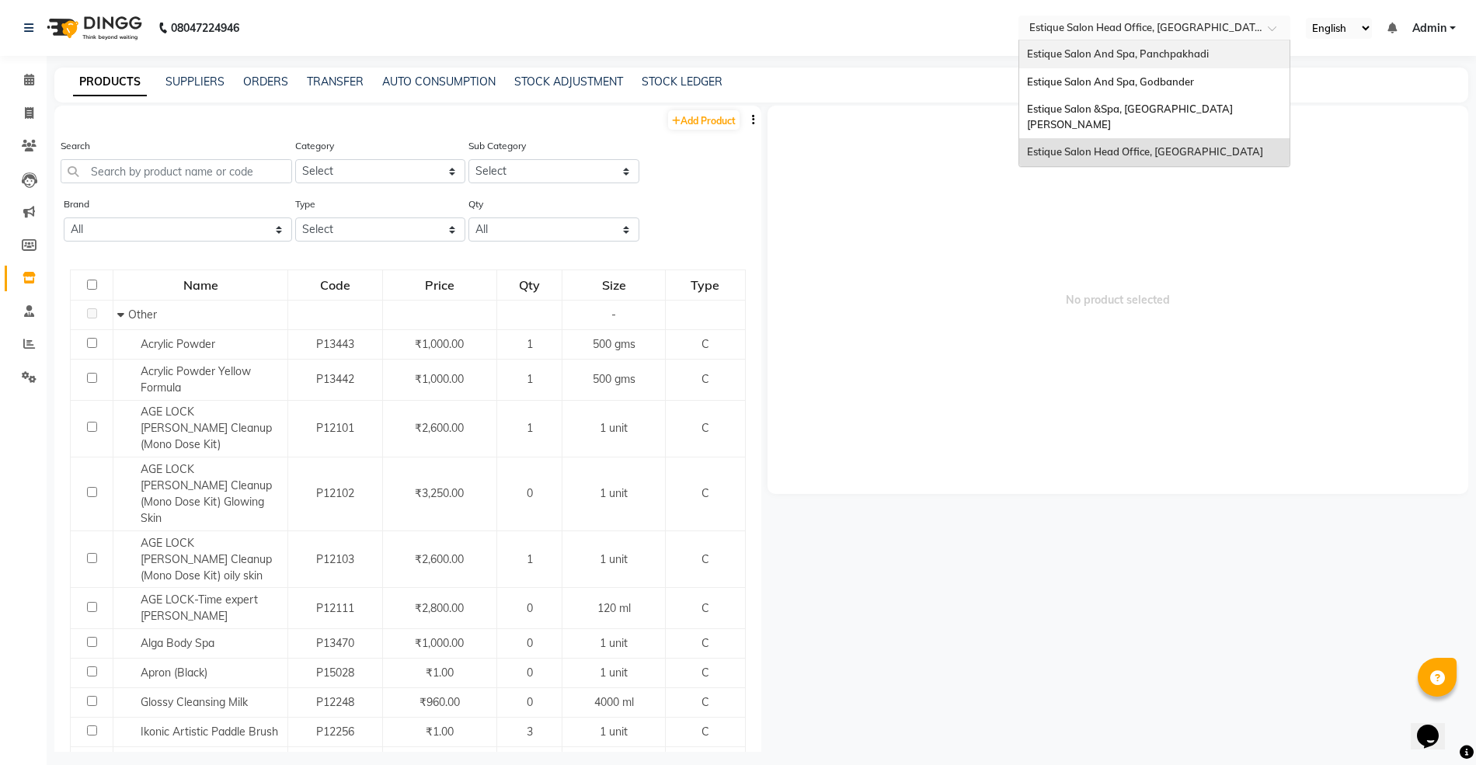
click at [1070, 59] on span "Estique Salon And Spa, Panchpakhadi" at bounding box center [1118, 53] width 182 height 12
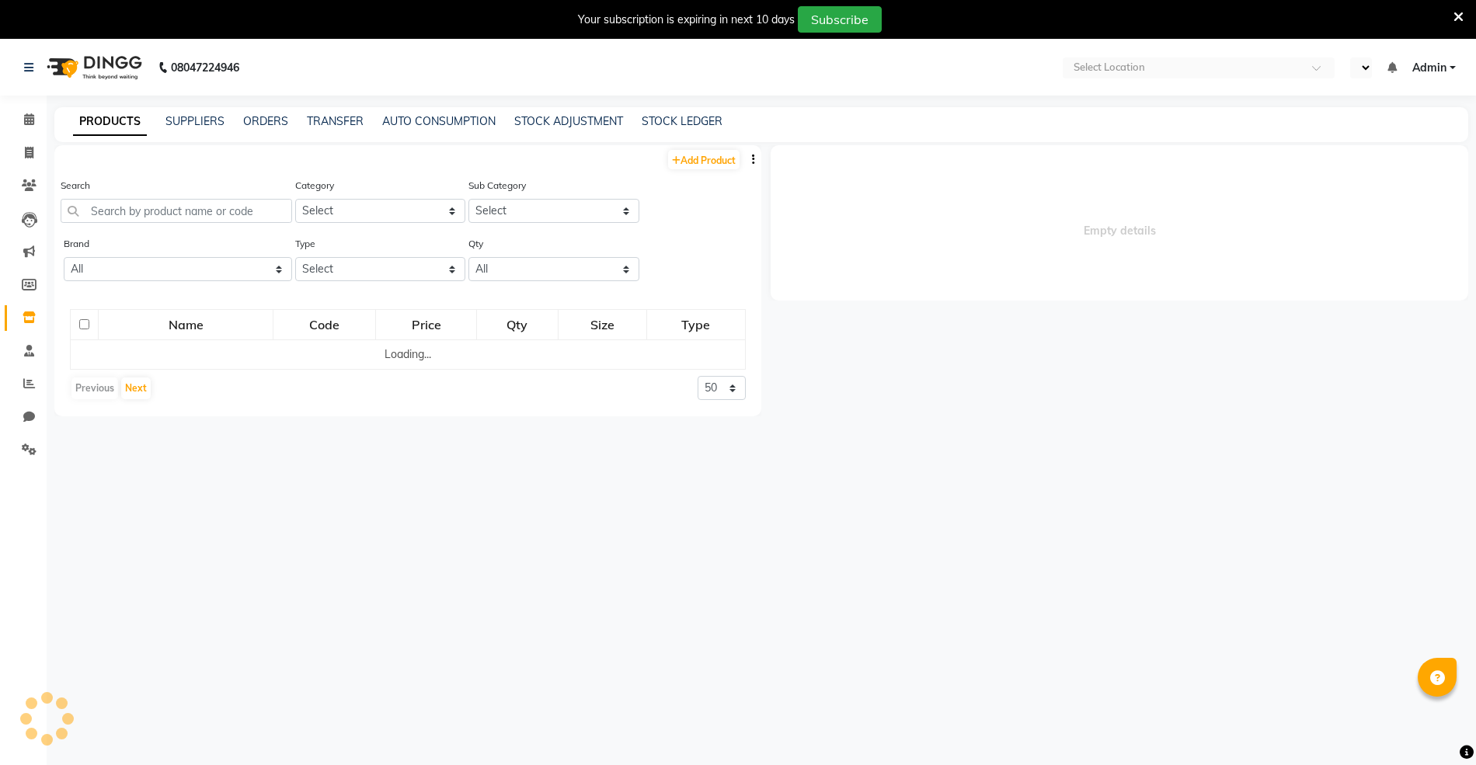
select select "en"
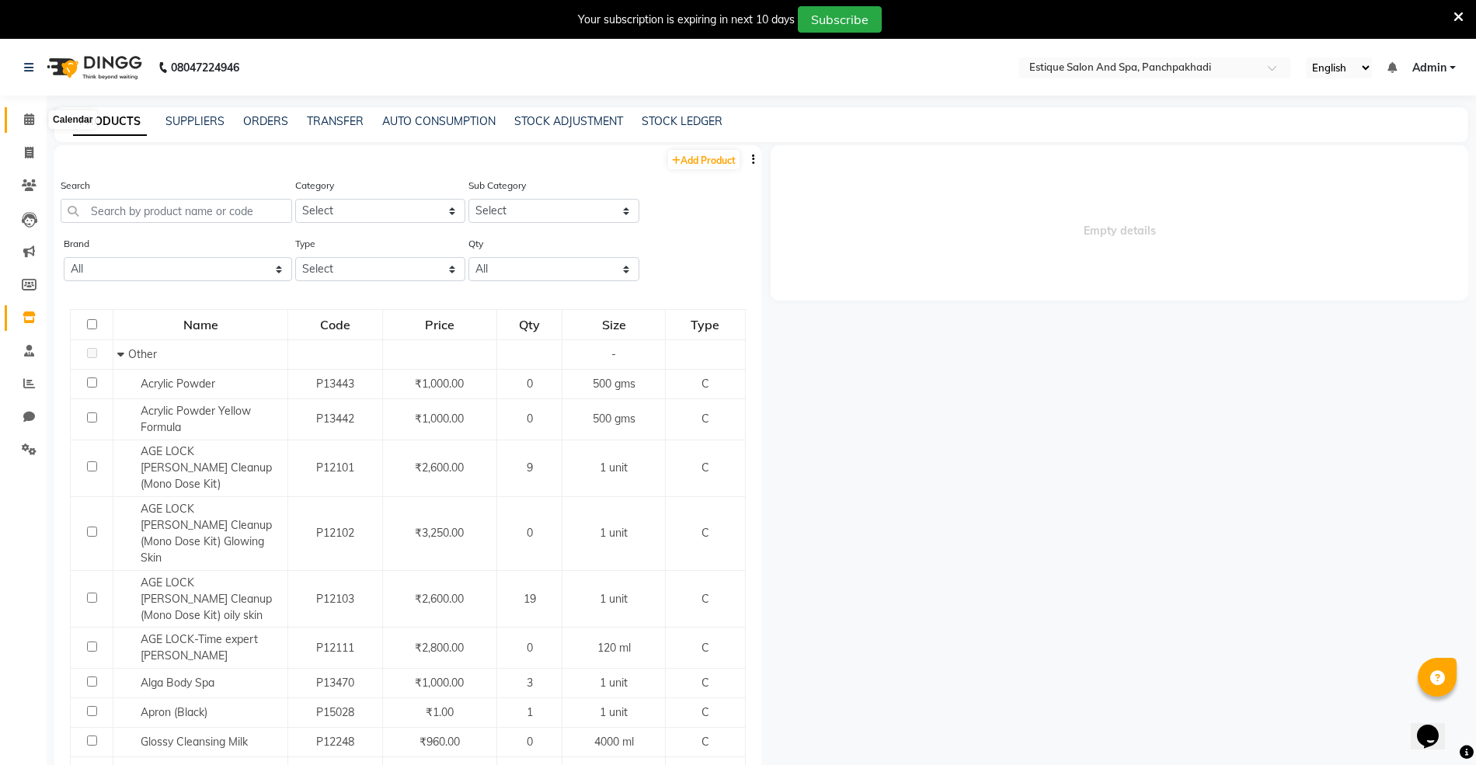
click at [30, 116] on icon at bounding box center [29, 119] width 10 height 12
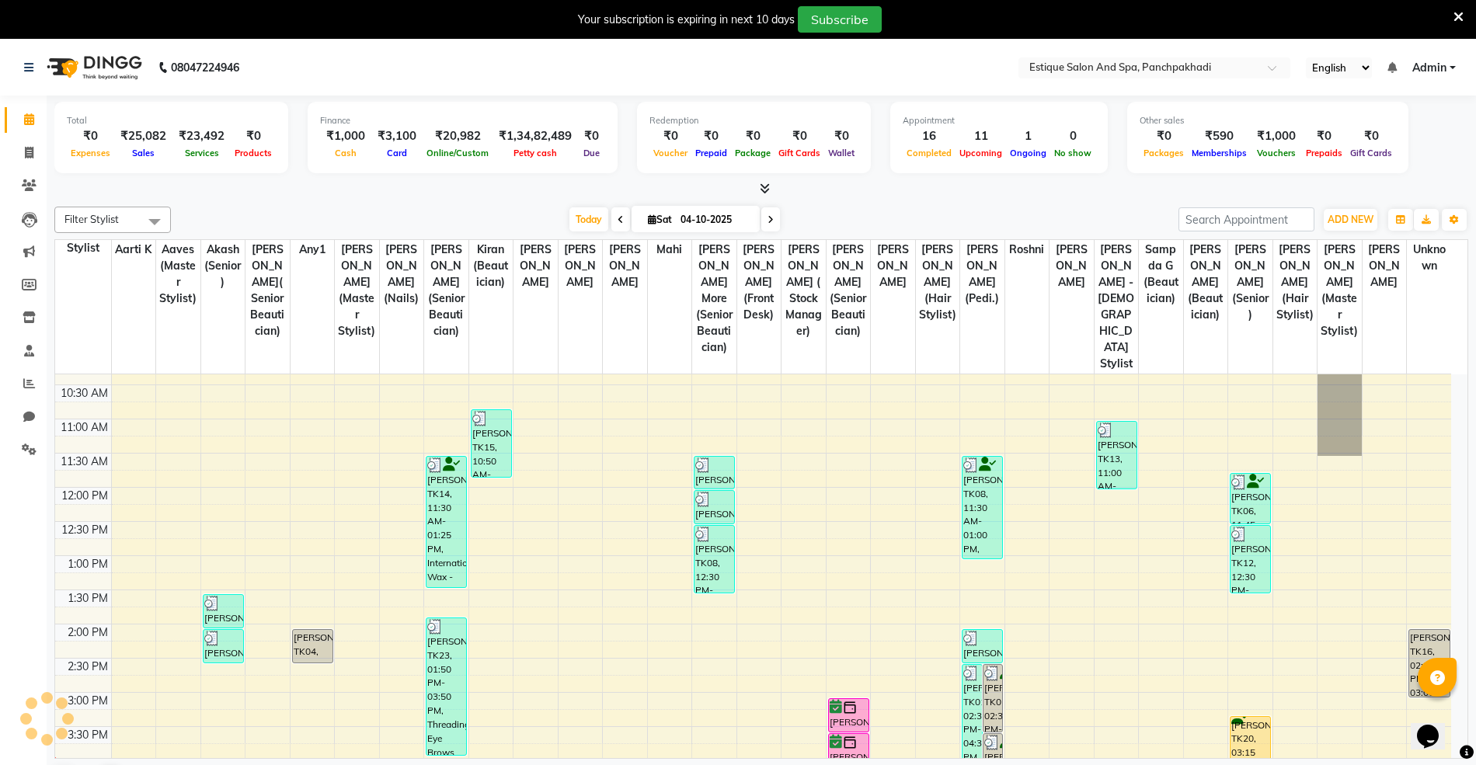
scroll to position [87, 0]
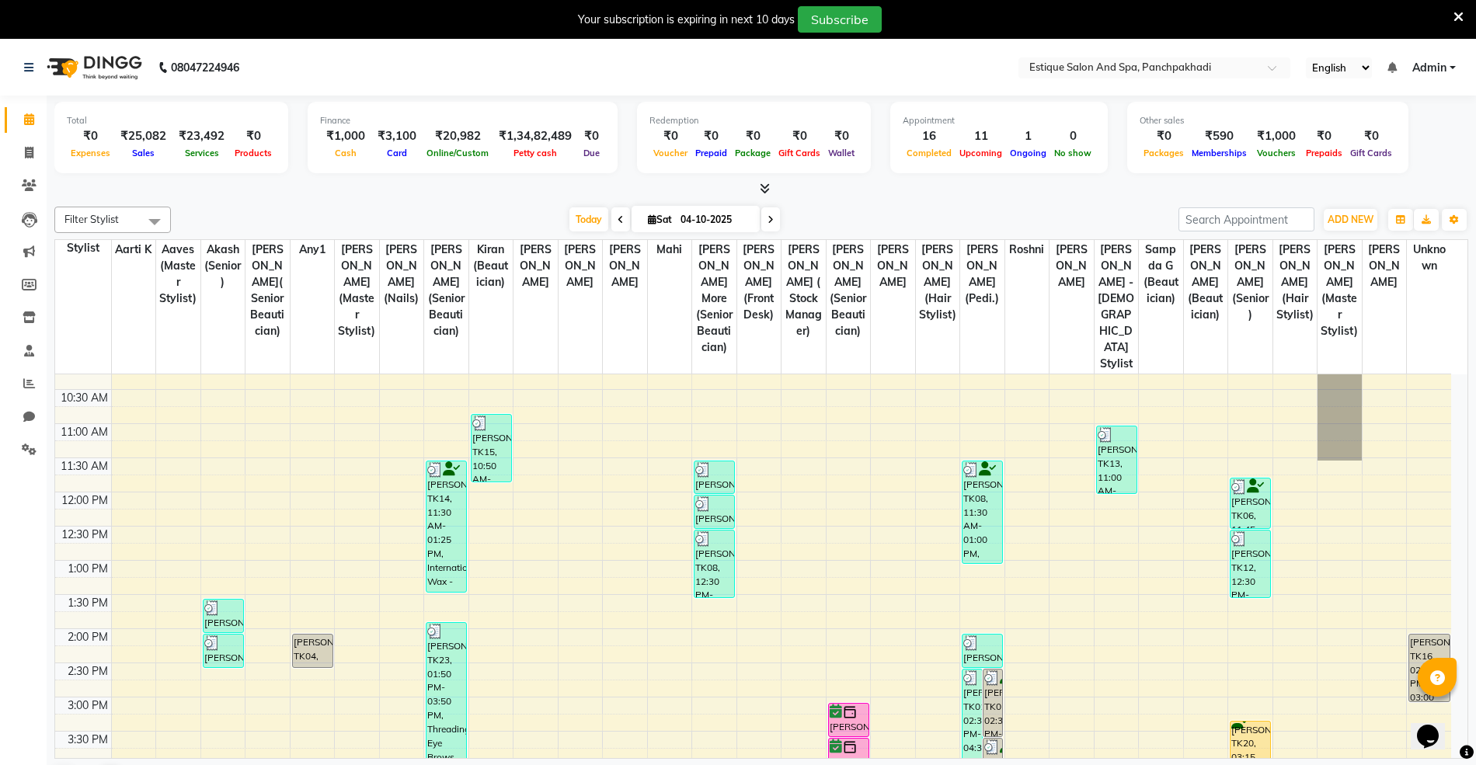
click at [767, 221] on icon at bounding box center [770, 219] width 6 height 9
type input "05-10-2025"
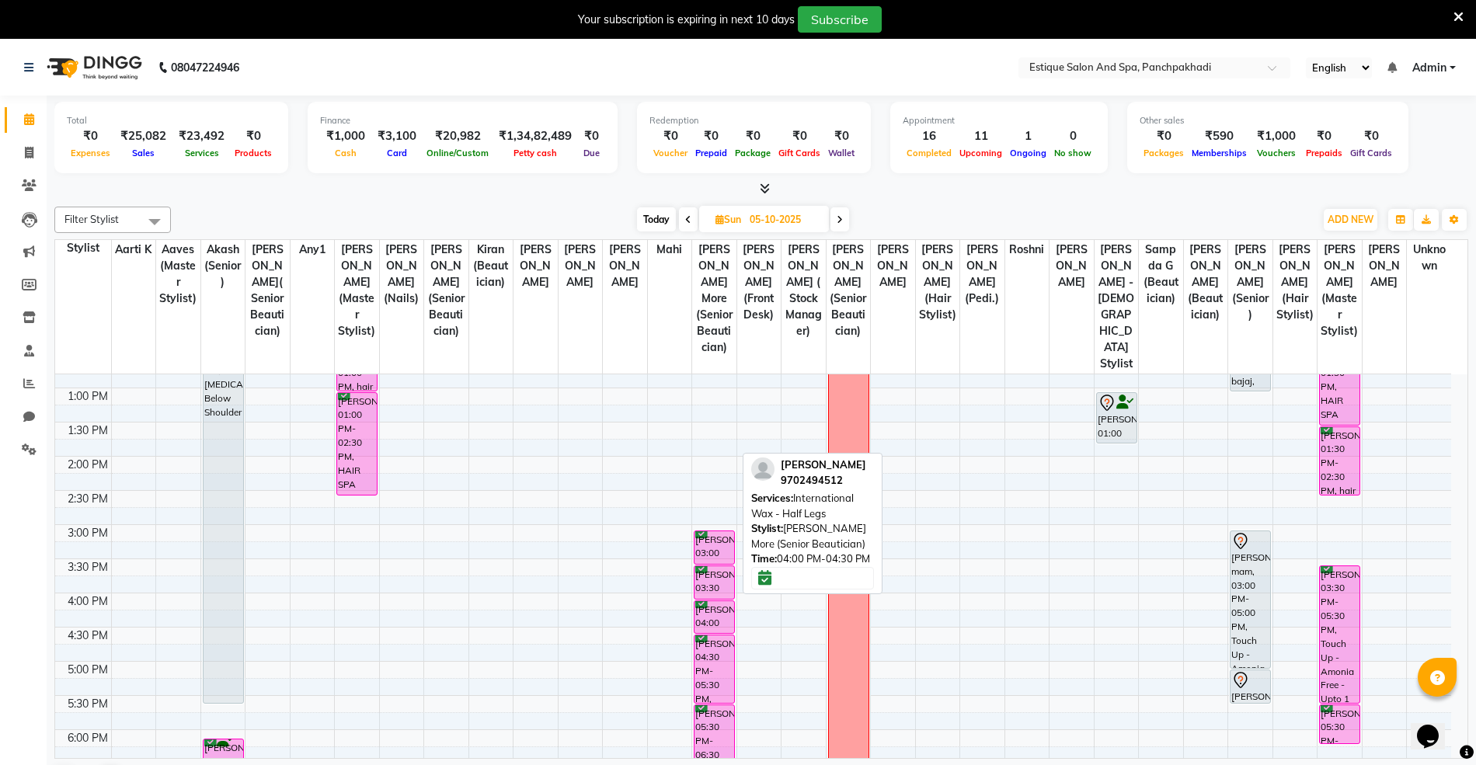
scroll to position [3, 0]
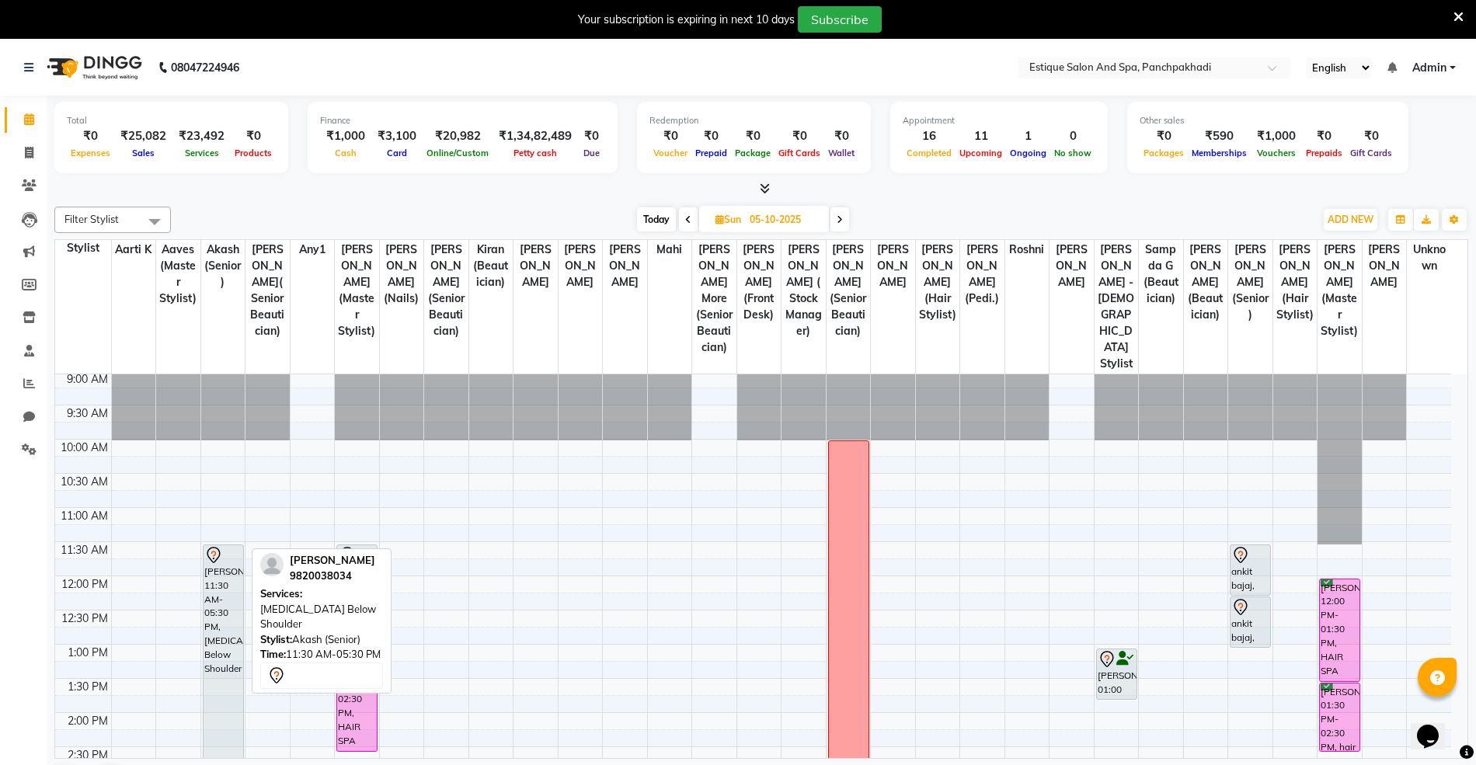
click at [212, 650] on div "Jagruti Gole, 11:30 AM-05:30 PM, Botox Below Shoulder" at bounding box center [224, 752] width 40 height 414
select select "7"
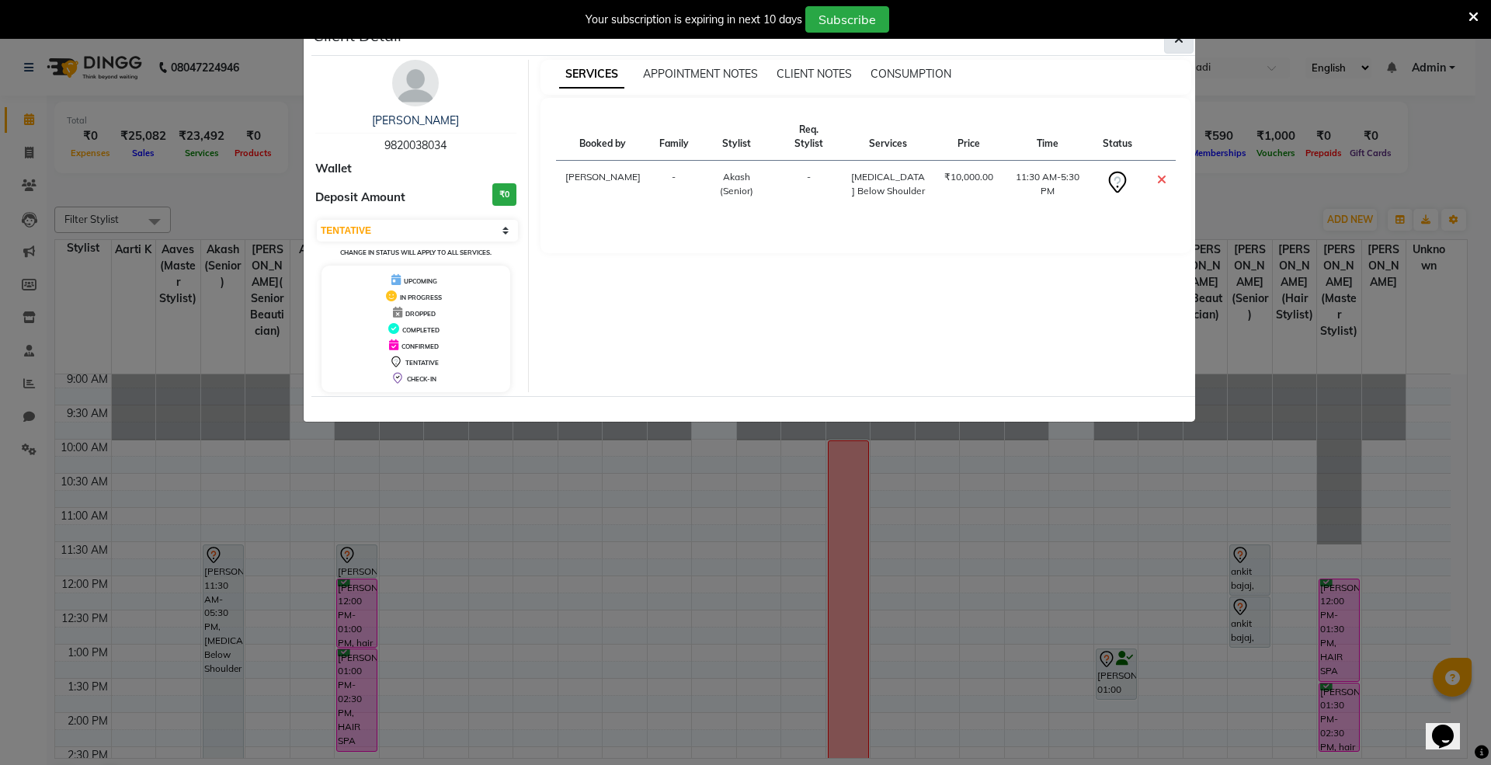
click at [1175, 41] on icon "button" at bounding box center [1179, 39] width 9 height 12
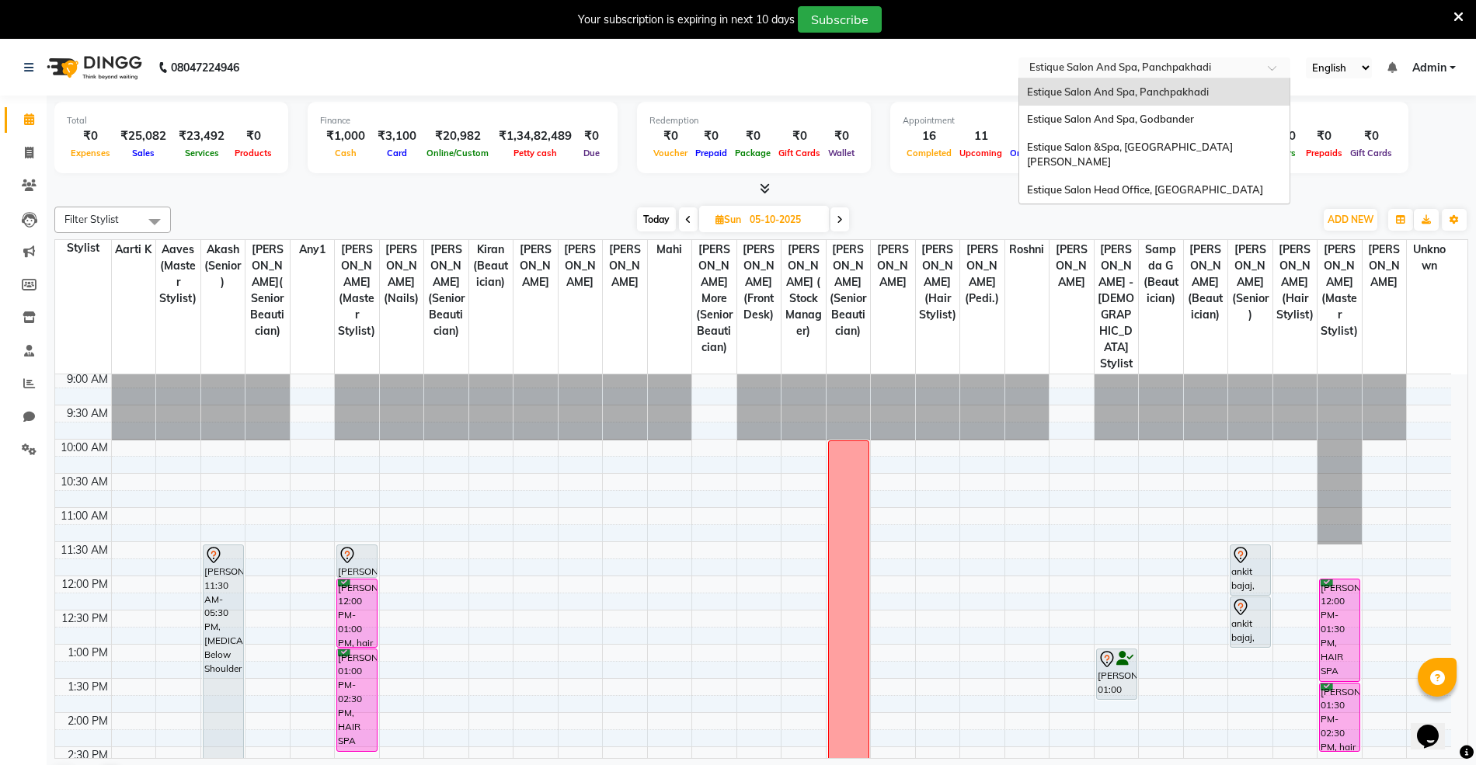
click at [1082, 63] on input "text" at bounding box center [1138, 69] width 225 height 16
click at [1080, 152] on span "Estique Salon &Spa, Hiranandani Meadows" at bounding box center [1130, 155] width 206 height 28
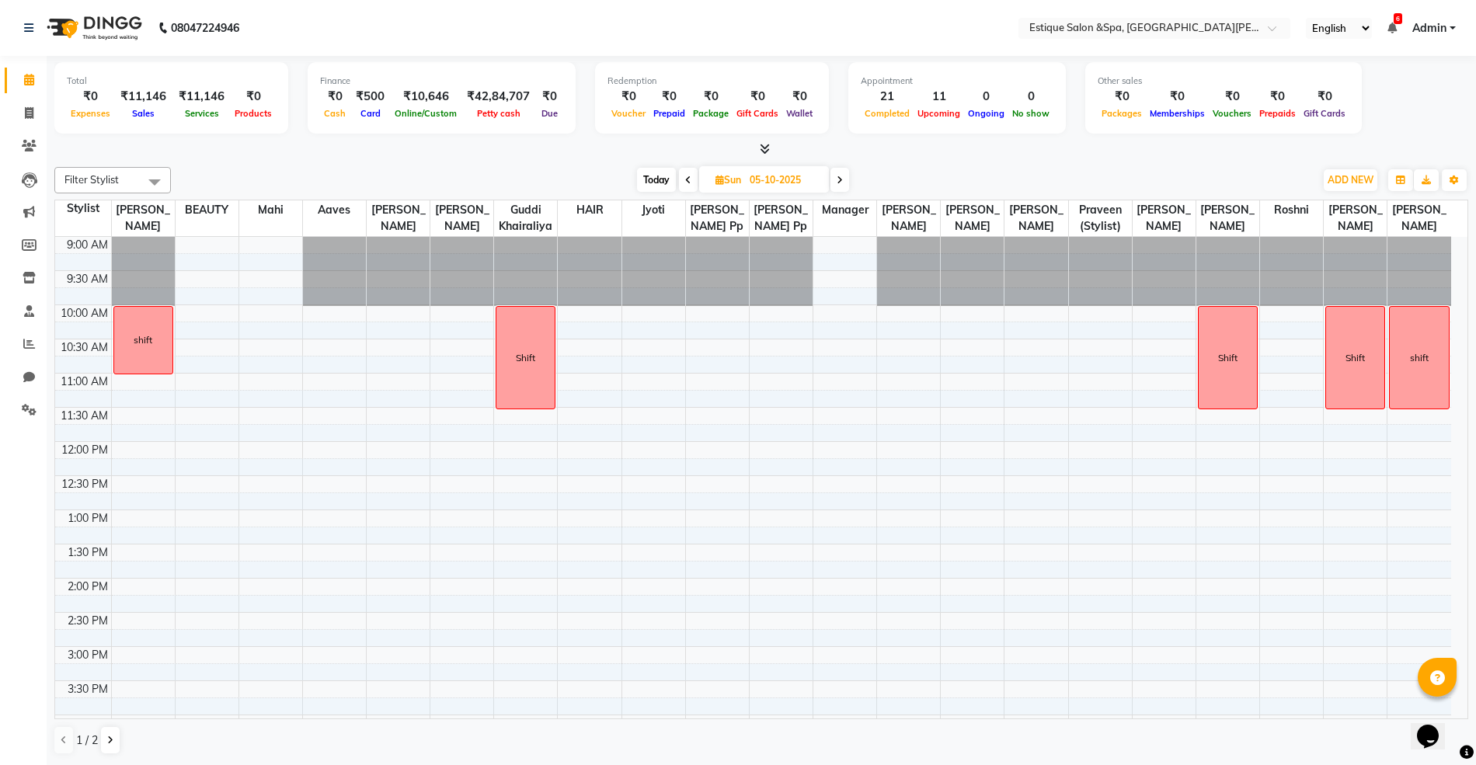
click at [649, 172] on span "Today" at bounding box center [656, 180] width 39 height 24
type input "04-10-2025"
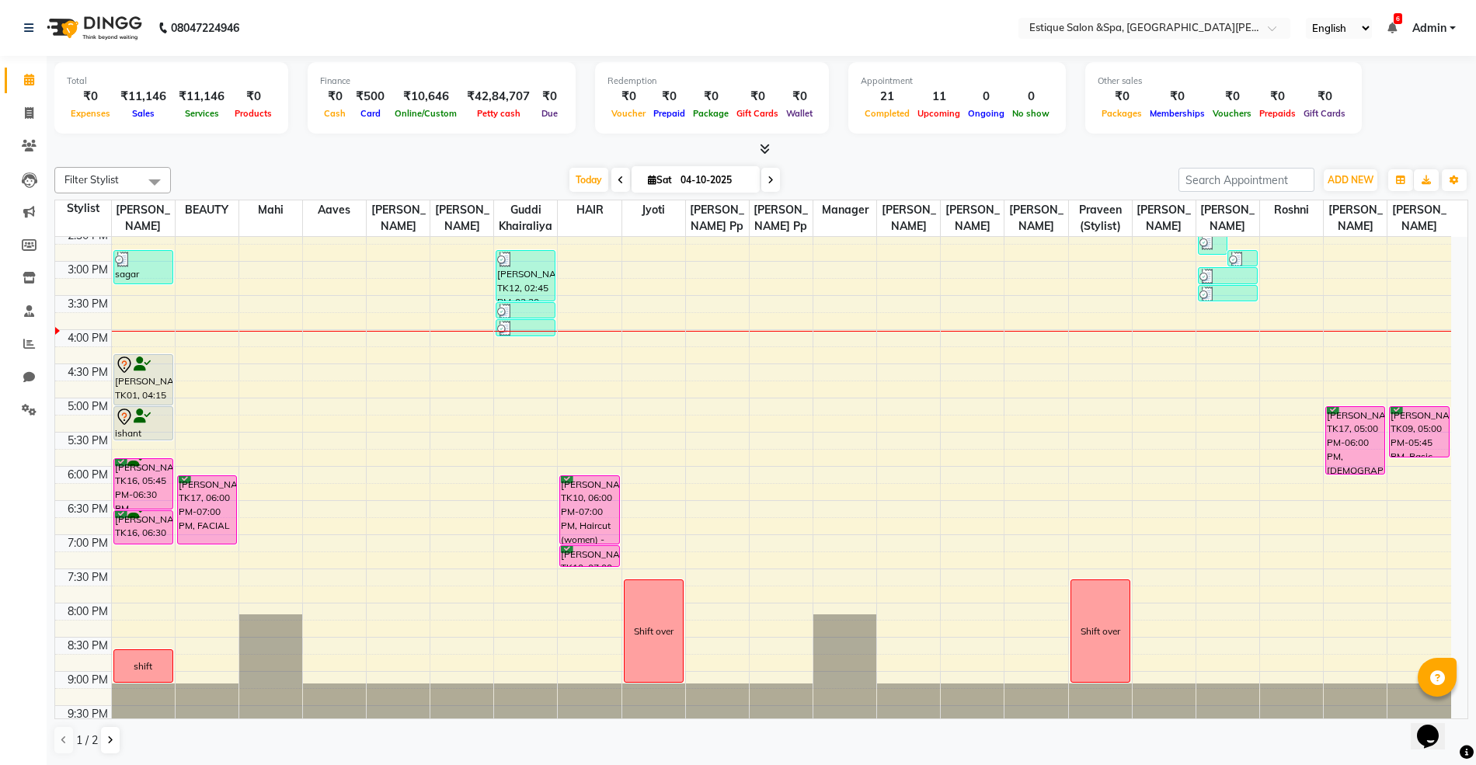
scroll to position [414, 0]
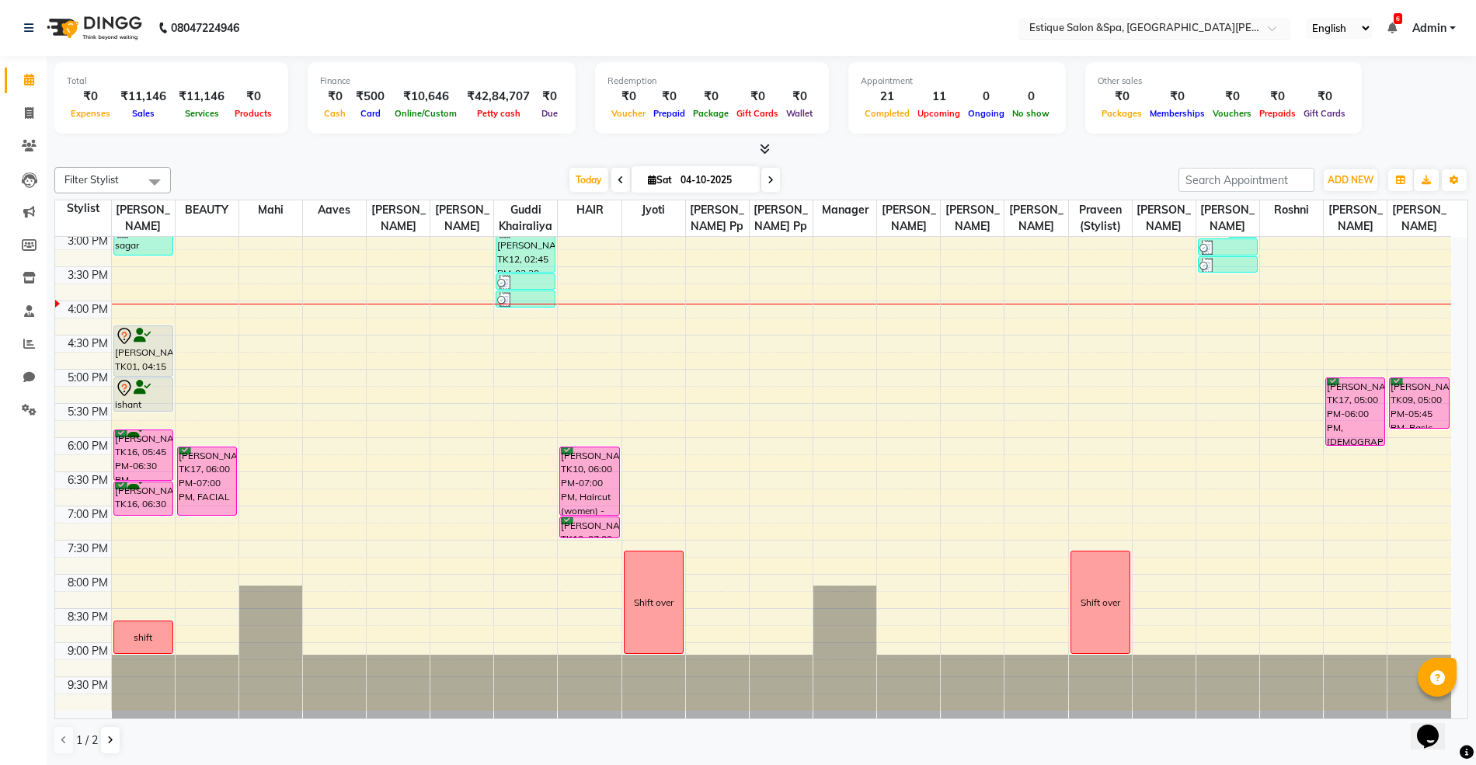
click at [1194, 30] on input "text" at bounding box center [1138, 30] width 225 height 16
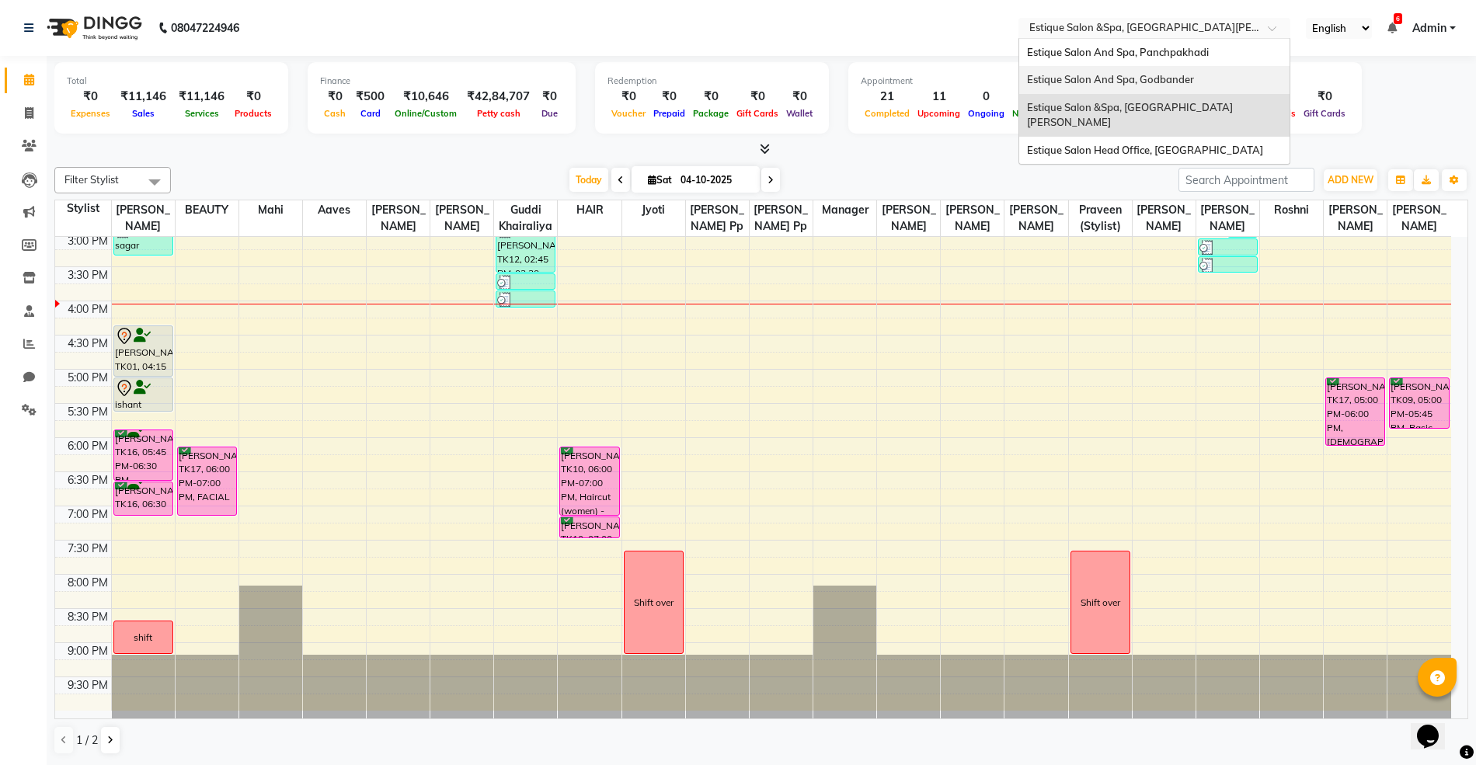
click at [1165, 75] on span "Estique Salon And Spa, Godbander" at bounding box center [1110, 79] width 167 height 12
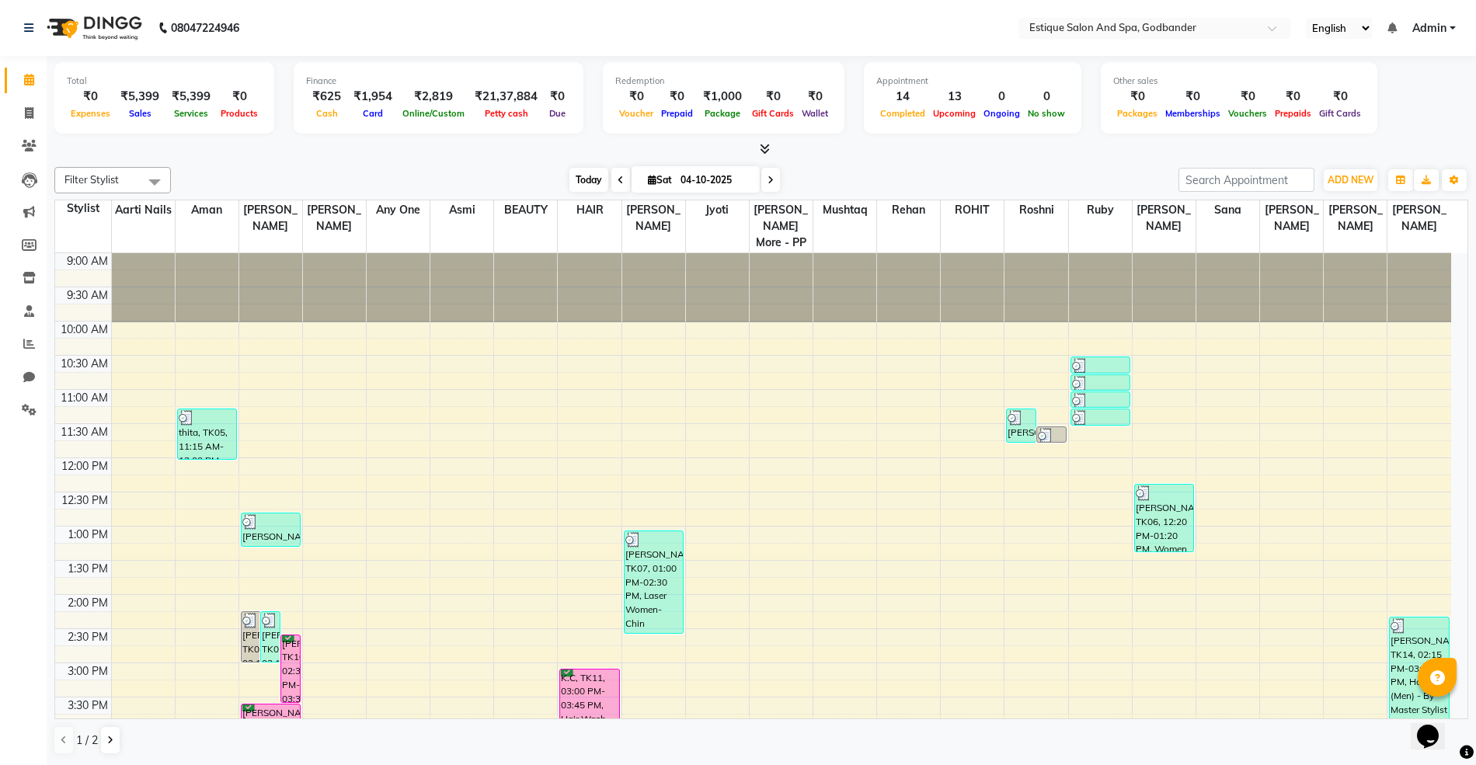
click at [584, 182] on span "Today" at bounding box center [588, 180] width 39 height 24
click at [1092, 23] on input "text" at bounding box center [1138, 30] width 225 height 16
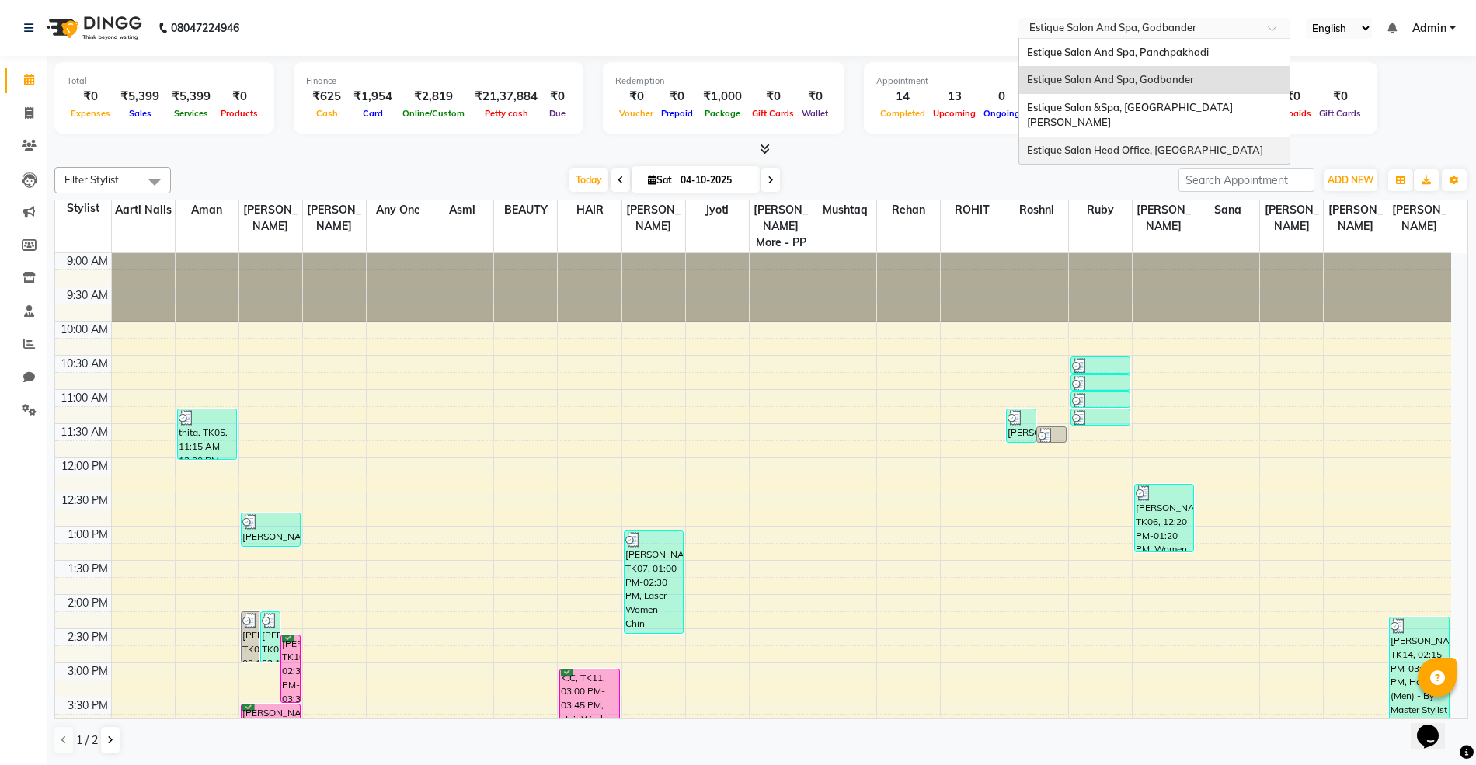
click at [1108, 144] on span "Estique Salon Head Office, [GEOGRAPHIC_DATA]" at bounding box center [1145, 150] width 236 height 12
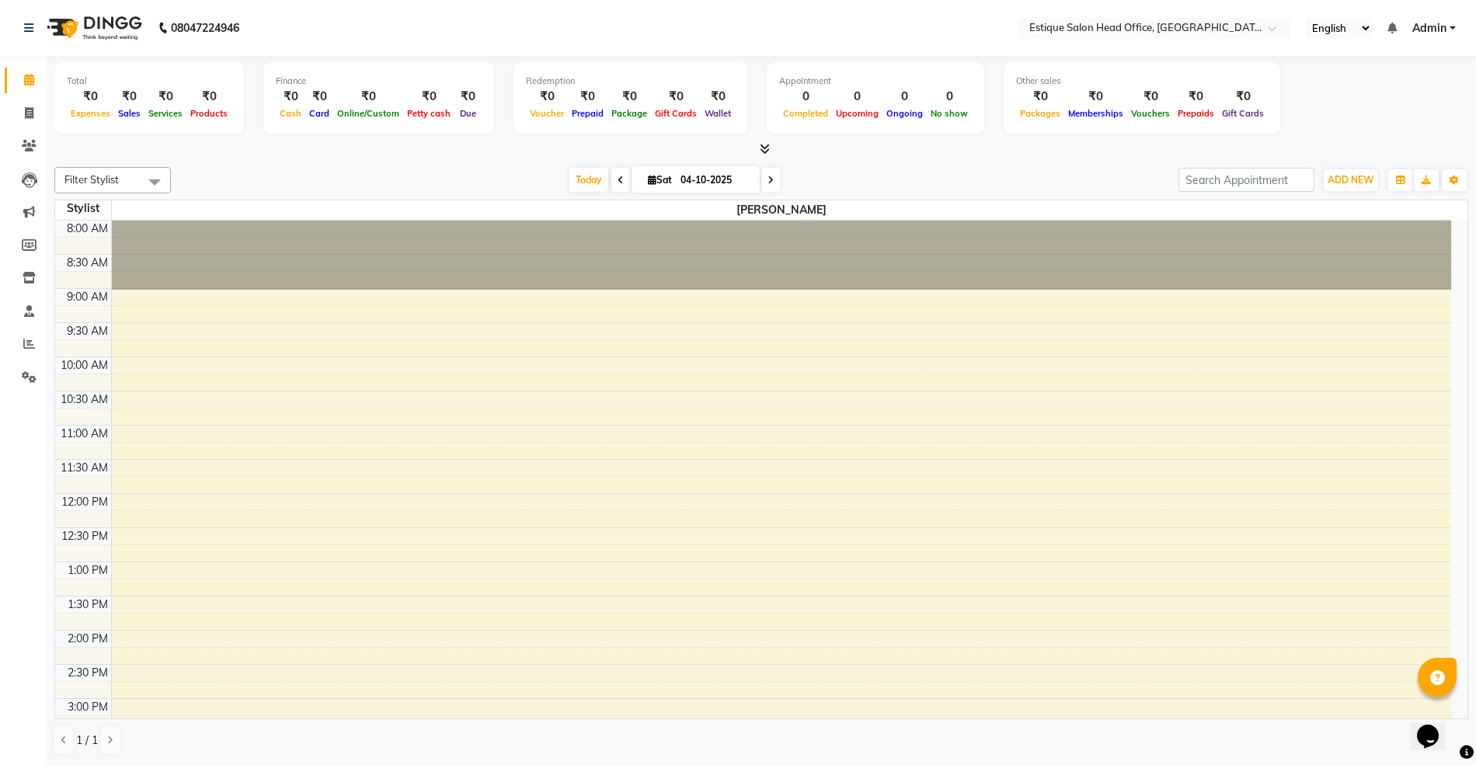
scroll to position [1, 0]
click at [29, 110] on icon at bounding box center [29, 113] width 9 height 12
select select "service"
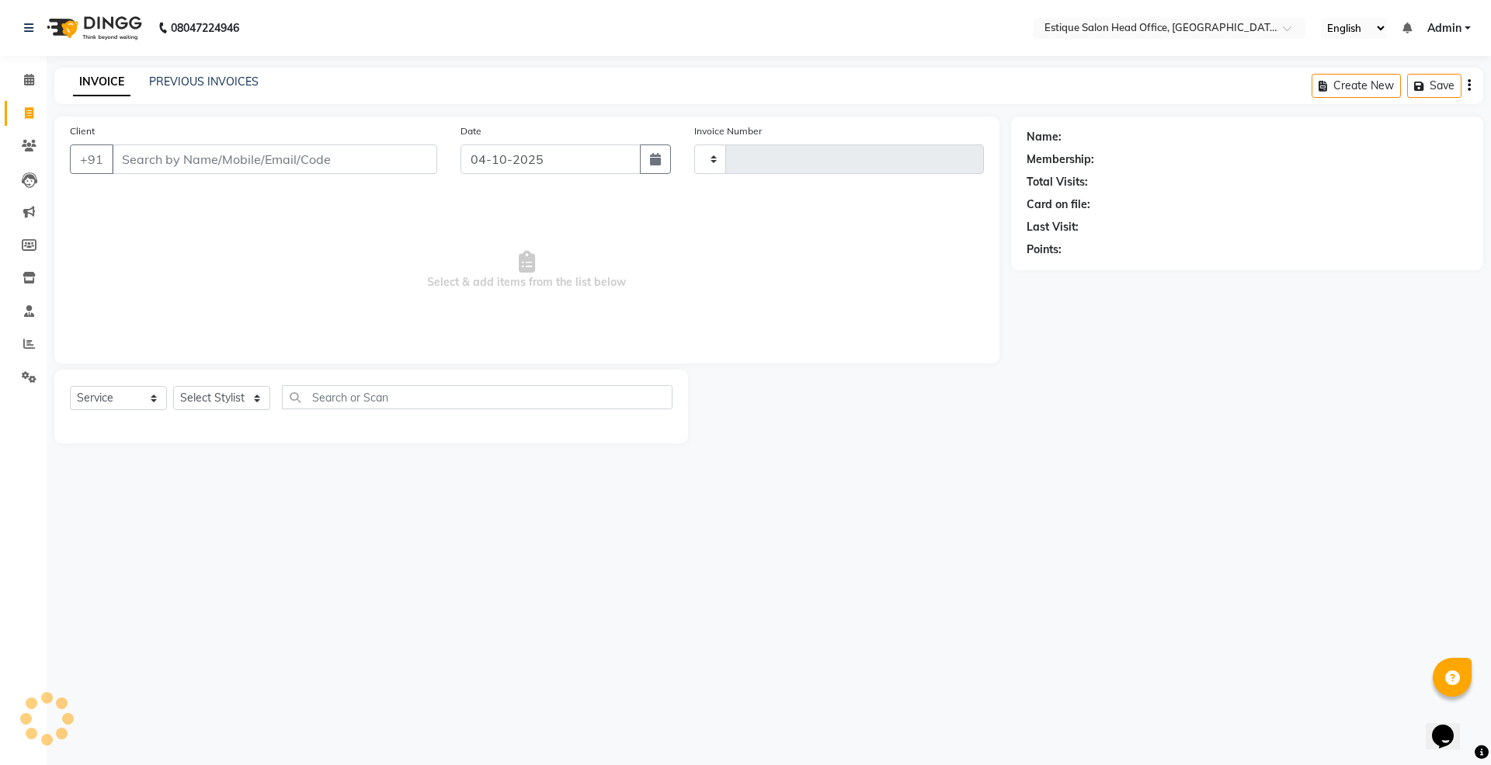
click at [187, 70] on div "INVOICE PREVIOUS INVOICES Create New Save" at bounding box center [768, 86] width 1429 height 37
type input "0001"
select select "8292"
click at [188, 78] on link "PREVIOUS INVOICES" at bounding box center [204, 82] width 110 height 14
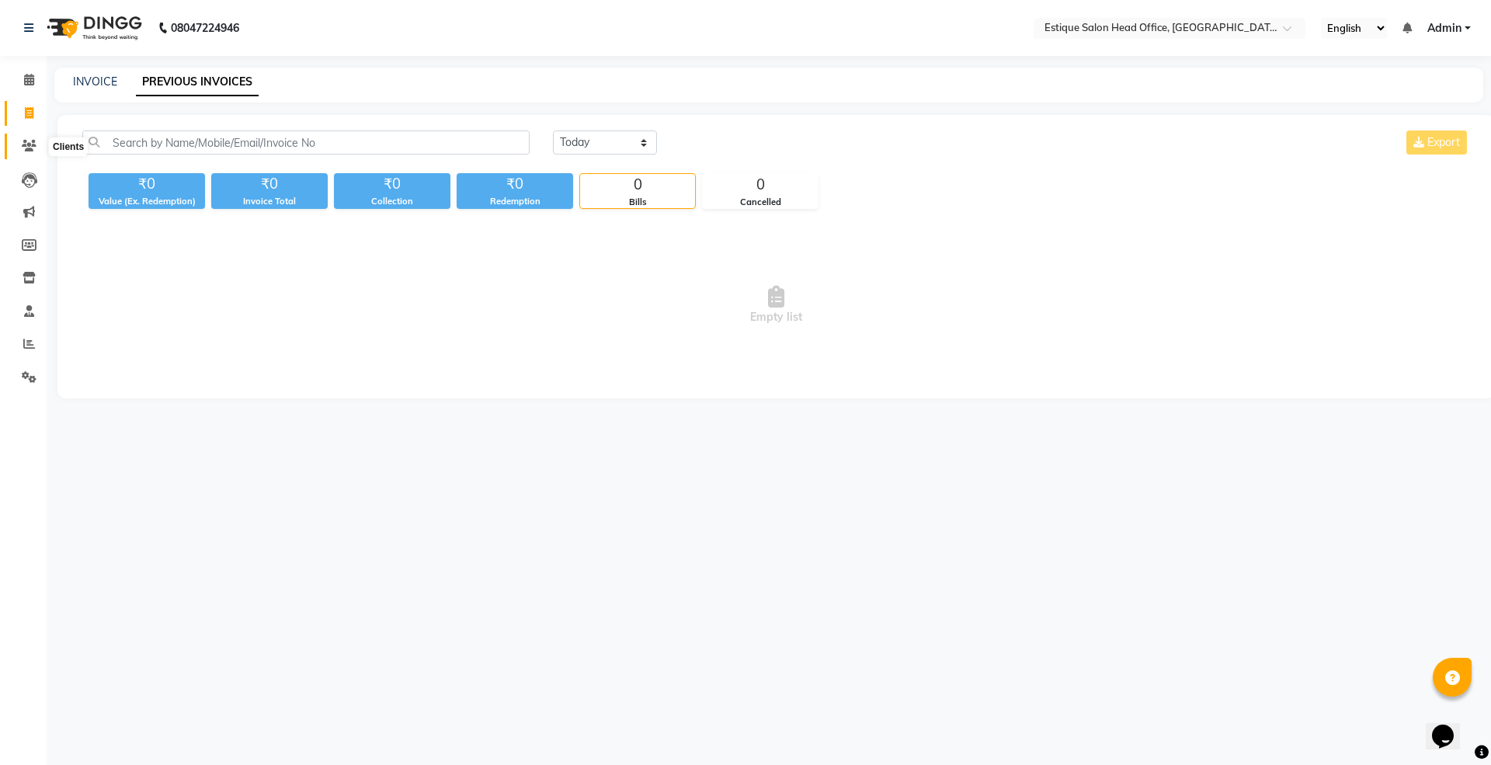
click at [25, 146] on icon at bounding box center [29, 146] width 15 height 12
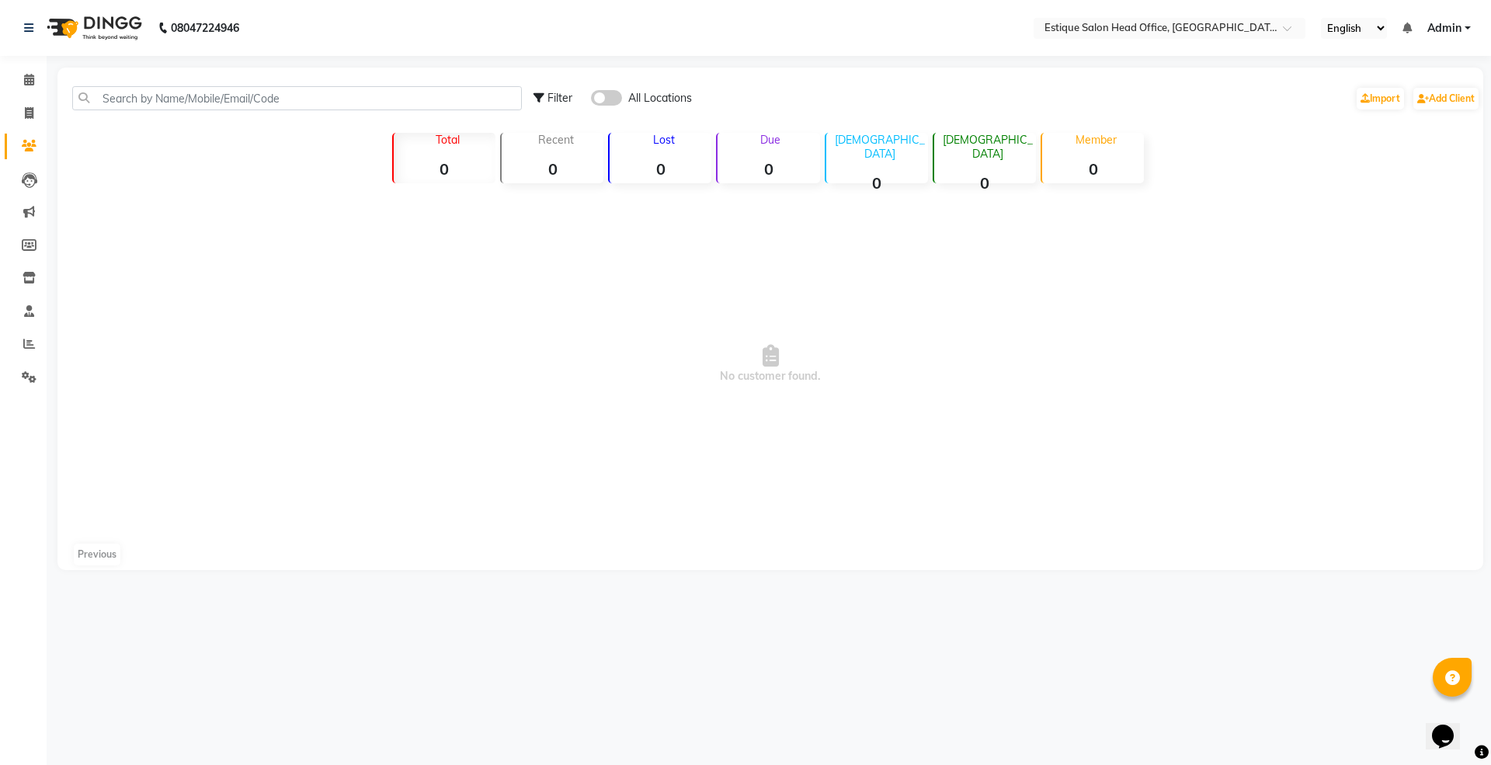
click at [620, 99] on span at bounding box center [606, 98] width 31 height 16
click at [591, 100] on input "checkbox" at bounding box center [591, 100] width 0 height 0
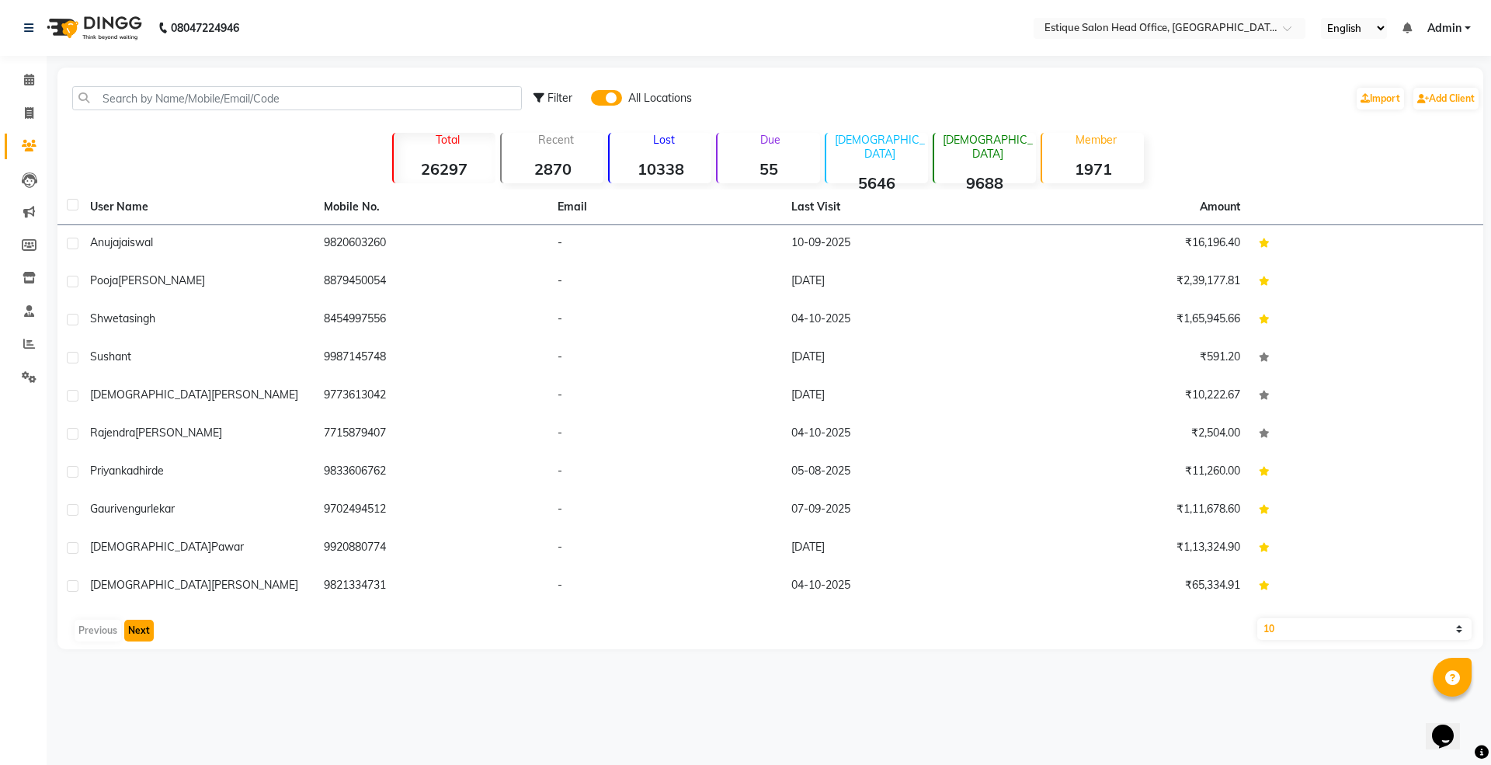
click at [140, 628] on button "Next" at bounding box center [139, 631] width 30 height 22
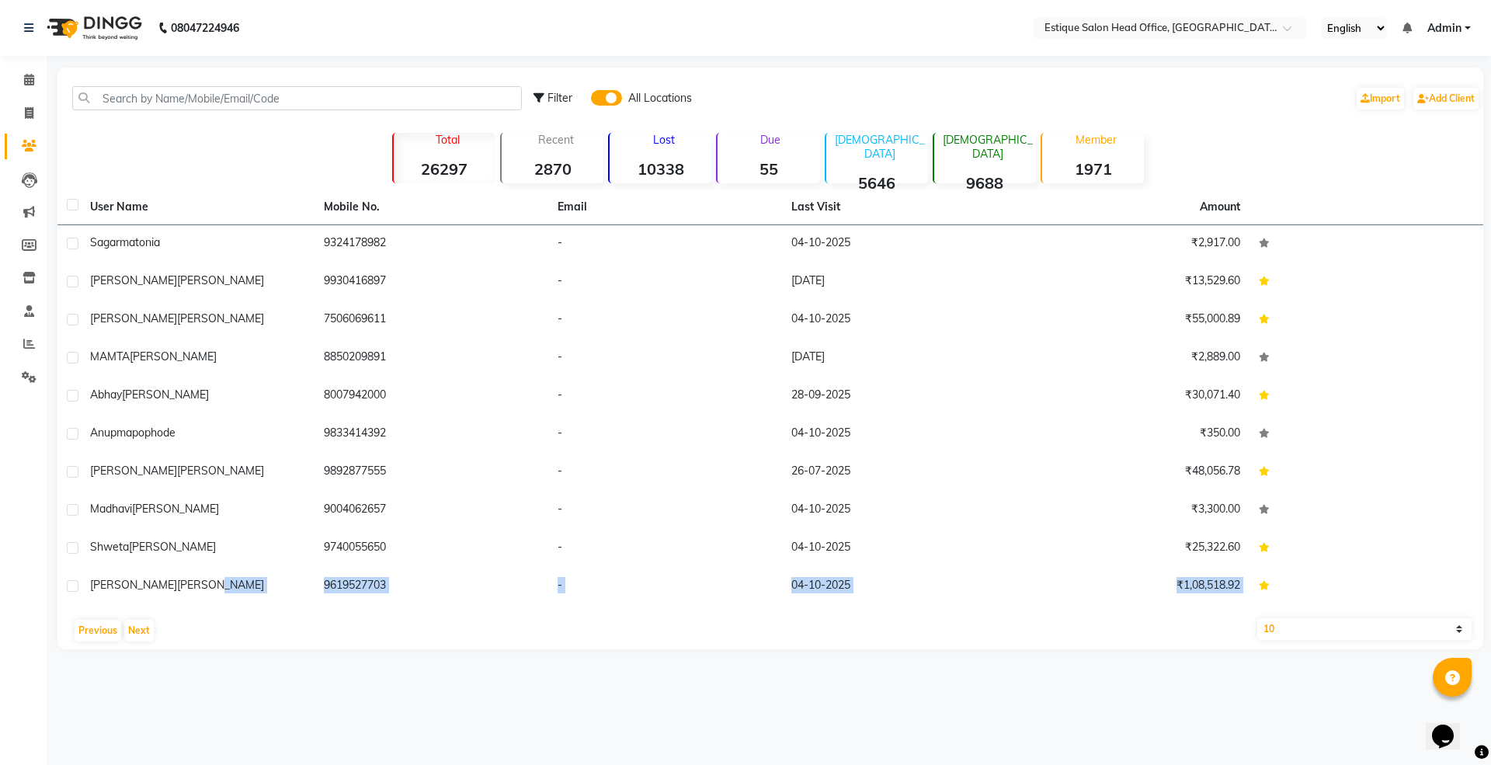
drag, startPoint x: 154, startPoint y: 587, endPoint x: 134, endPoint y: 610, distance: 29.7
click at [137, 607] on div "User Name Mobile No. Email Last Visit Amount sagar matonia 9324178982 - [DATE] …" at bounding box center [770, 420] width 1426 height 460
click at [131, 623] on button "Next" at bounding box center [139, 631] width 30 height 22
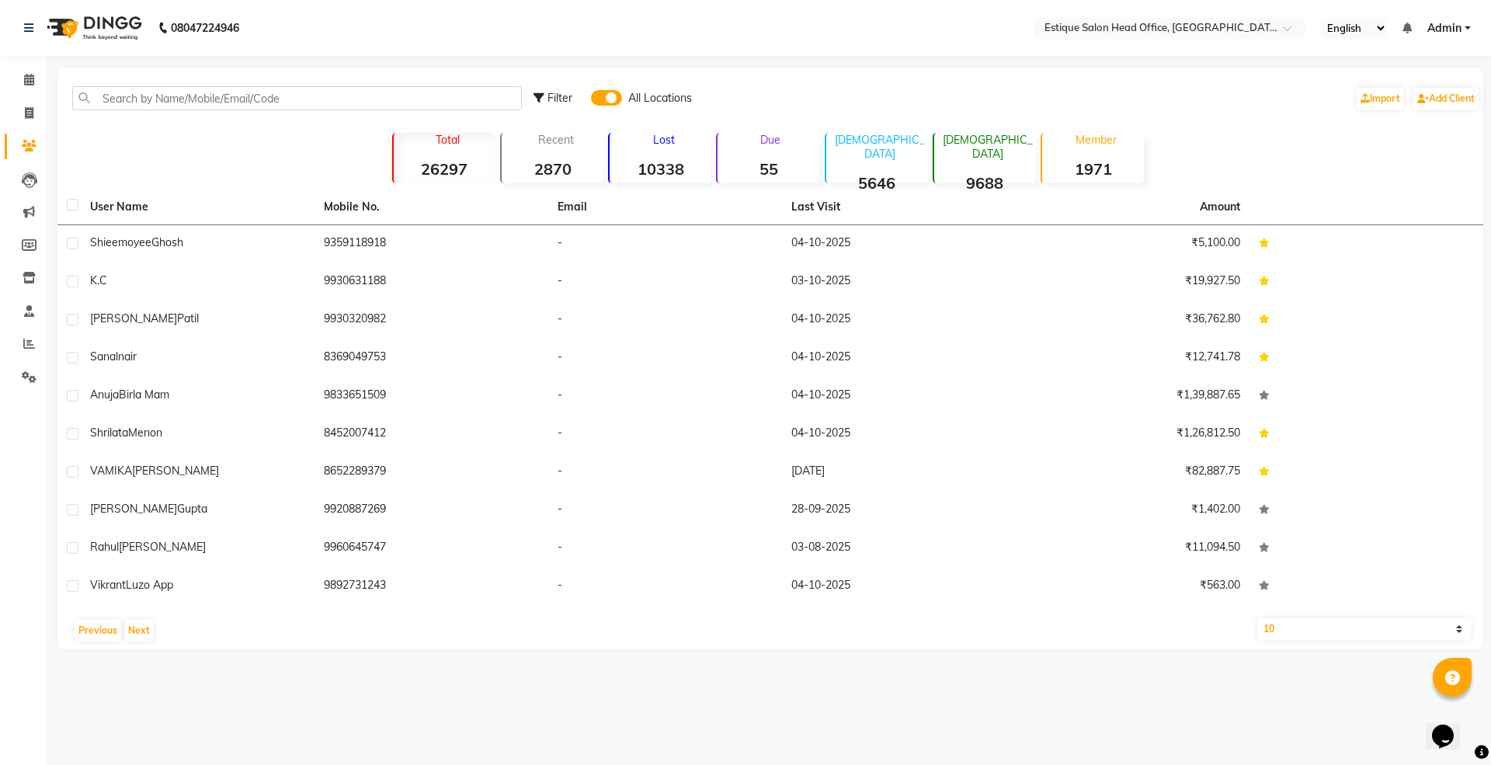
click at [600, 103] on span at bounding box center [606, 98] width 31 height 16
click at [591, 100] on input "checkbox" at bounding box center [591, 100] width 0 height 0
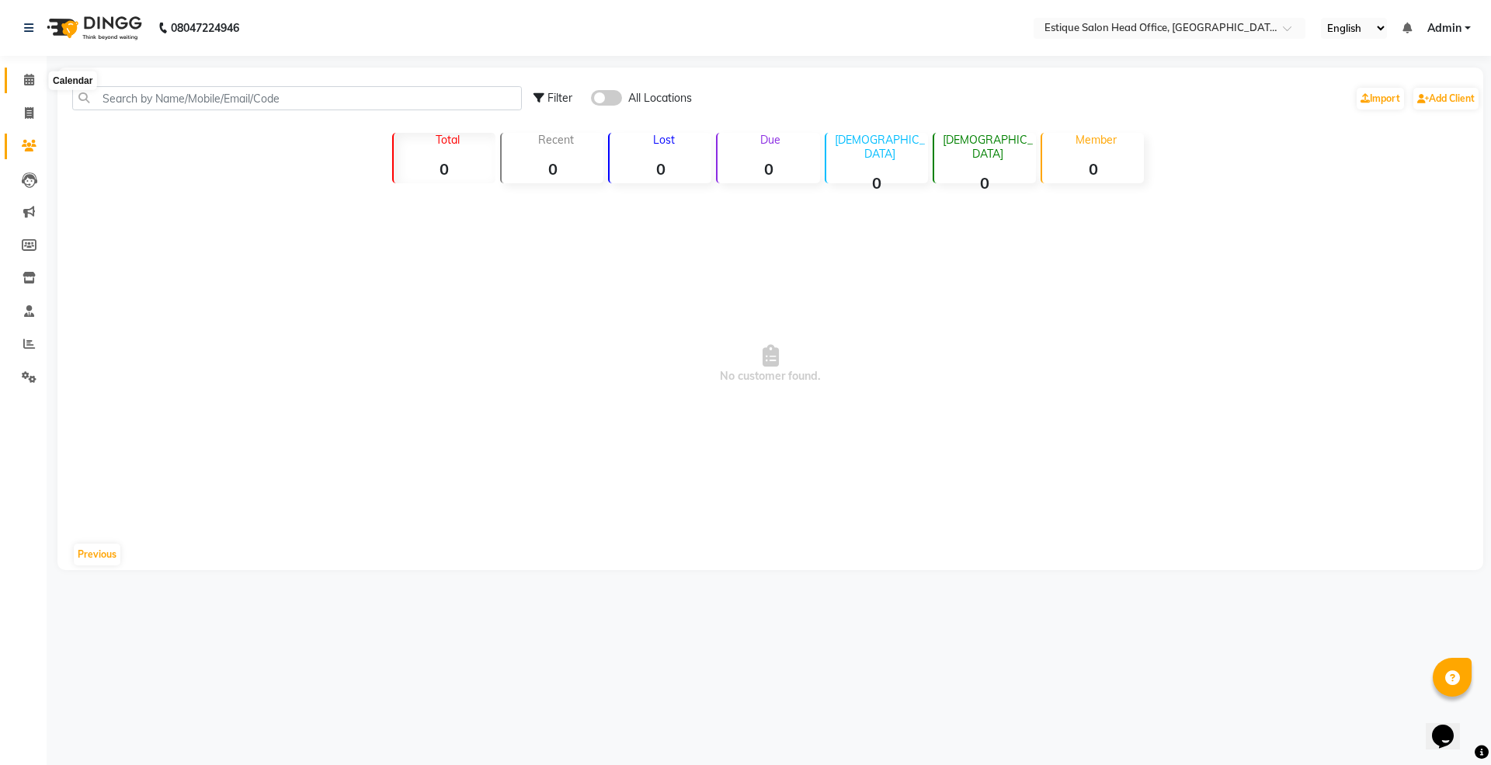
click at [26, 82] on icon at bounding box center [29, 80] width 10 height 12
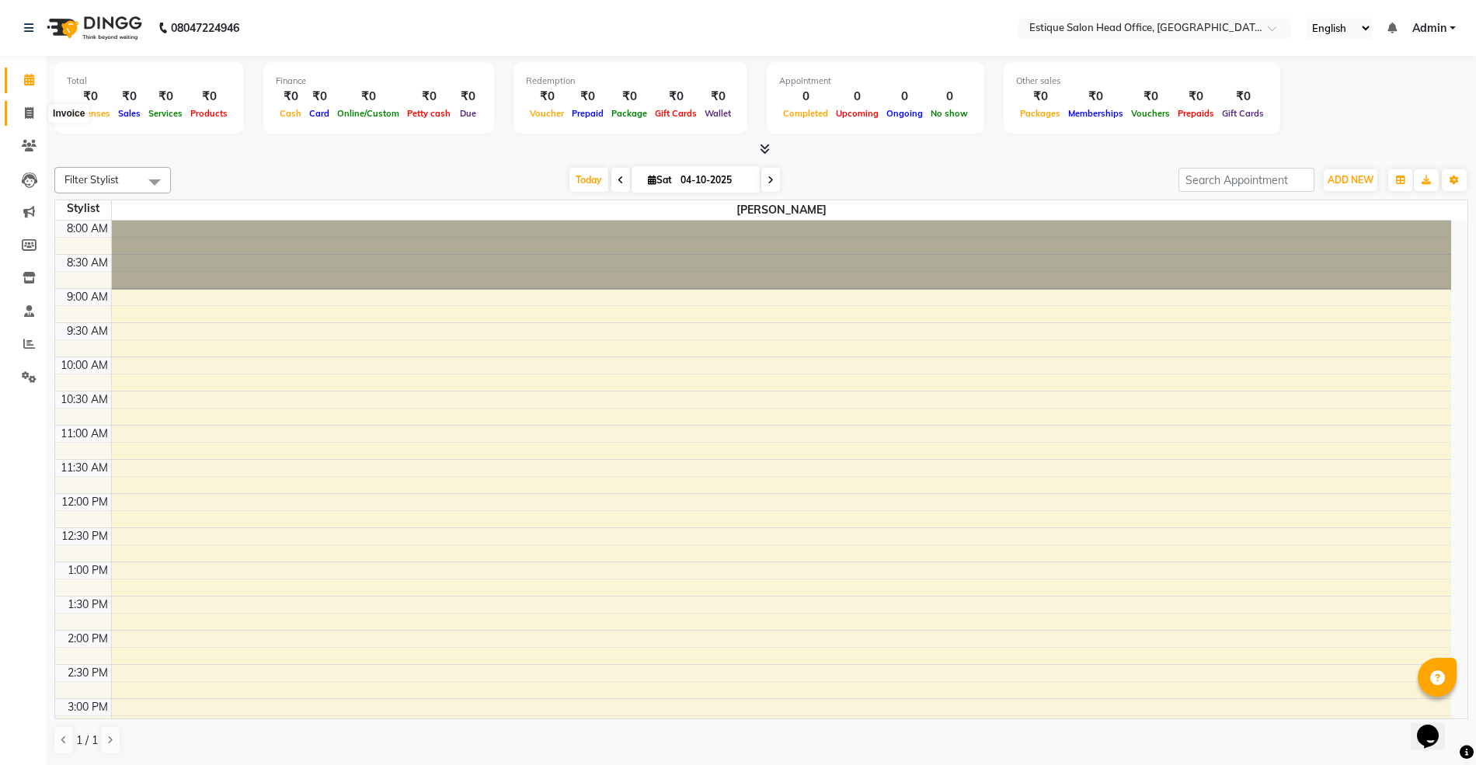
click at [26, 118] on icon at bounding box center [29, 113] width 9 height 12
select select "service"
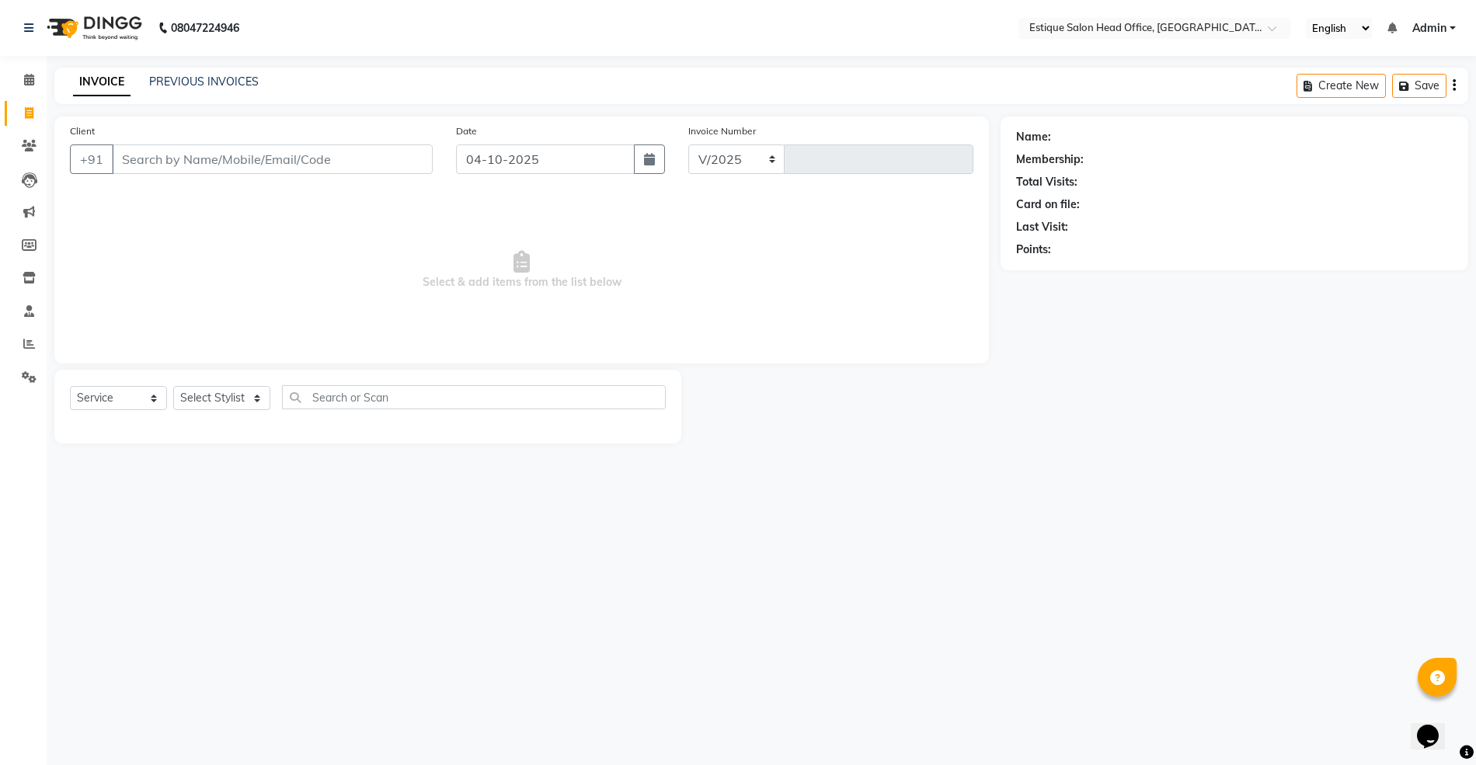
select select "8292"
type input "0001"
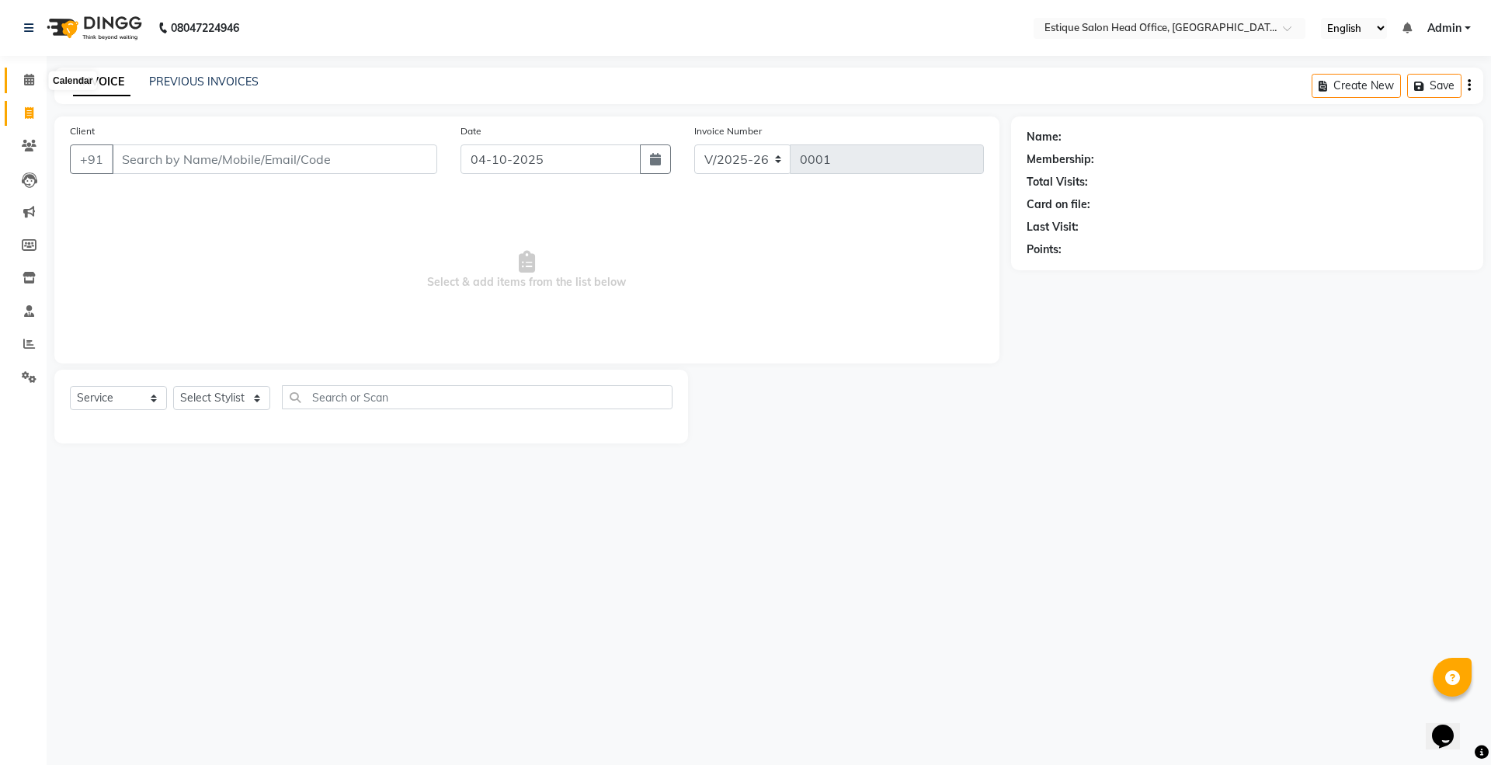
click at [24, 82] on icon at bounding box center [29, 80] width 10 height 12
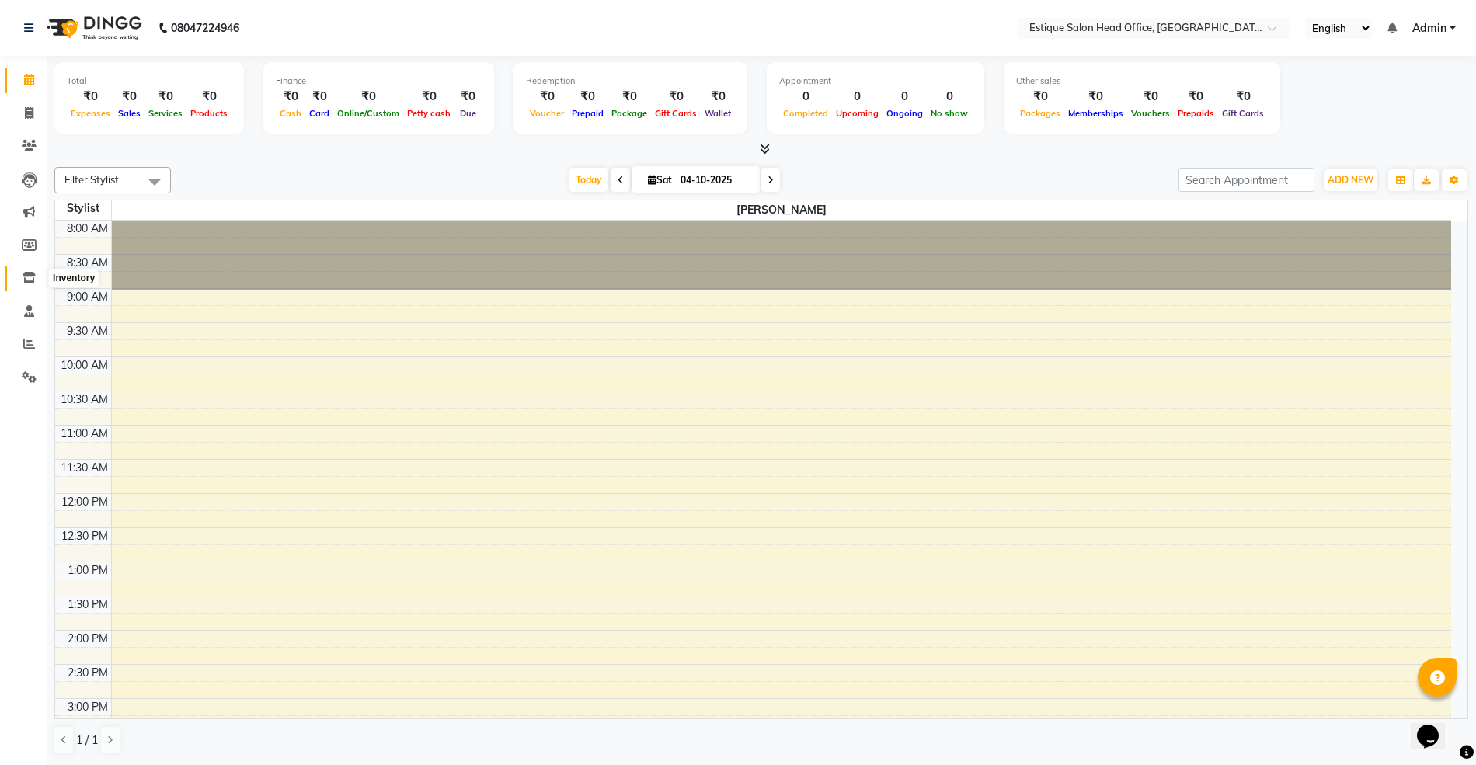
click at [29, 280] on icon at bounding box center [29, 278] width 13 height 12
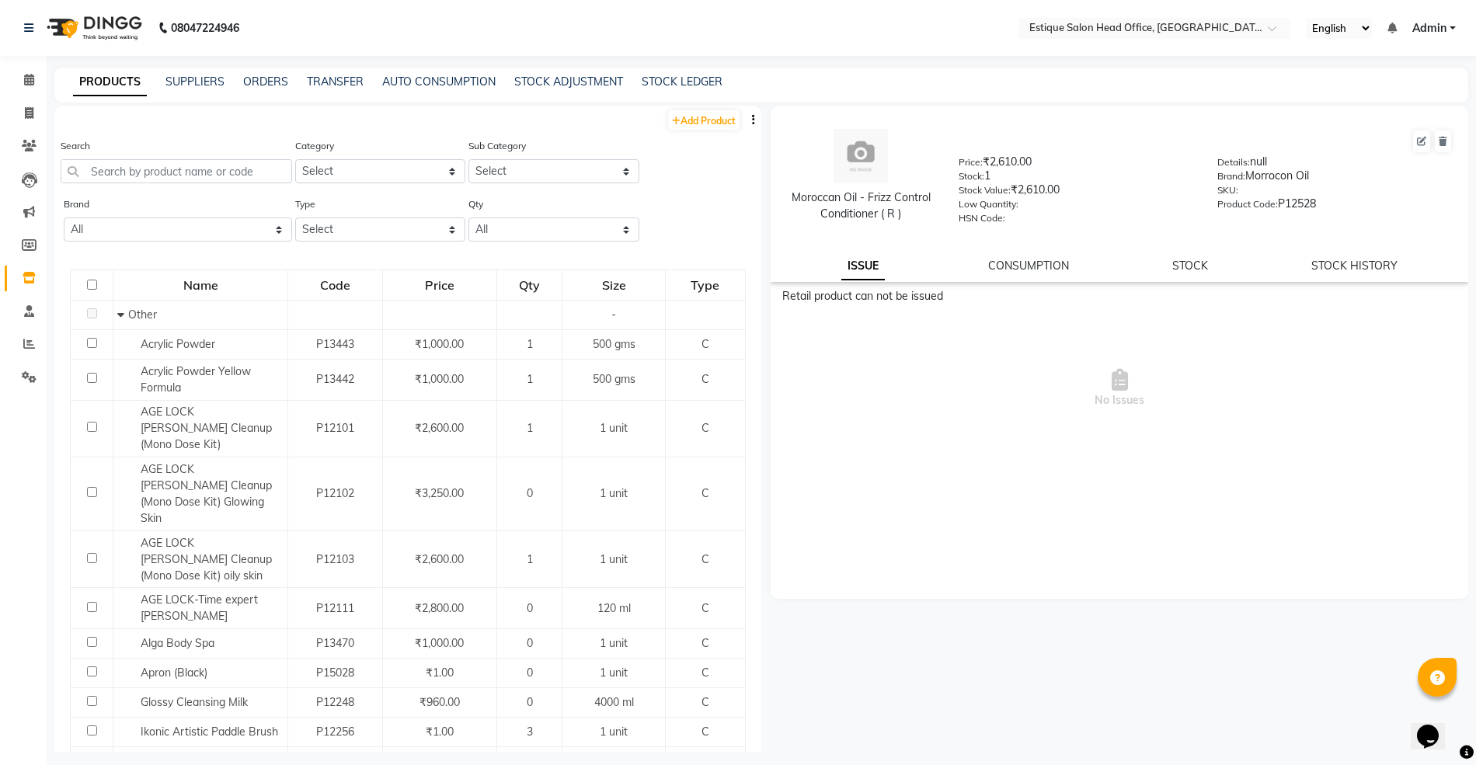
click at [703, 71] on div "PRODUCTS SUPPLIERS ORDERS TRANSFER AUTO CONSUMPTION STOCK ADJUSTMENT STOCK LEDG…" at bounding box center [761, 85] width 1414 height 35
click at [694, 81] on link "STOCK LEDGER" at bounding box center [682, 82] width 81 height 14
select select "all"
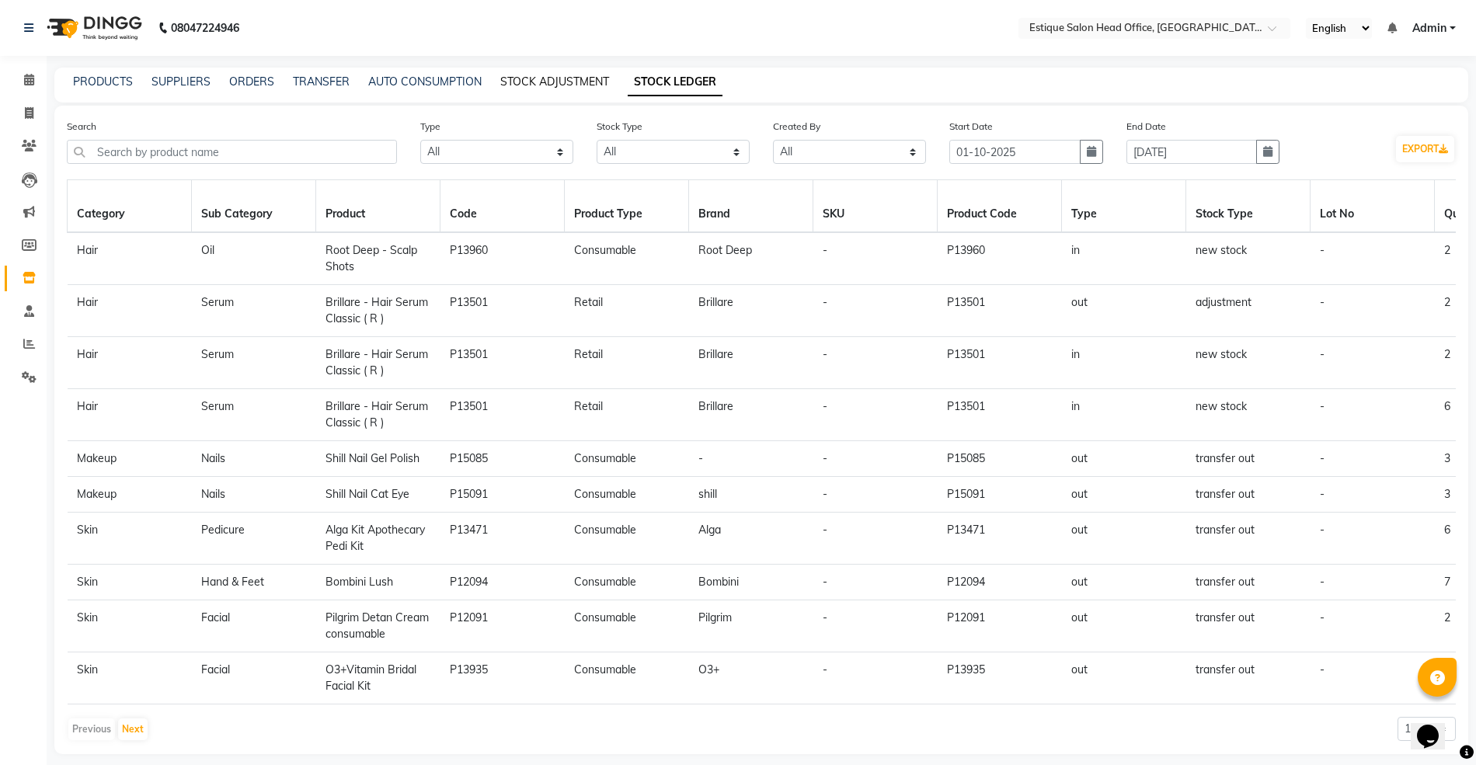
click at [557, 85] on link "STOCK ADJUSTMENT" at bounding box center [554, 82] width 109 height 14
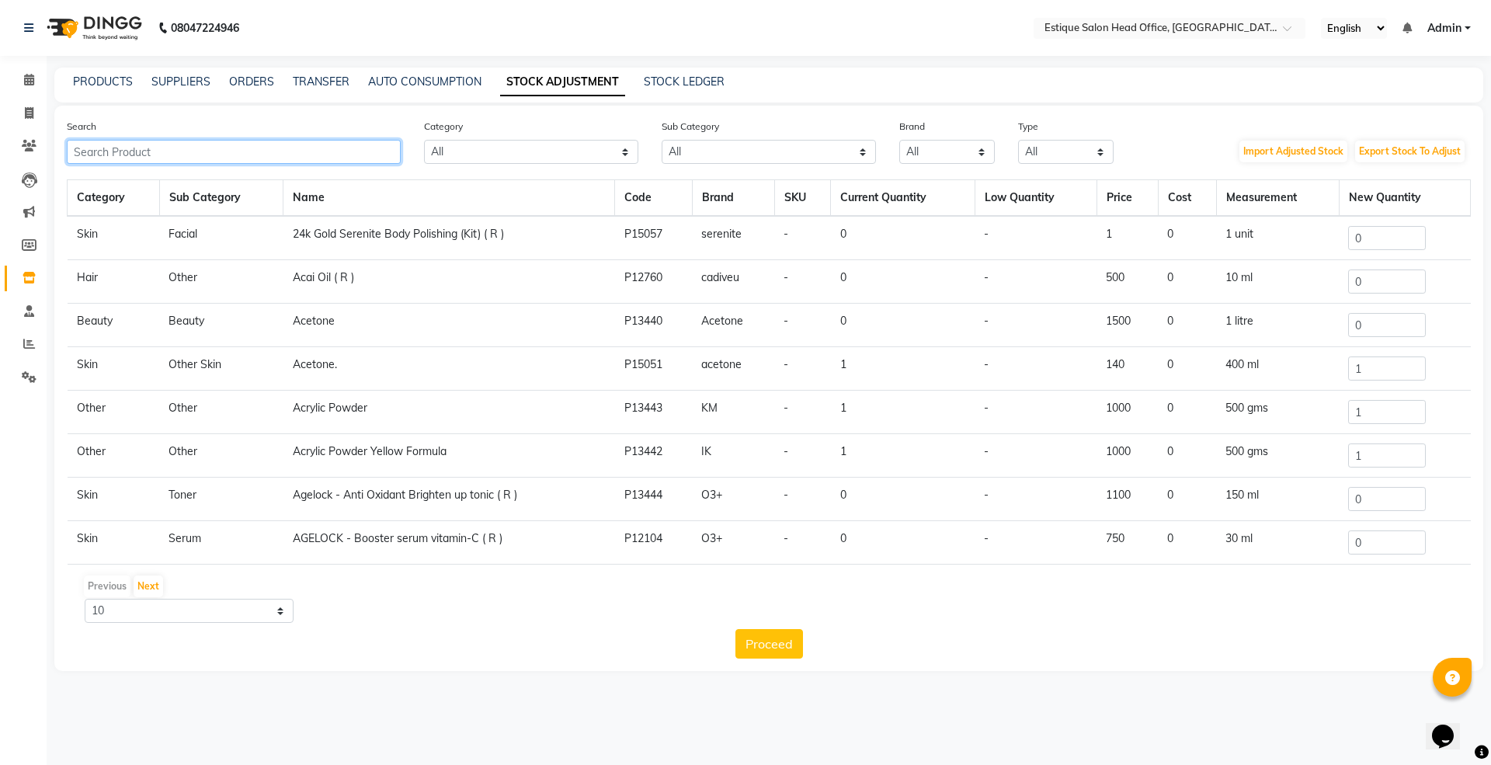
click at [100, 150] on input "text" at bounding box center [234, 152] width 334 height 24
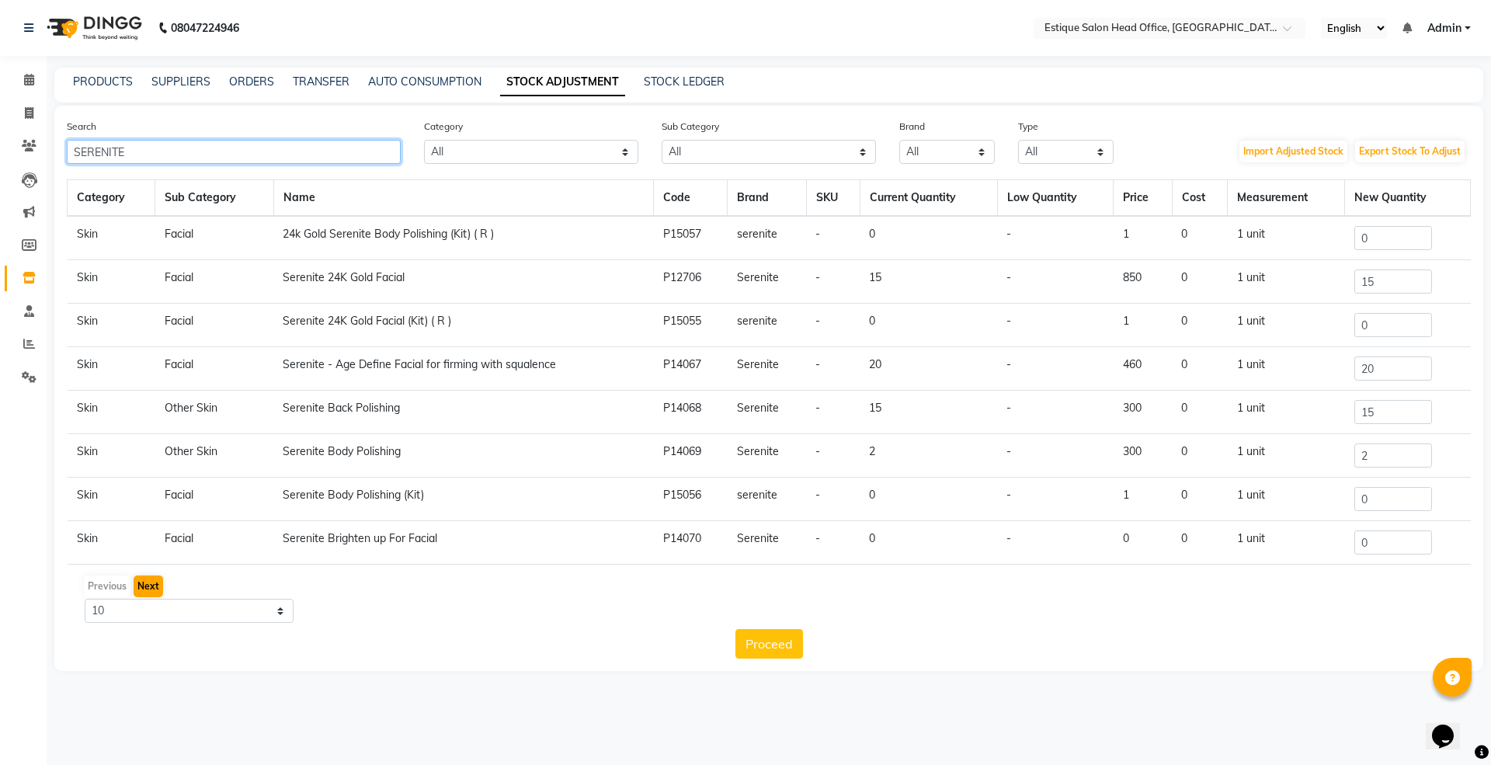
type input "SERENITE"
click at [157, 587] on button "Next" at bounding box center [149, 587] width 30 height 22
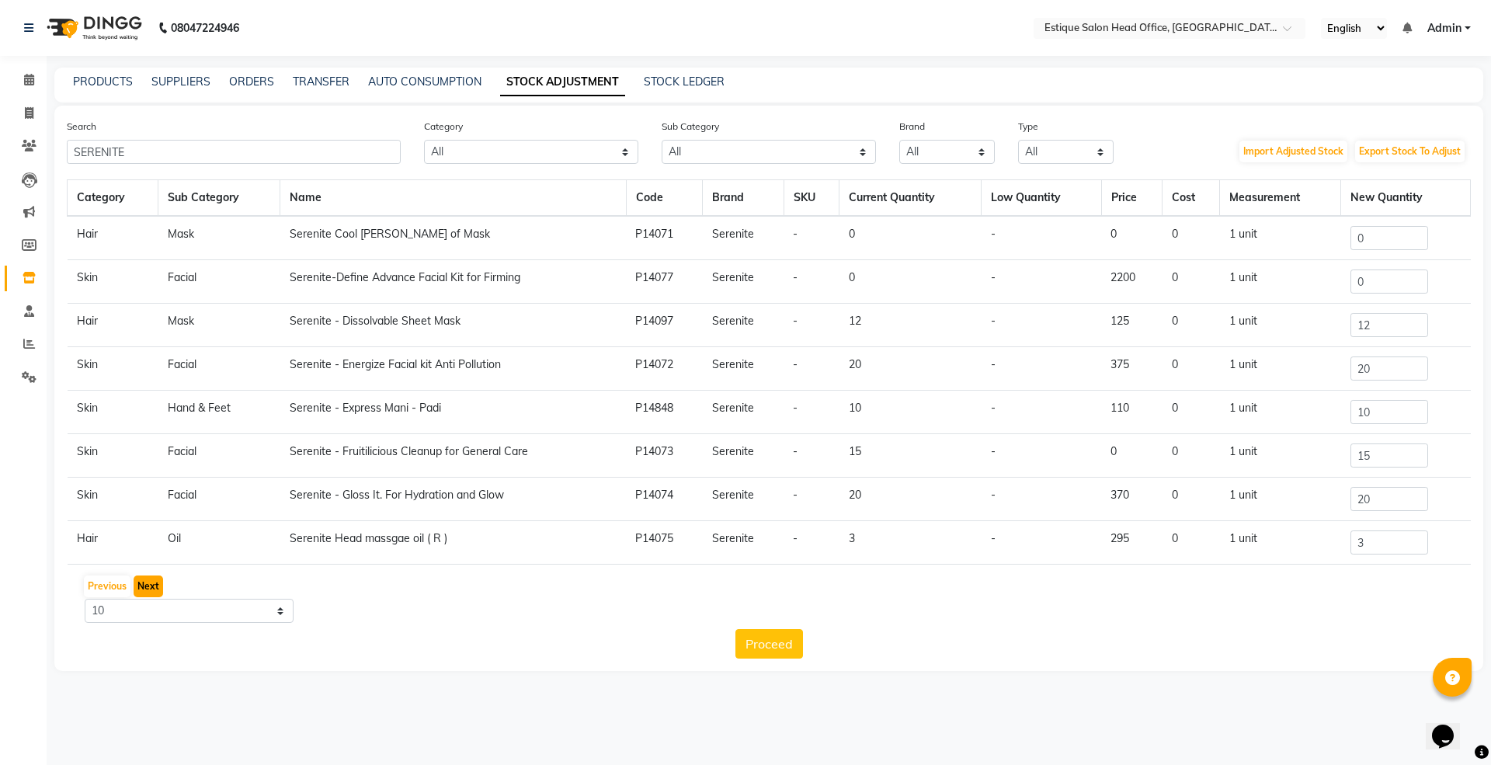
click at [144, 591] on button "Next" at bounding box center [149, 587] width 30 height 22
click at [147, 586] on button "Next" at bounding box center [149, 587] width 30 height 22
